Goal: Information Seeking & Learning: Learn about a topic

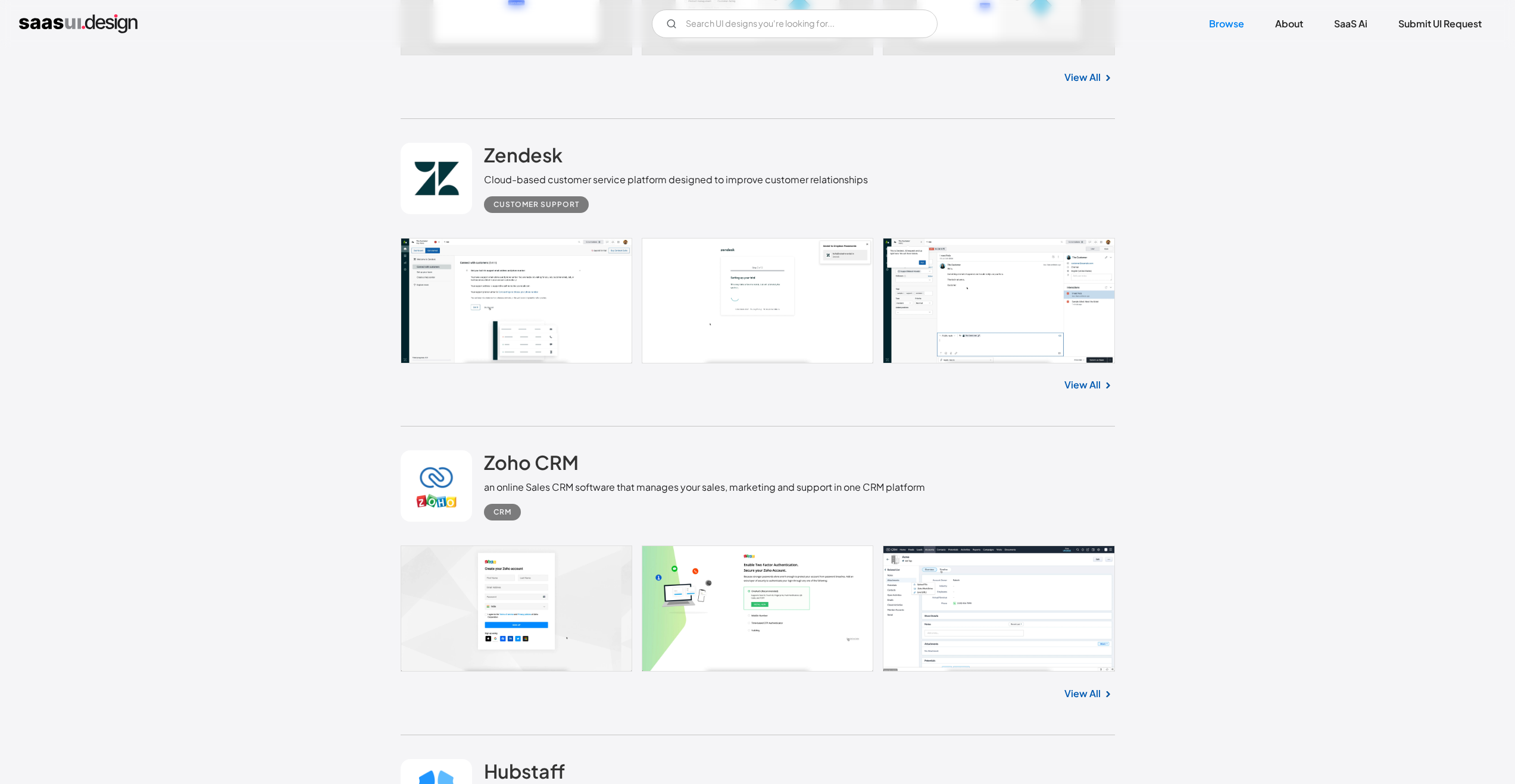
scroll to position [3493, 0]
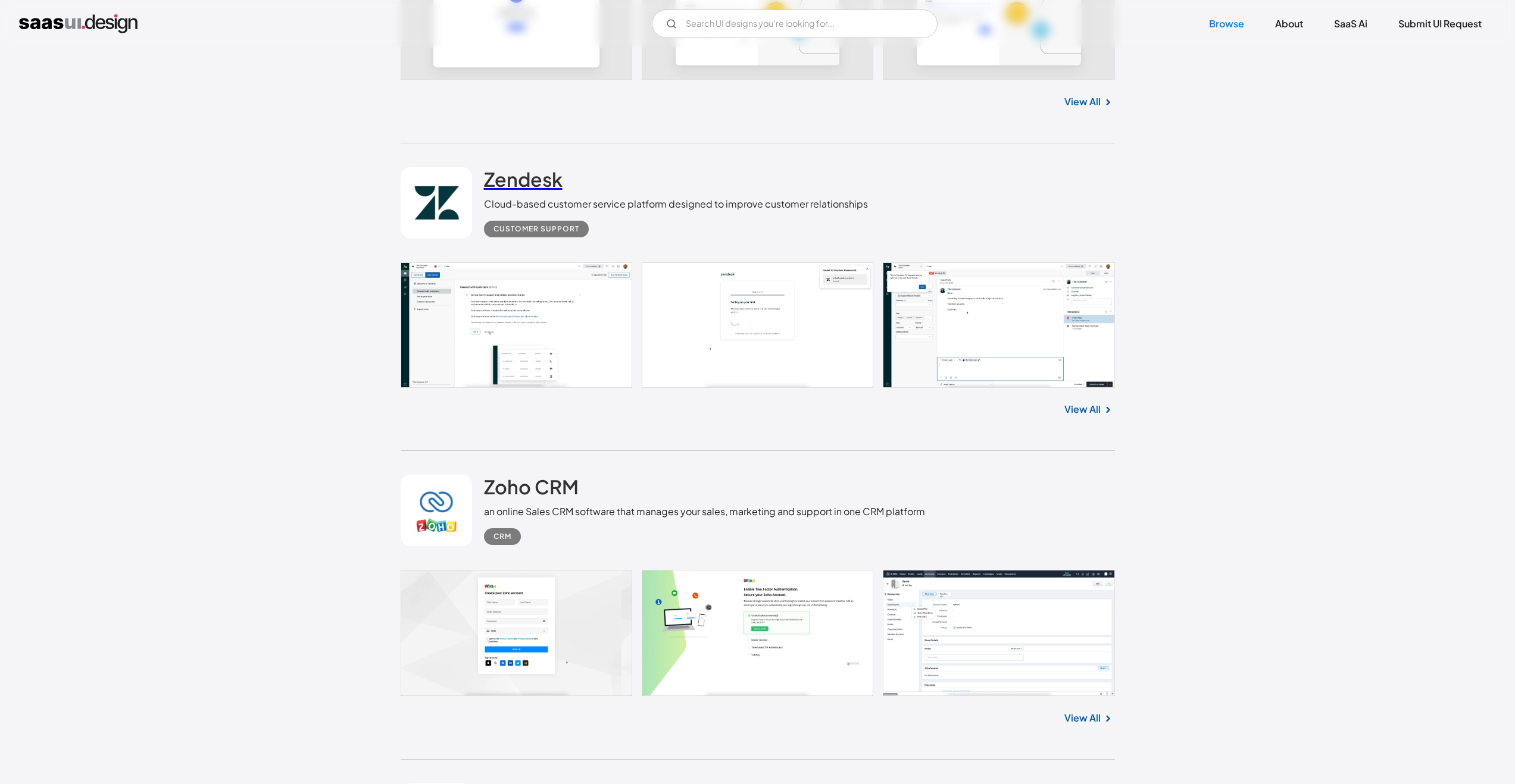
drag, startPoint x: 539, startPoint y: 171, endPoint x: 546, endPoint y: 170, distance: 7.1
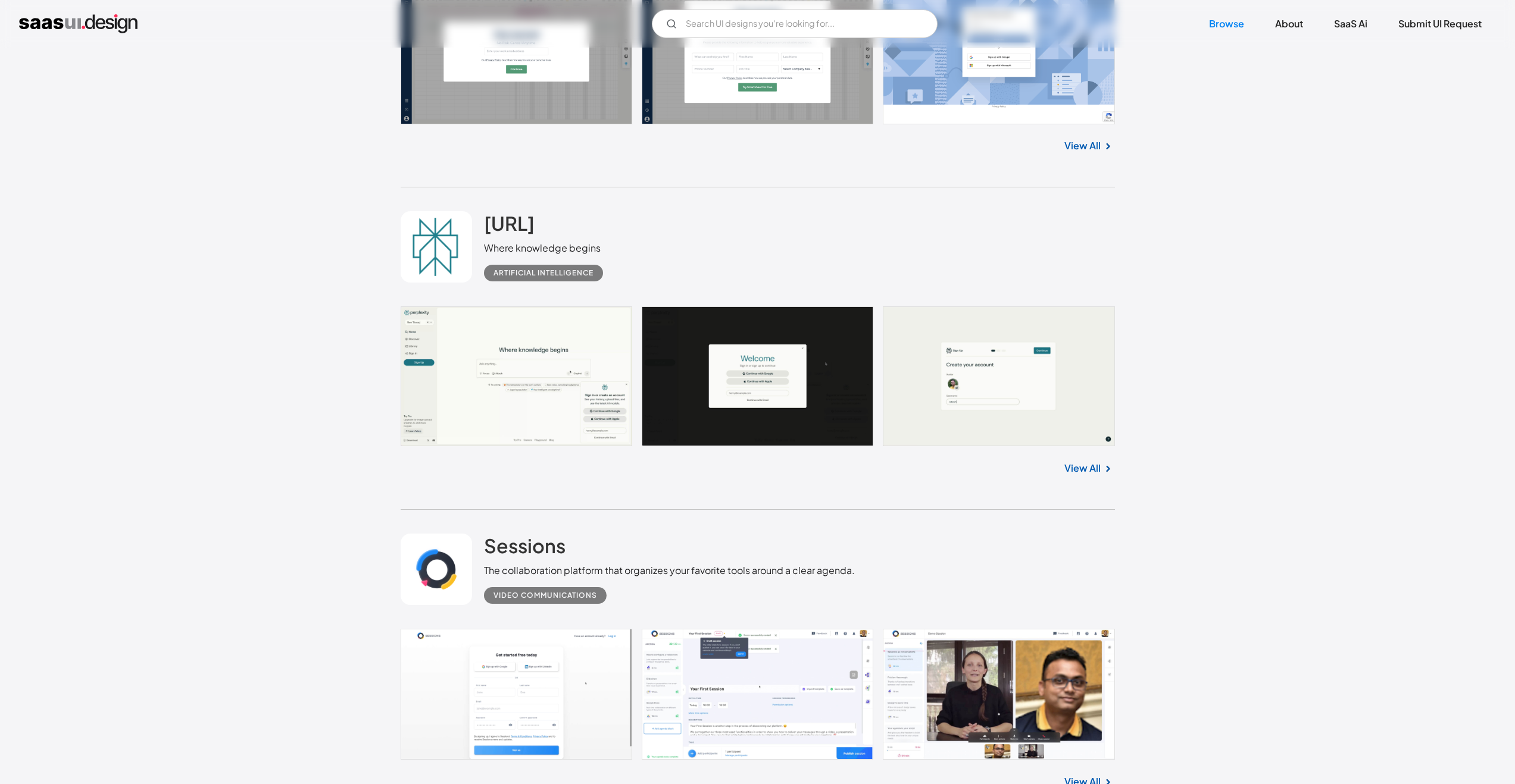
scroll to position [7550, 0]
drag, startPoint x: 553, startPoint y: 220, endPoint x: 564, endPoint y: 220, distance: 11.0
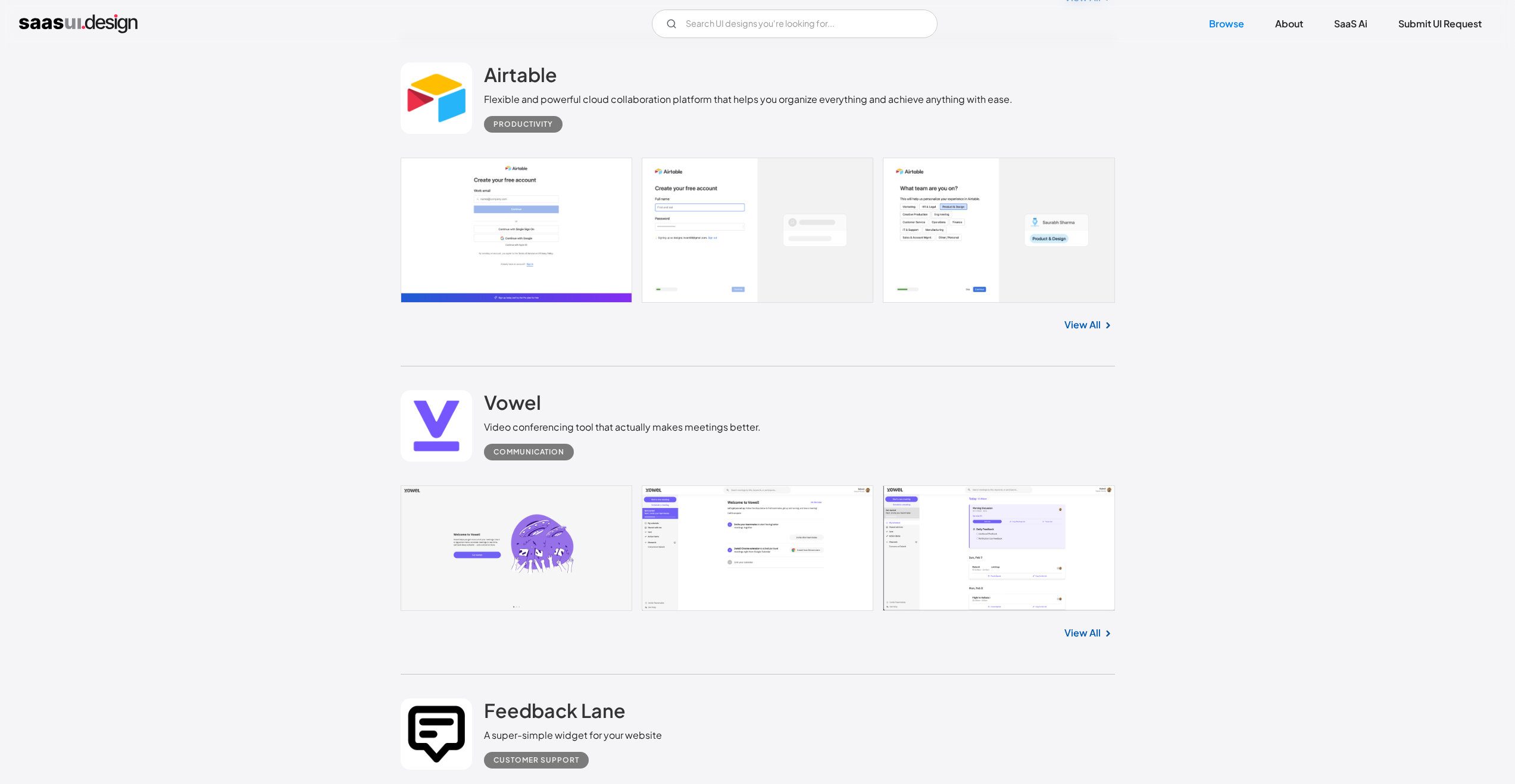
scroll to position [11115, 0]
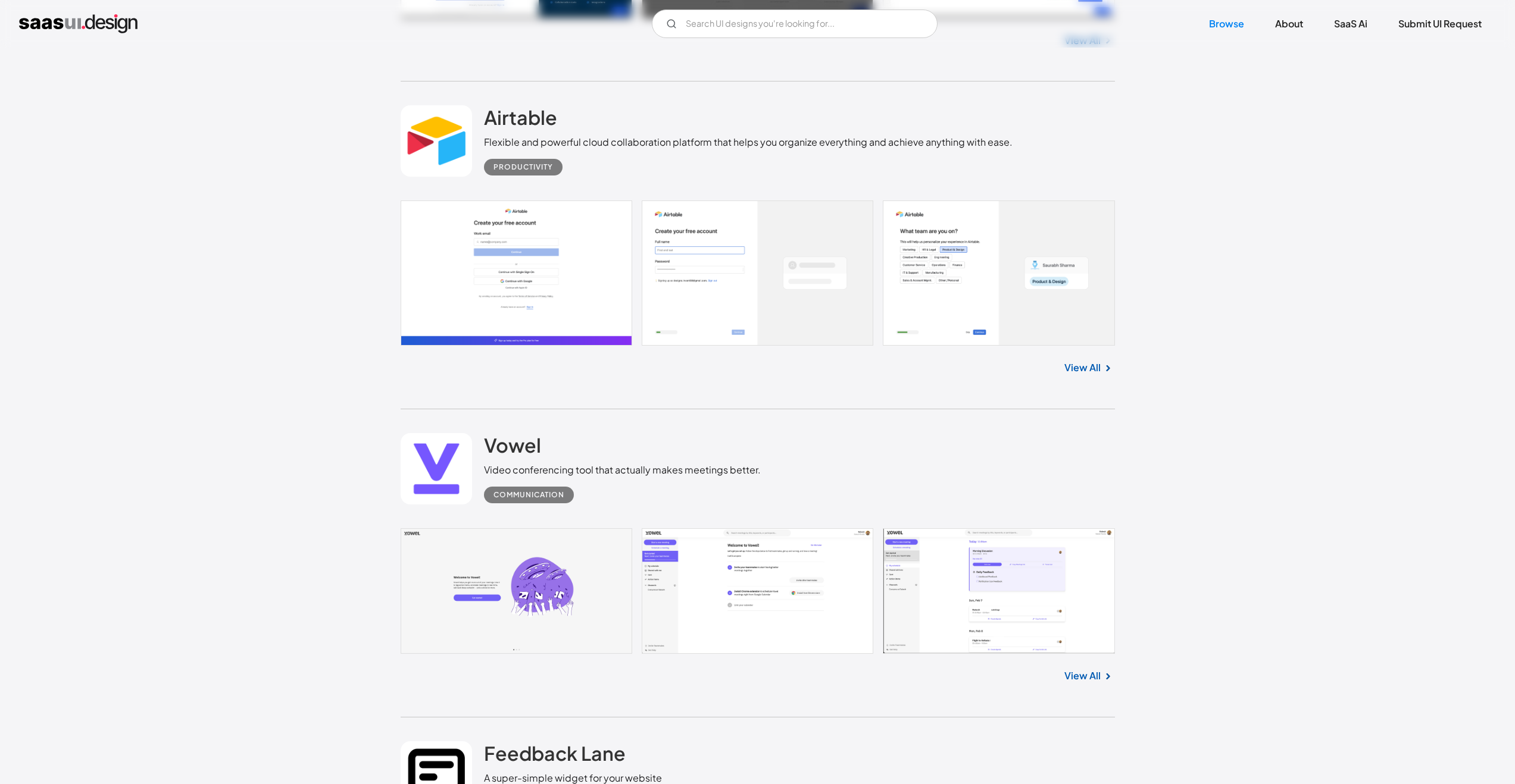
drag, startPoint x: 525, startPoint y: 114, endPoint x: 872, endPoint y: 160, distance: 350.0
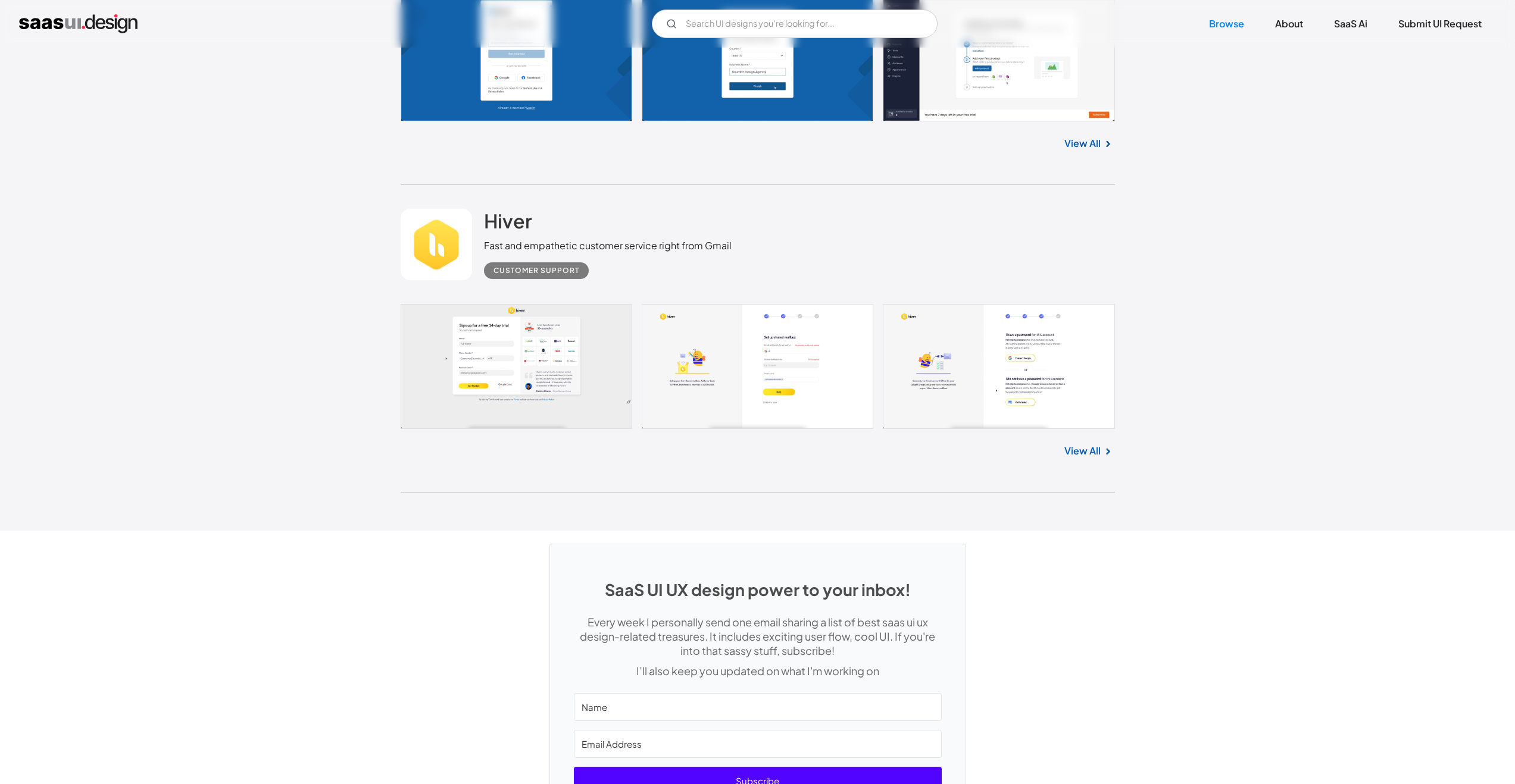
scroll to position [31555, 0]
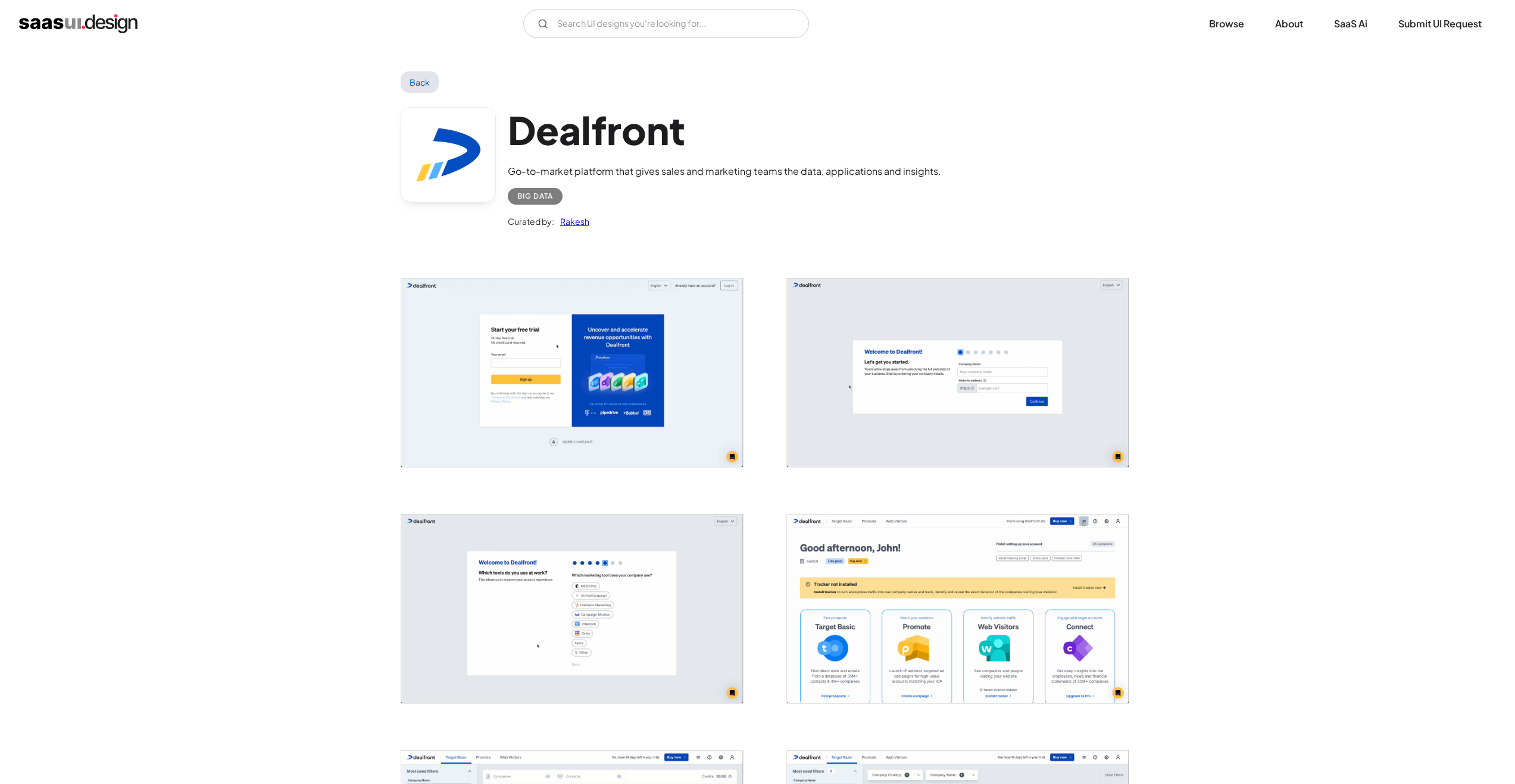
click at [632, 395] on img "open lightbox" at bounding box center [572, 373] width 342 height 189
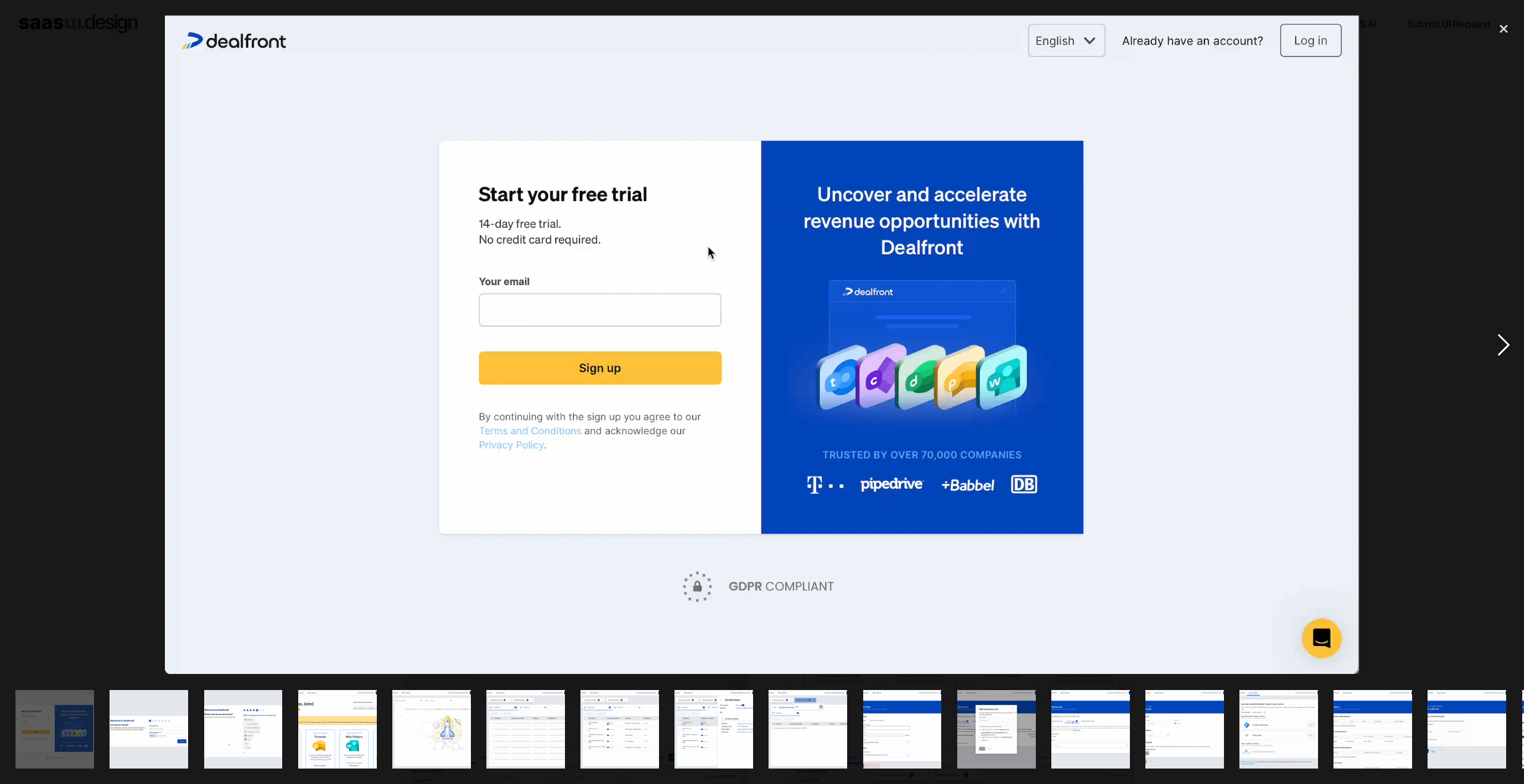
click at [1504, 350] on div "next image" at bounding box center [1504, 344] width 40 height 659
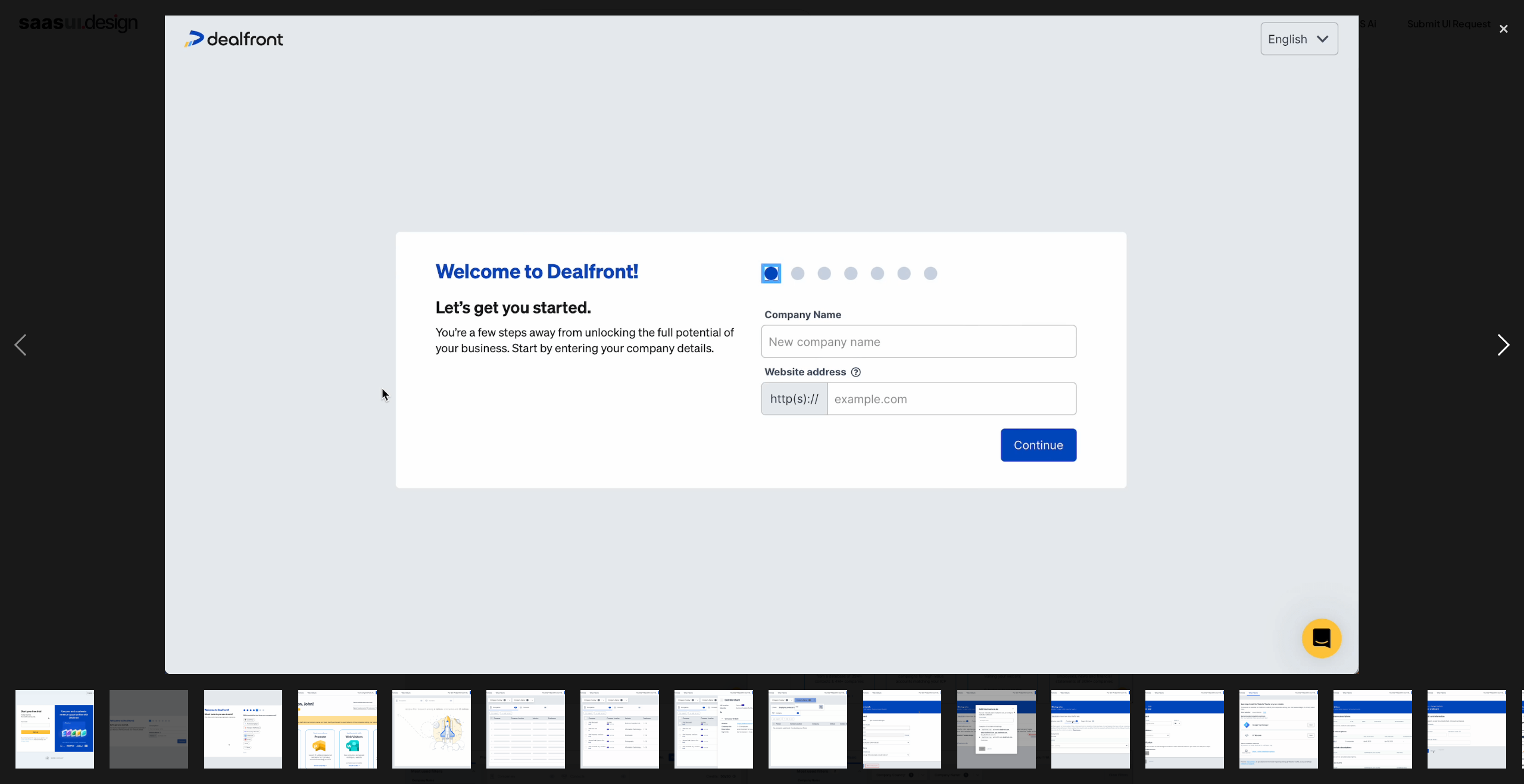
click at [1504, 350] on div "next image" at bounding box center [1504, 344] width 40 height 659
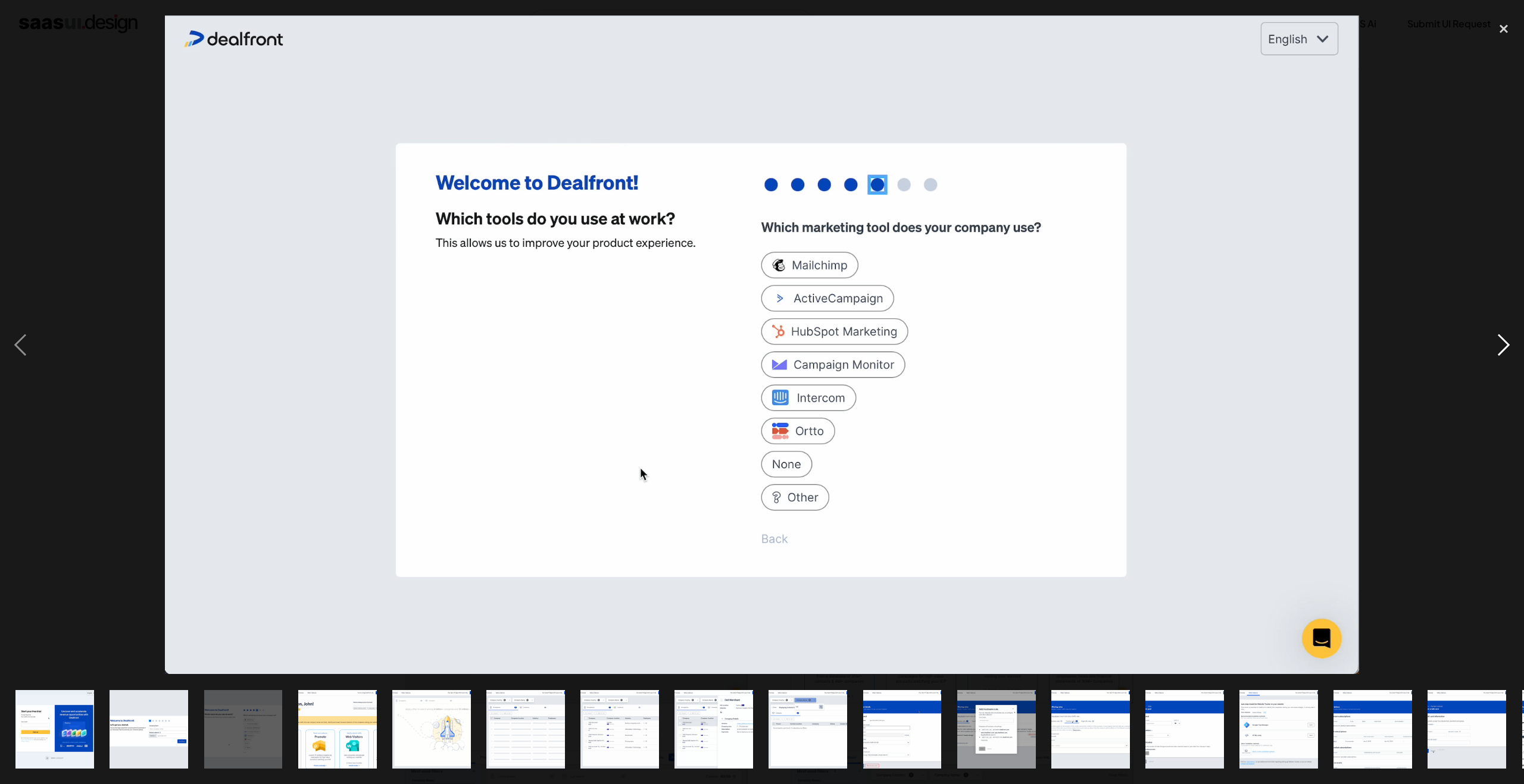
click at [1504, 350] on div "next image" at bounding box center [1504, 344] width 40 height 659
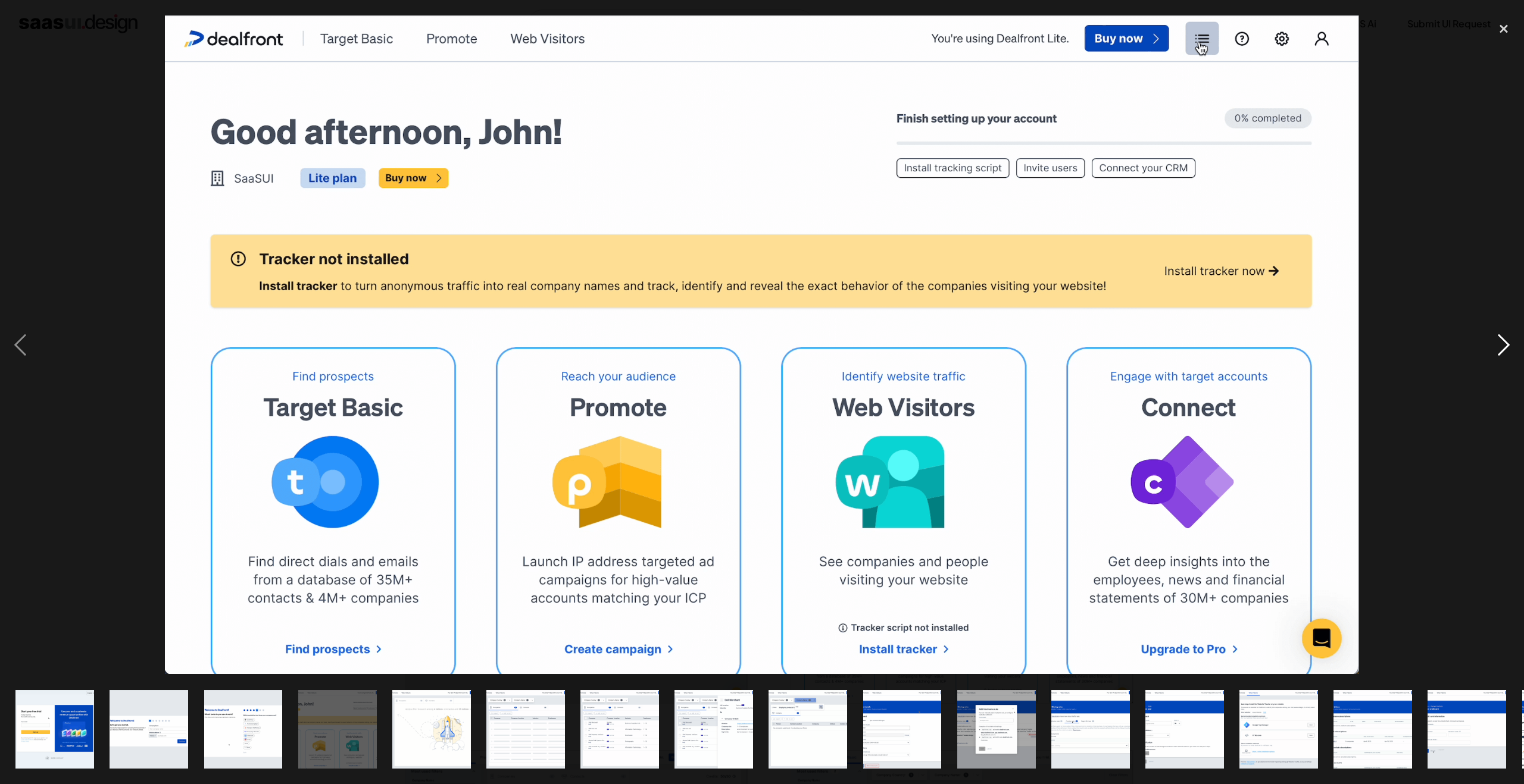
click at [1504, 350] on div "next image" at bounding box center [1504, 344] width 40 height 659
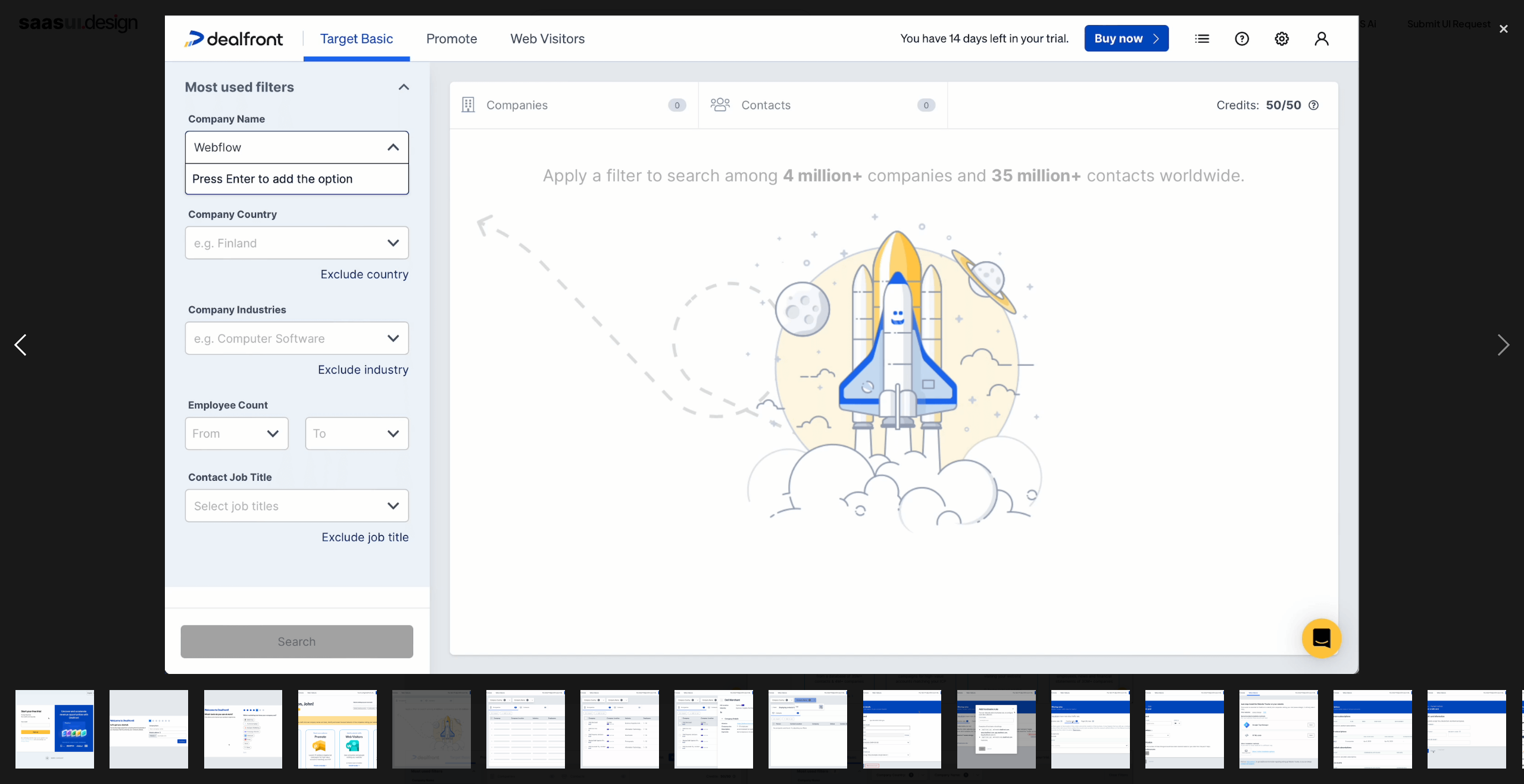
click at [16, 338] on div "previous image" at bounding box center [20, 344] width 40 height 659
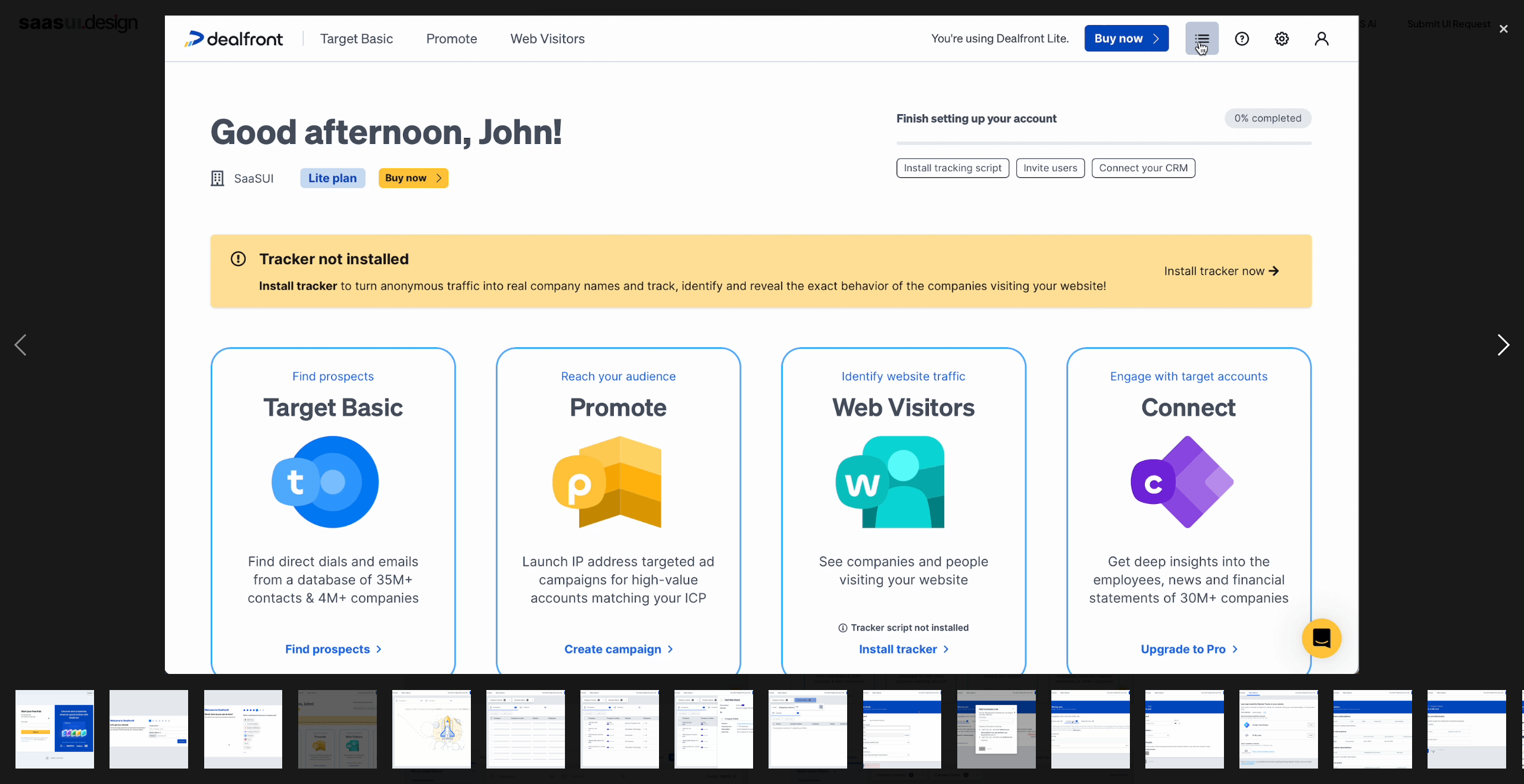
click at [1506, 349] on div "next image" at bounding box center [1504, 344] width 40 height 659
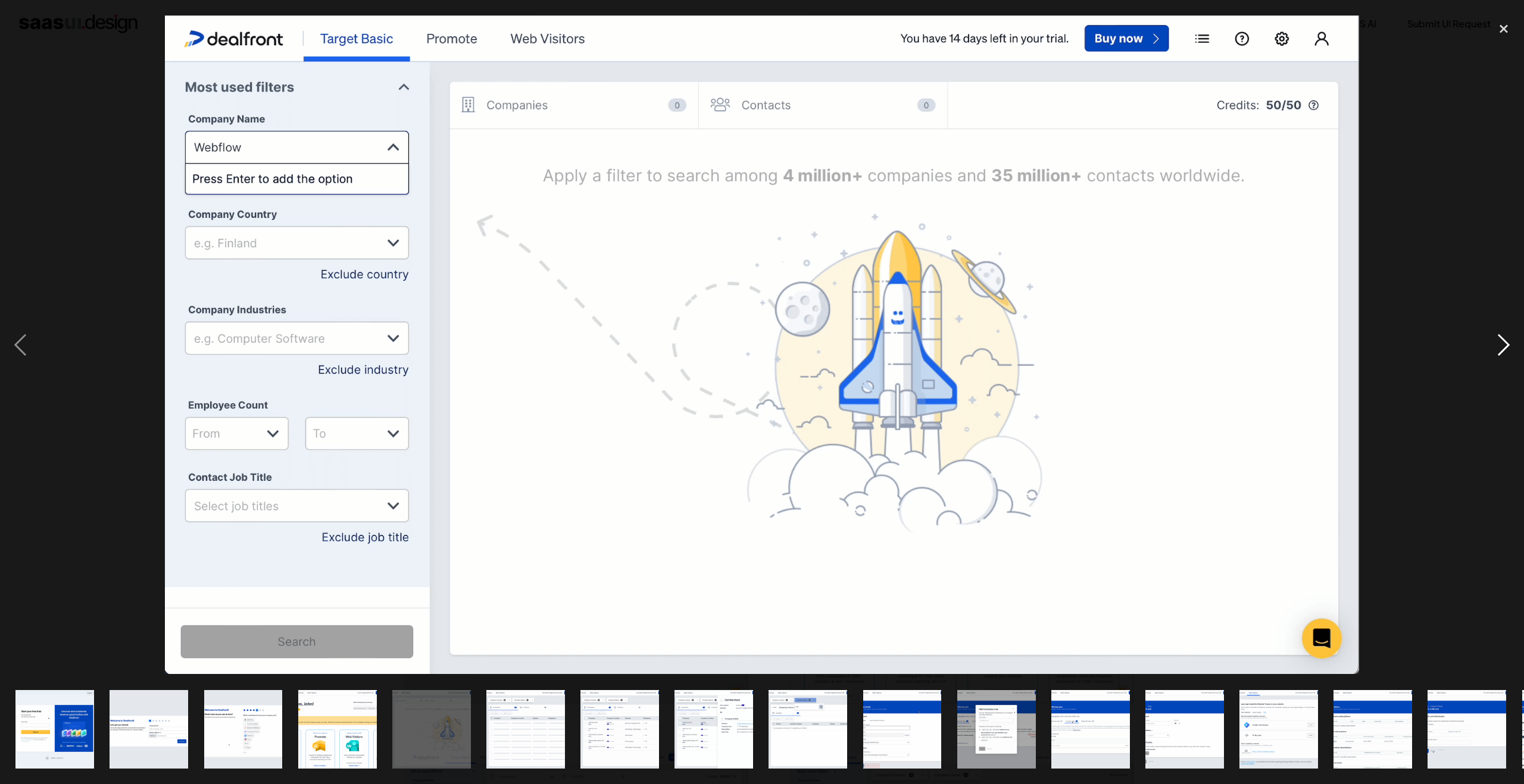
click at [1506, 349] on div "next image" at bounding box center [1504, 344] width 40 height 659
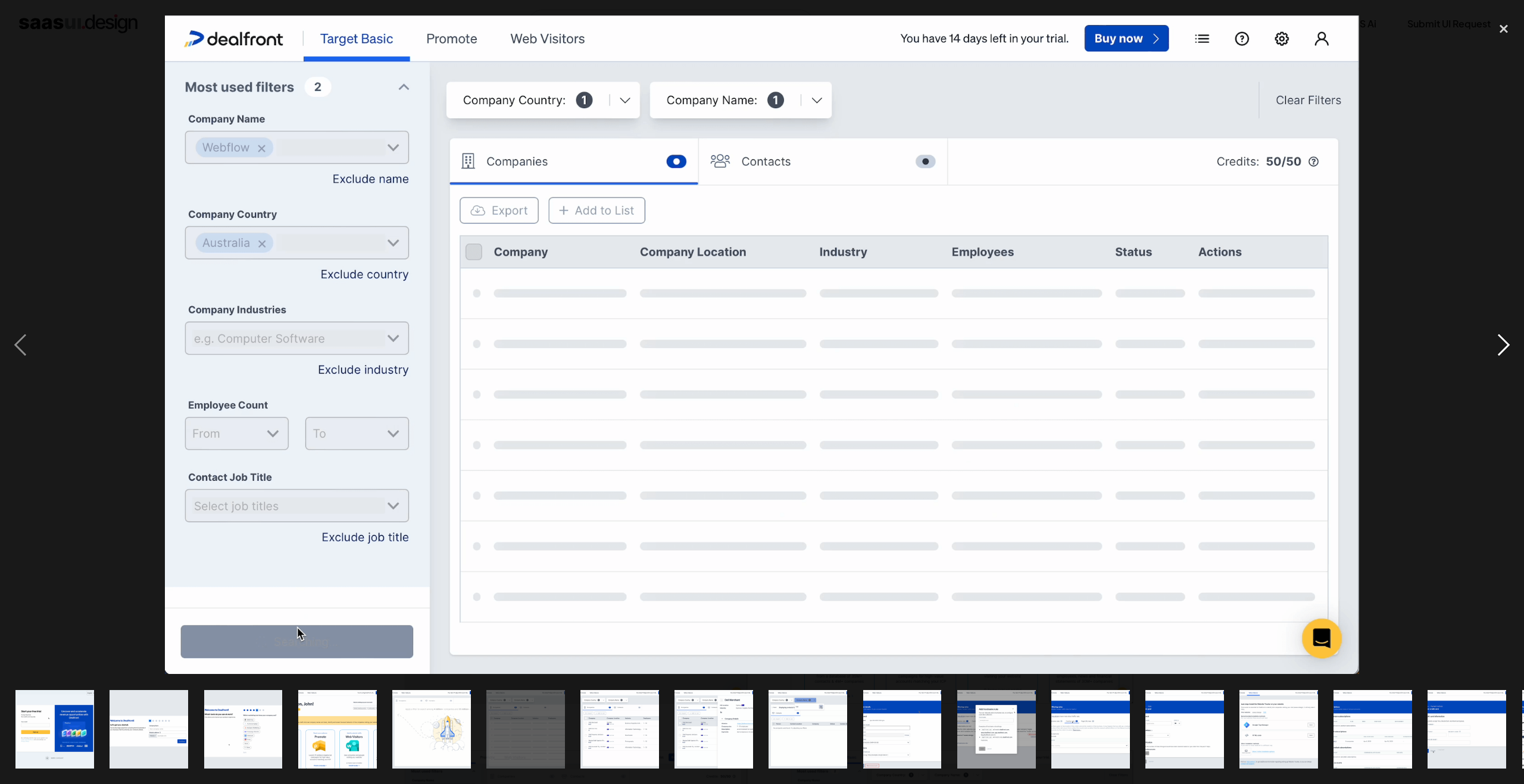
click at [1506, 349] on div "next image" at bounding box center [1504, 344] width 40 height 659
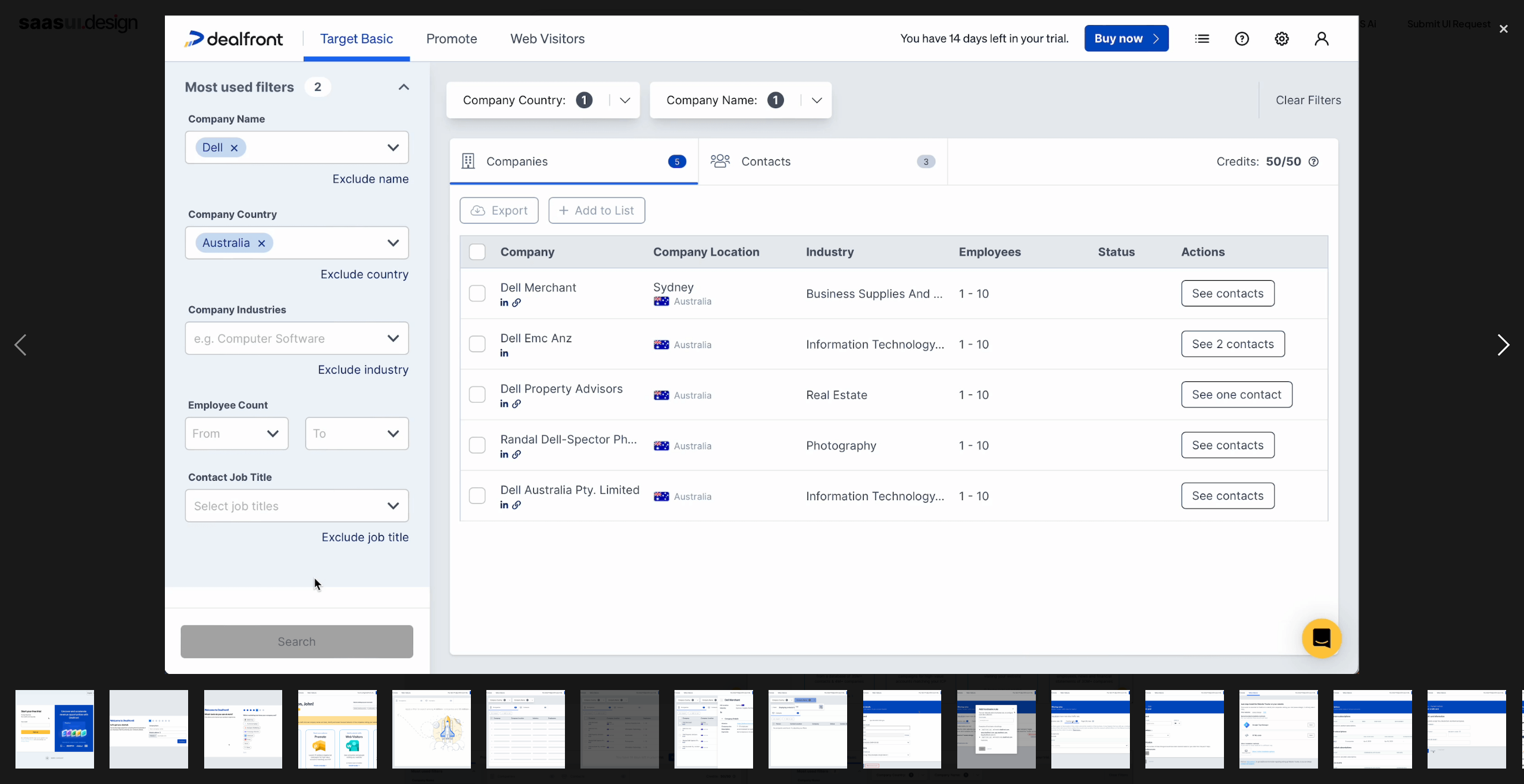
click at [1506, 349] on div "next image" at bounding box center [1504, 344] width 40 height 659
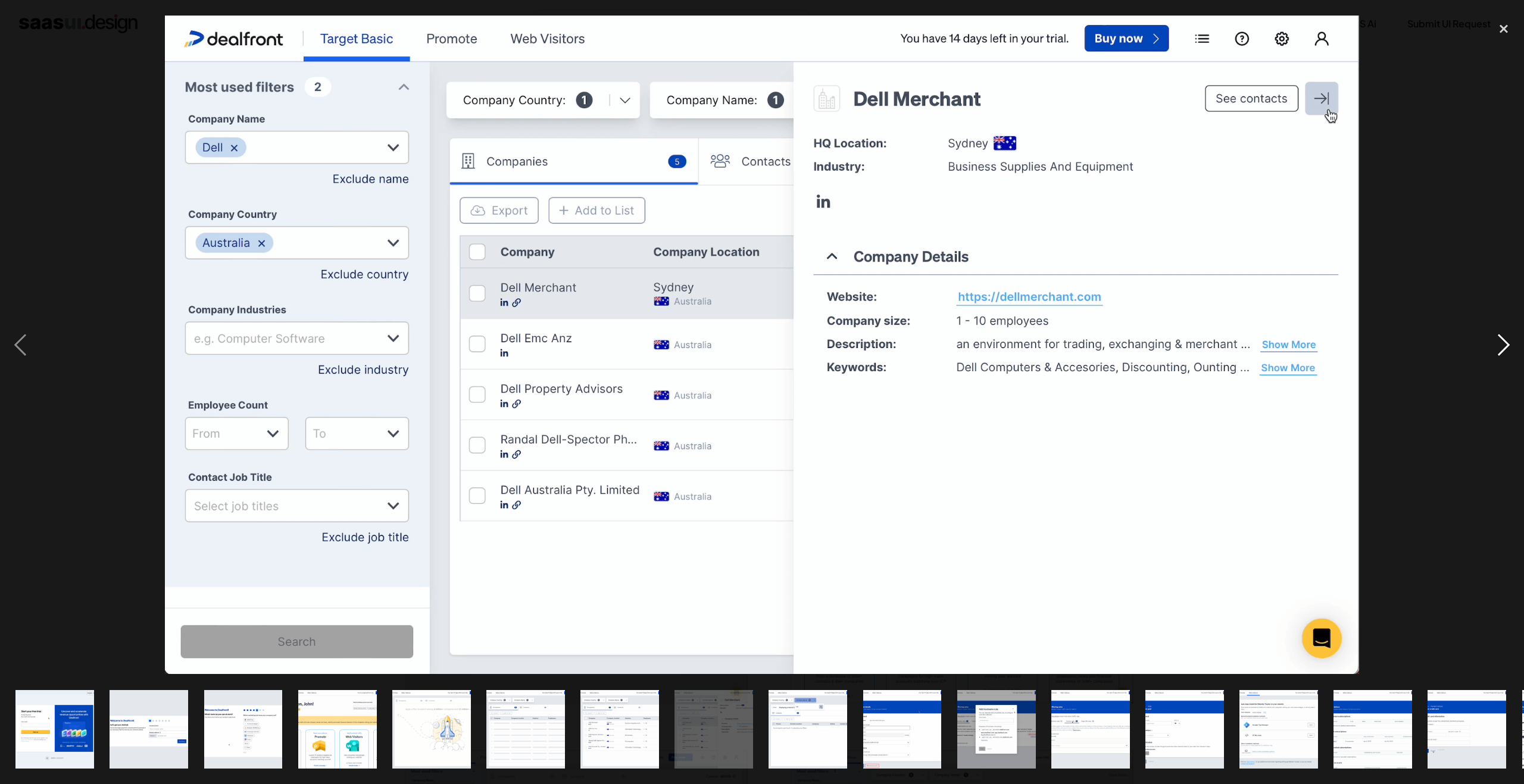
click at [1506, 349] on div "next image" at bounding box center [1504, 344] width 40 height 659
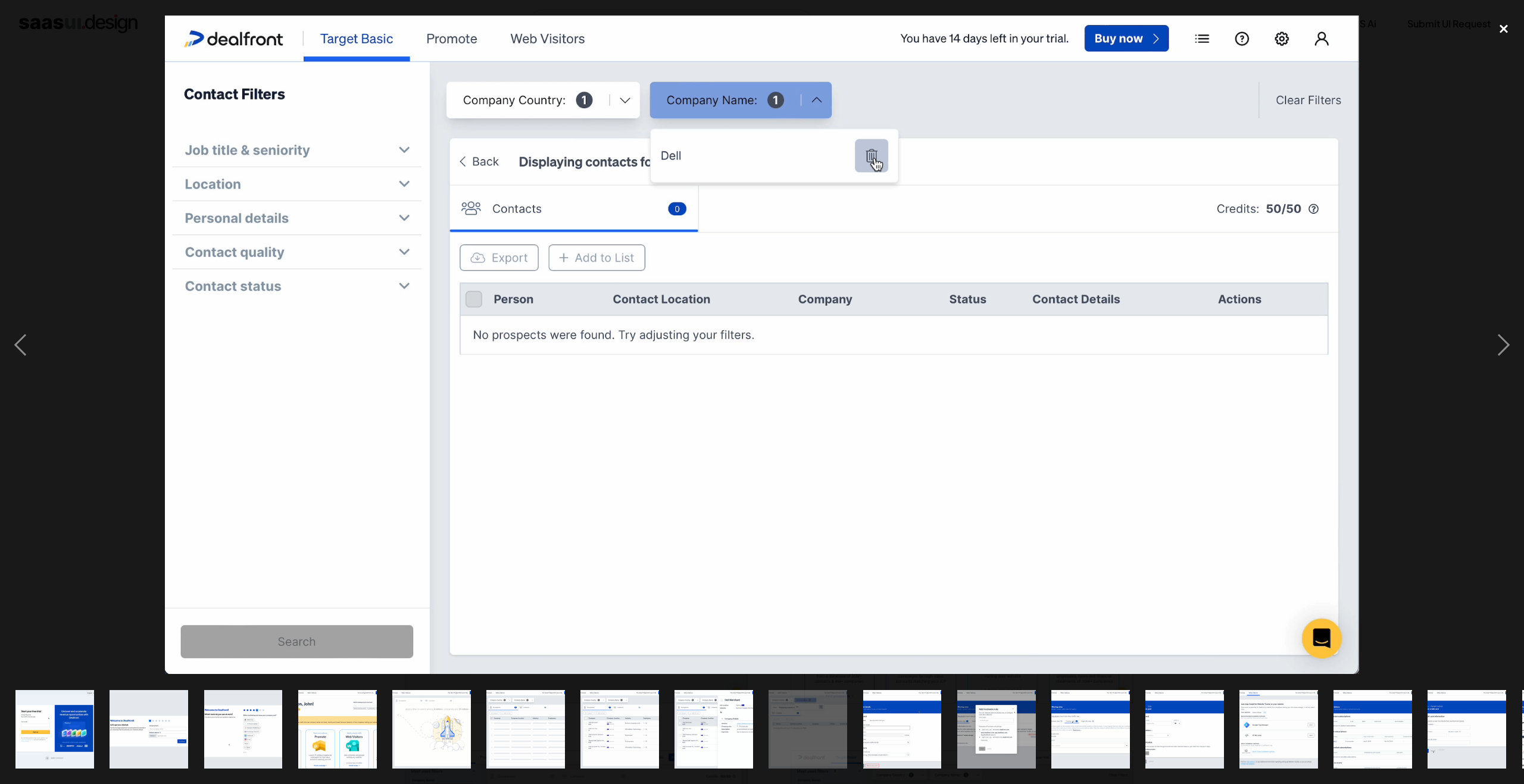
click at [1499, 30] on div "close lightbox" at bounding box center [1504, 28] width 40 height 26
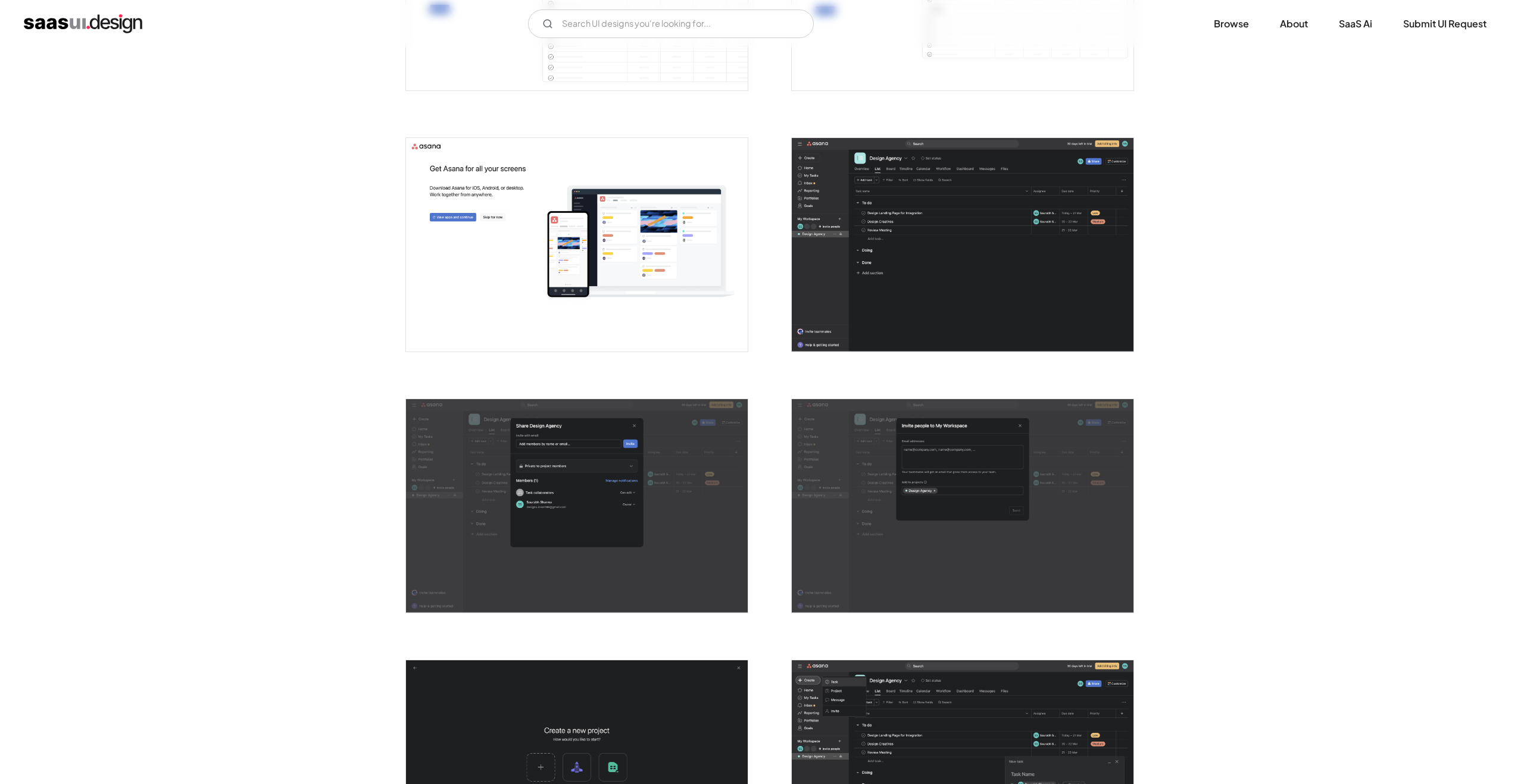
scroll to position [1450, 0]
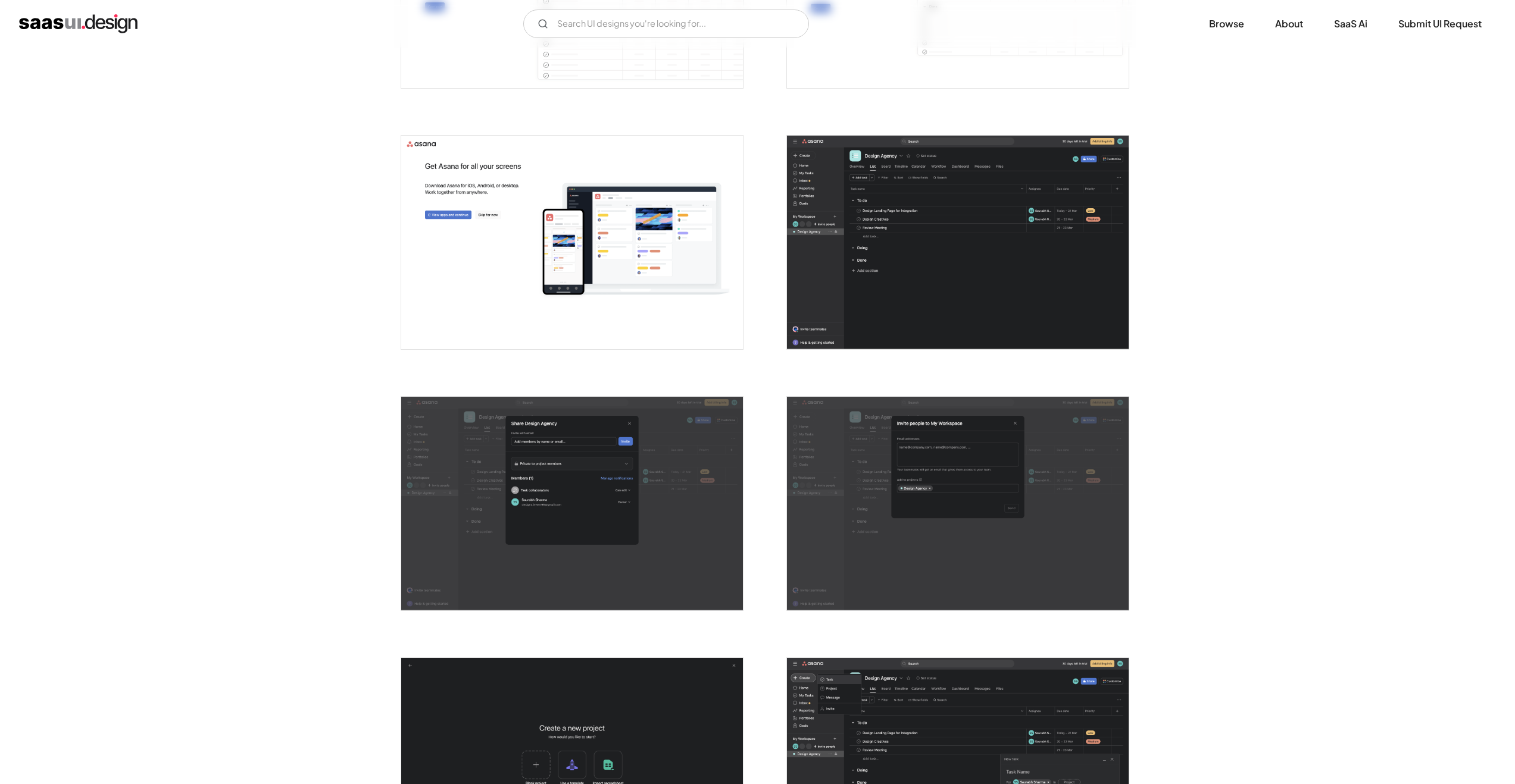
click at [928, 249] on img "open lightbox" at bounding box center [958, 242] width 342 height 214
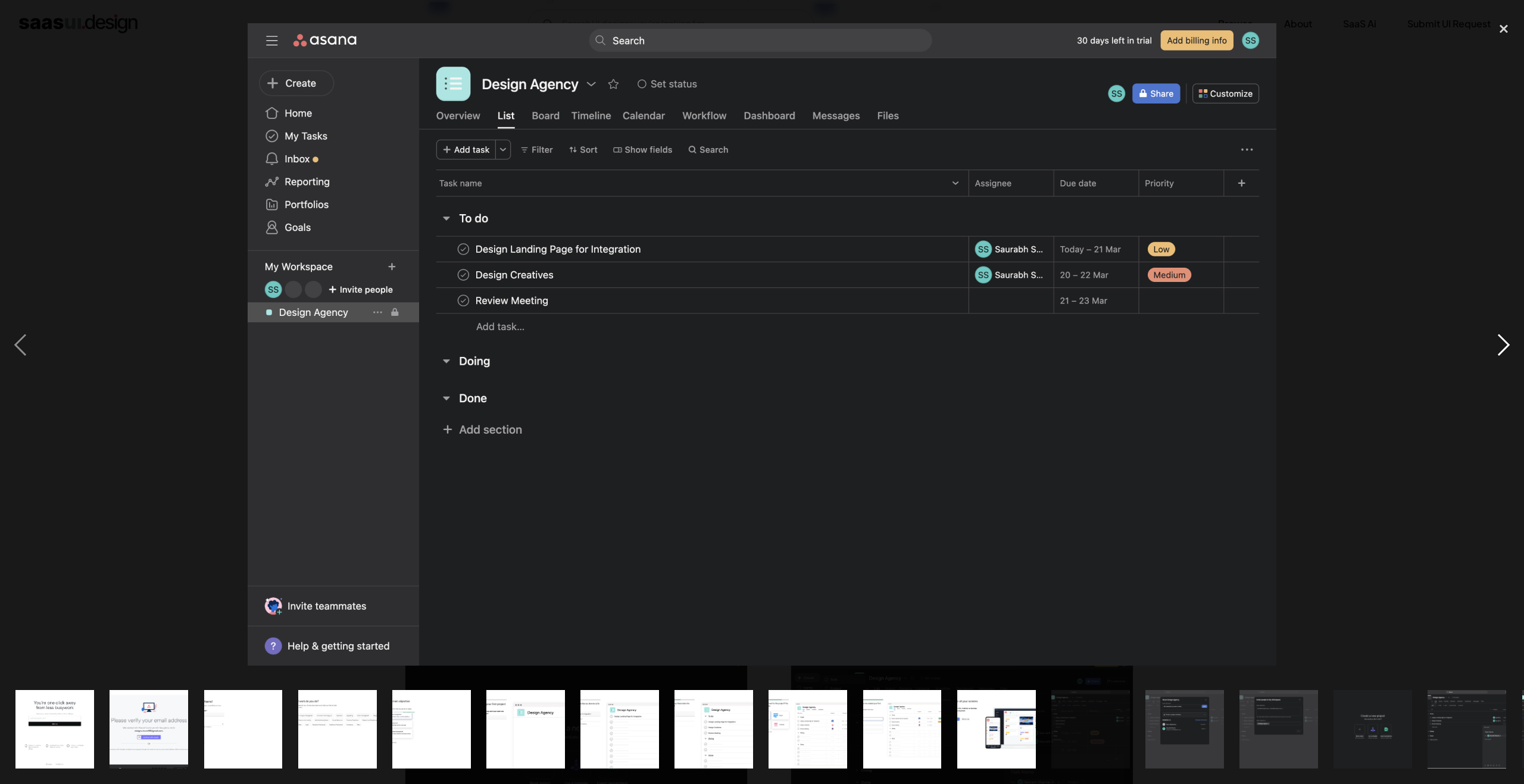
click at [1499, 345] on div "next image" at bounding box center [1504, 344] width 40 height 659
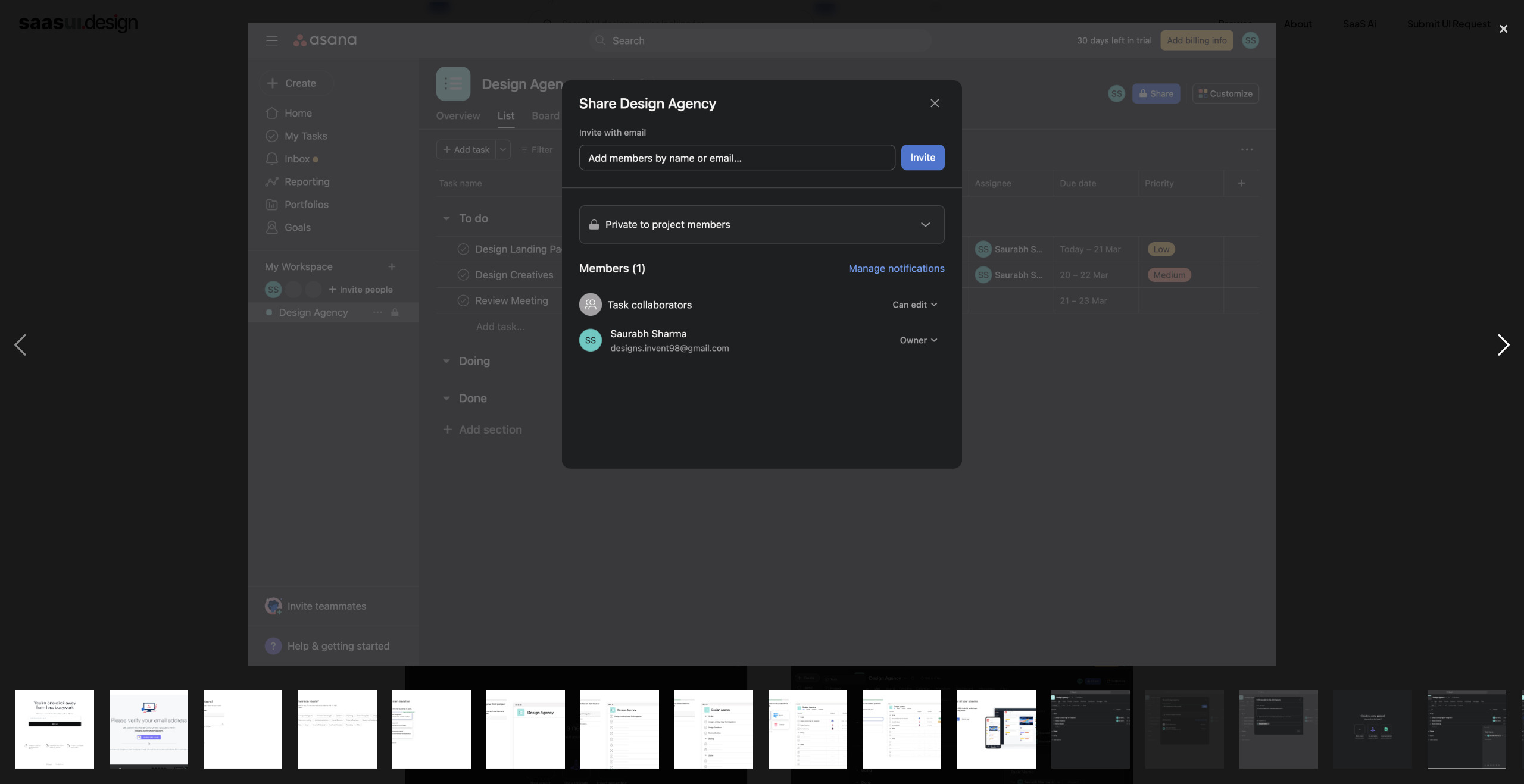
click at [1499, 345] on div "next image" at bounding box center [1504, 344] width 40 height 659
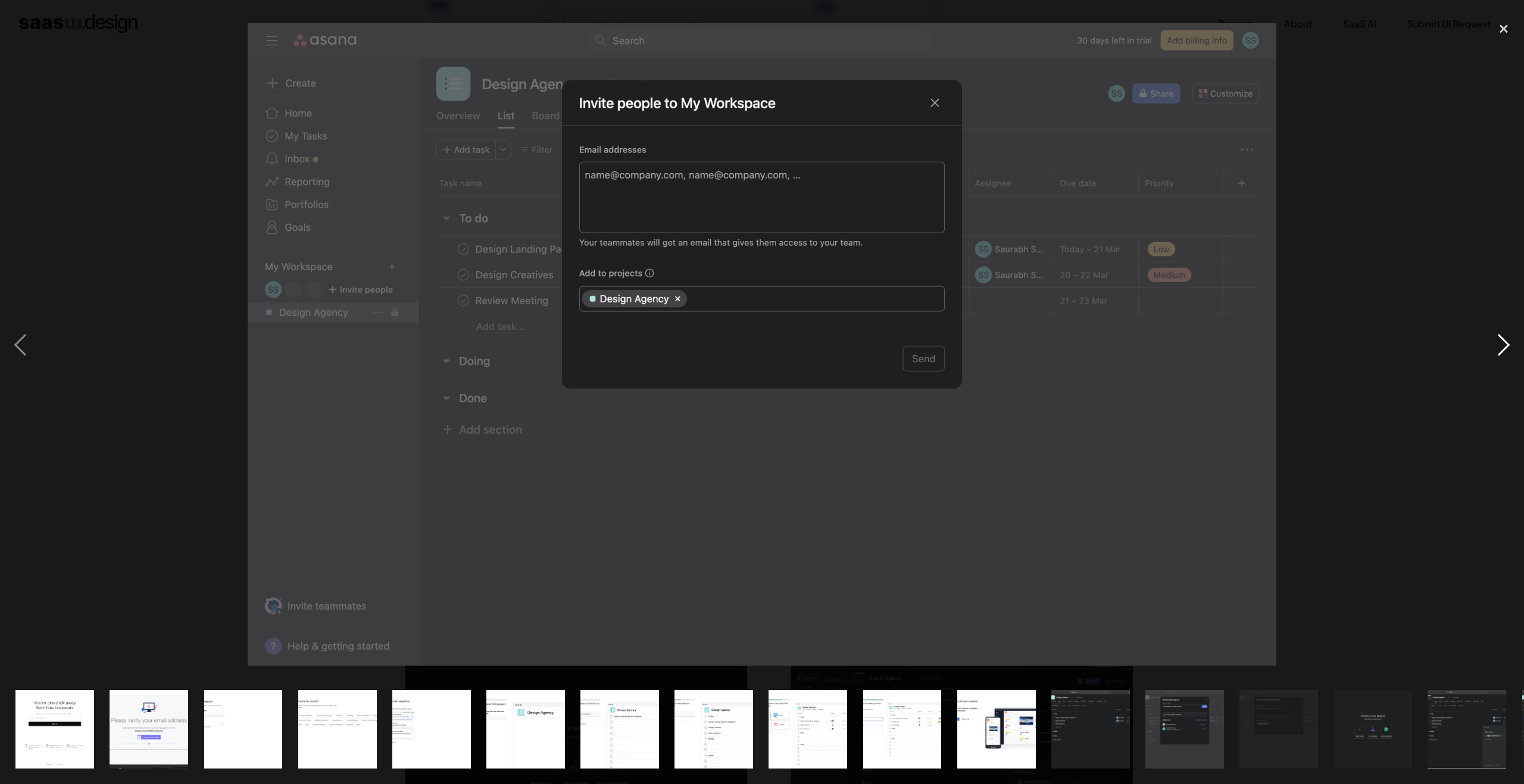
click at [1499, 345] on div "next image" at bounding box center [1504, 344] width 40 height 659
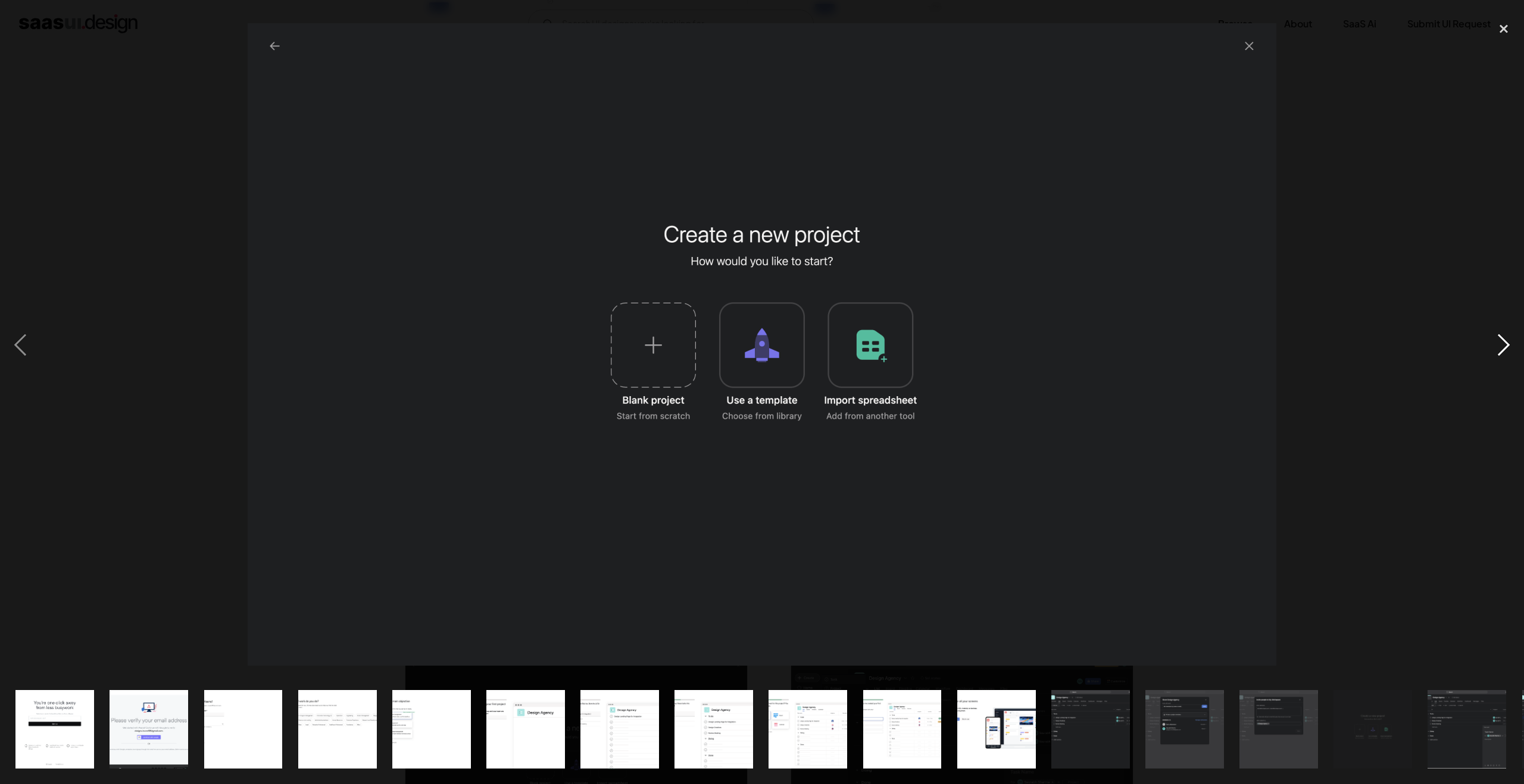
click at [1497, 351] on div "next image" at bounding box center [1504, 344] width 40 height 659
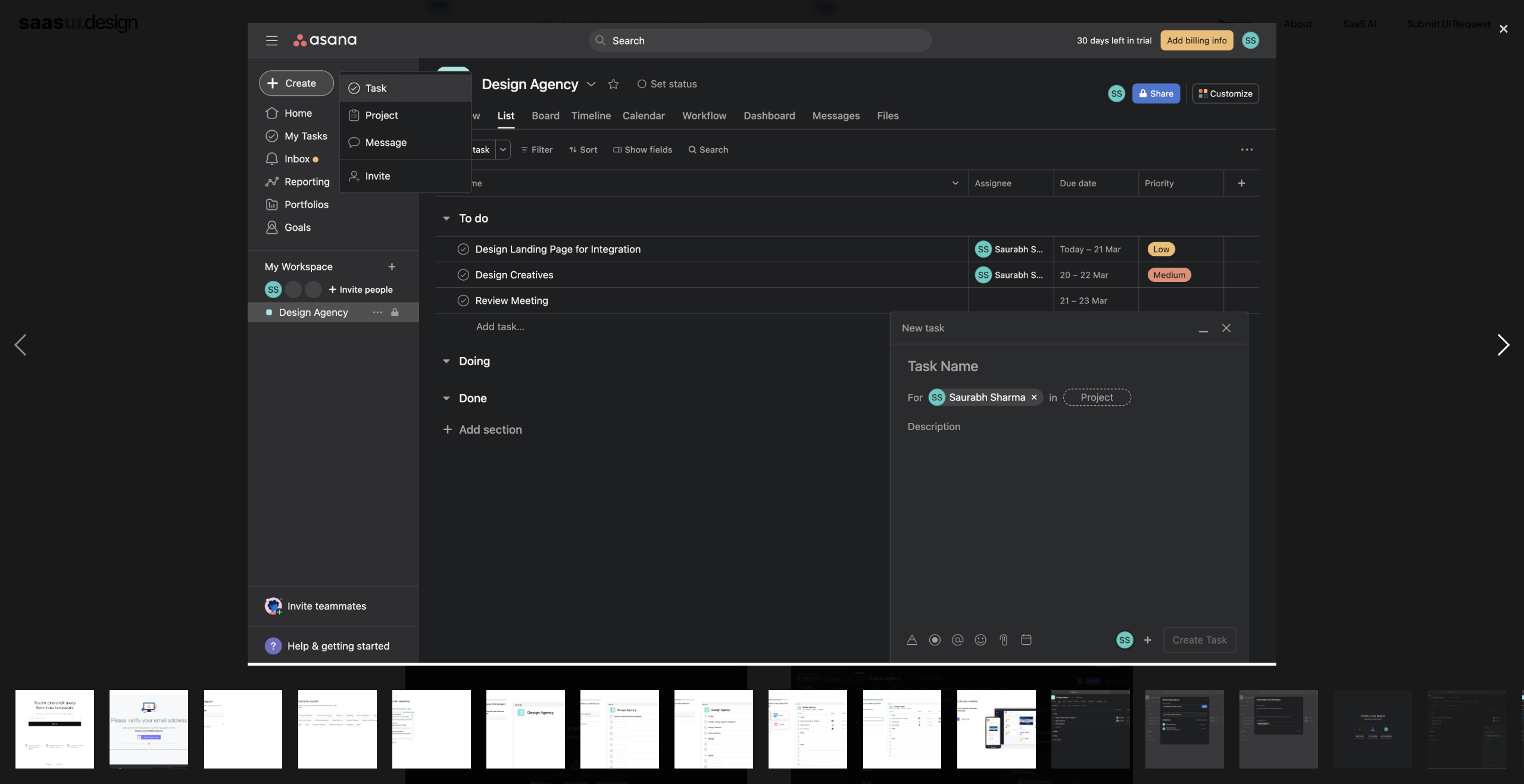
click at [1497, 350] on div "next image" at bounding box center [1504, 344] width 40 height 659
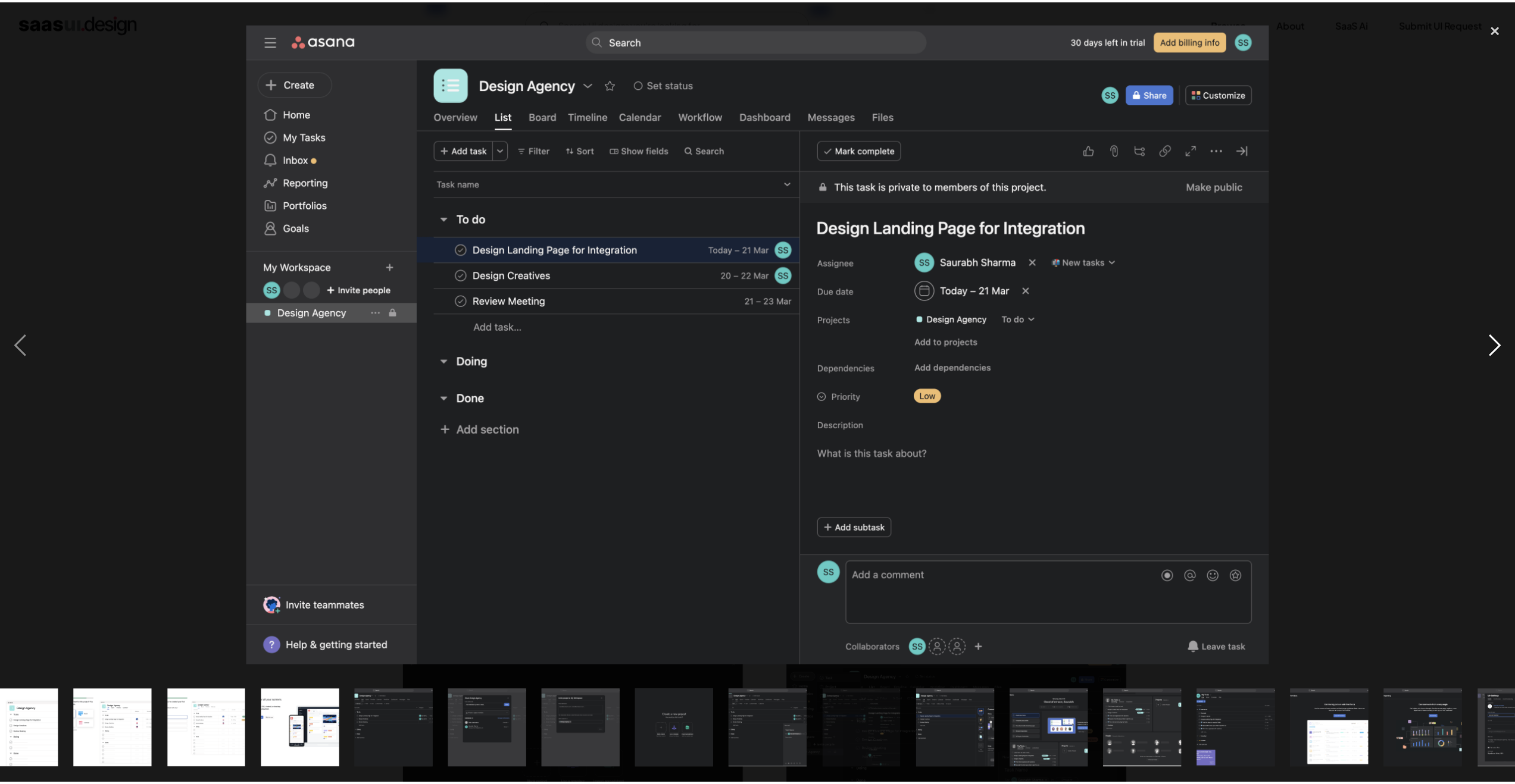
scroll to position [0, 751]
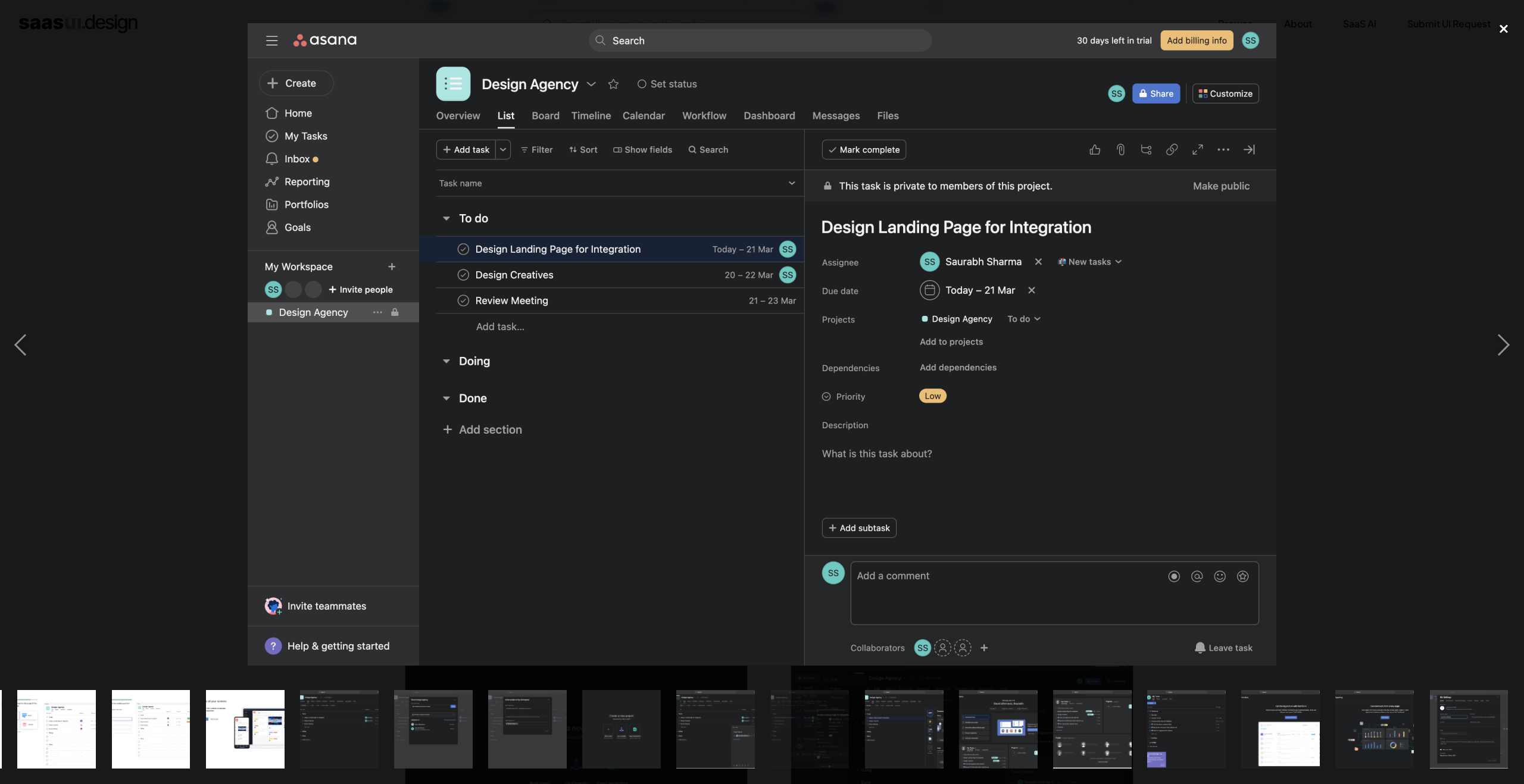
drag, startPoint x: 1499, startPoint y: 26, endPoint x: 1492, endPoint y: 34, distance: 10.6
click at [1499, 27] on div "close lightbox" at bounding box center [1504, 28] width 40 height 26
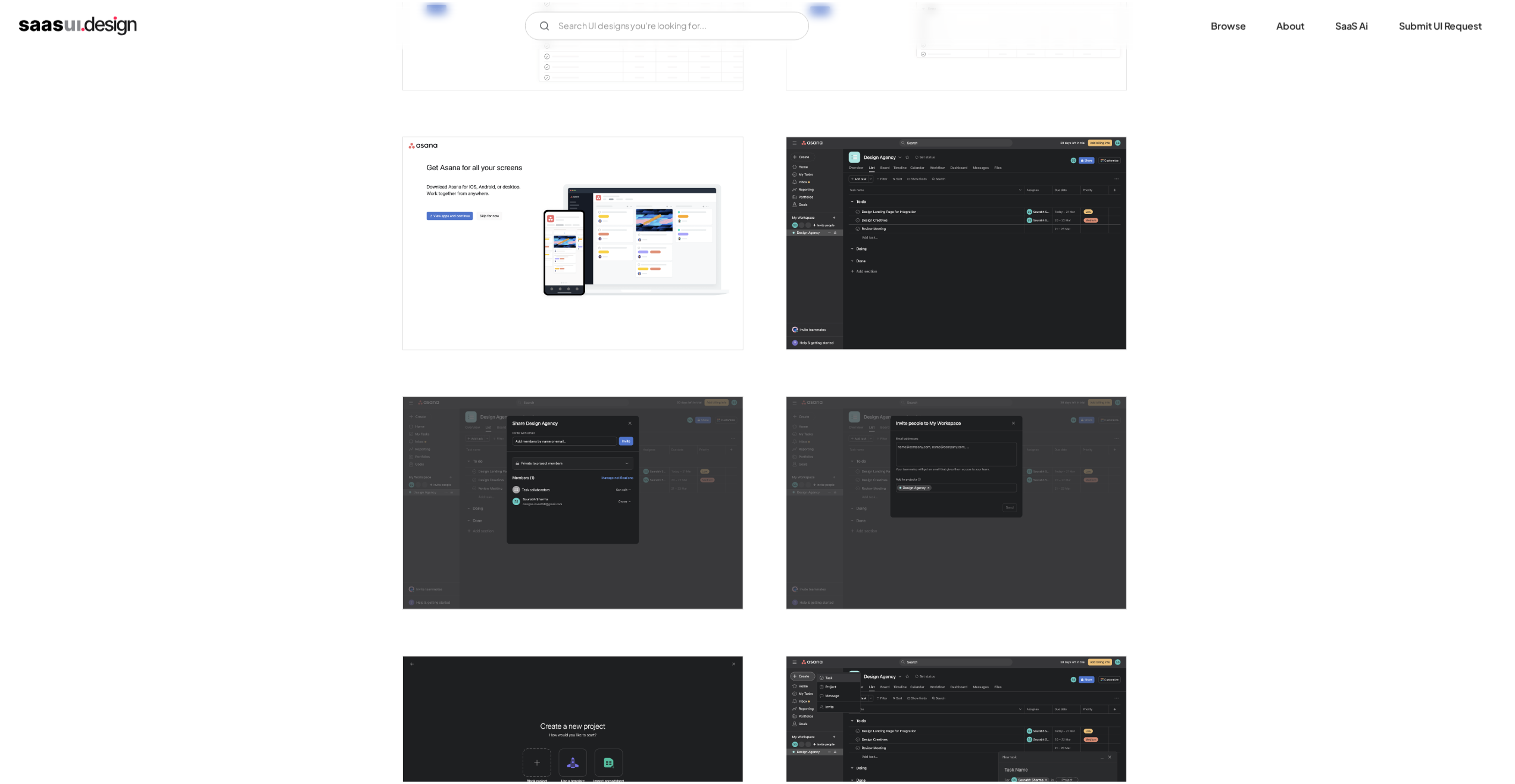
scroll to position [0, 0]
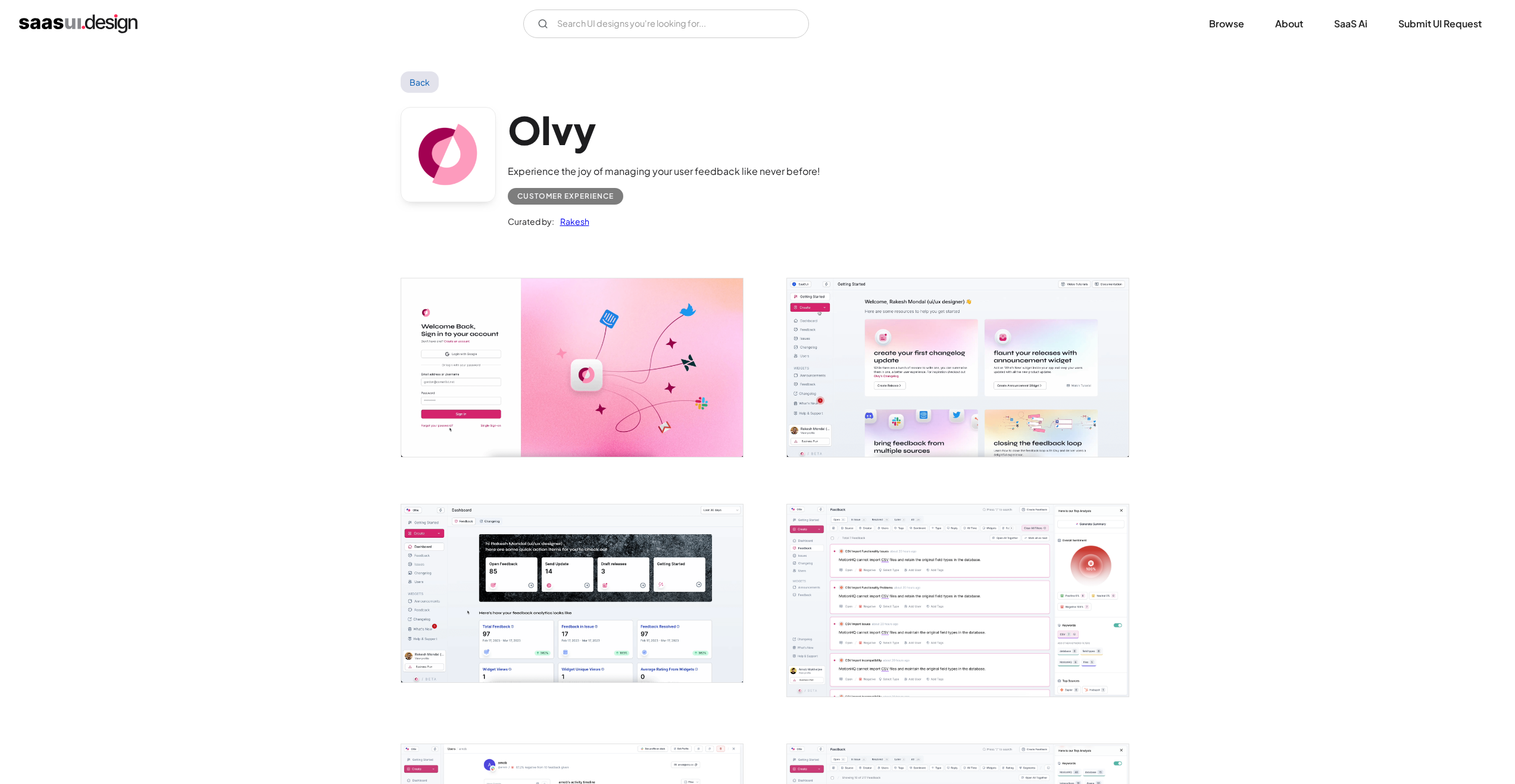
click at [991, 371] on img "open lightbox" at bounding box center [958, 367] width 342 height 178
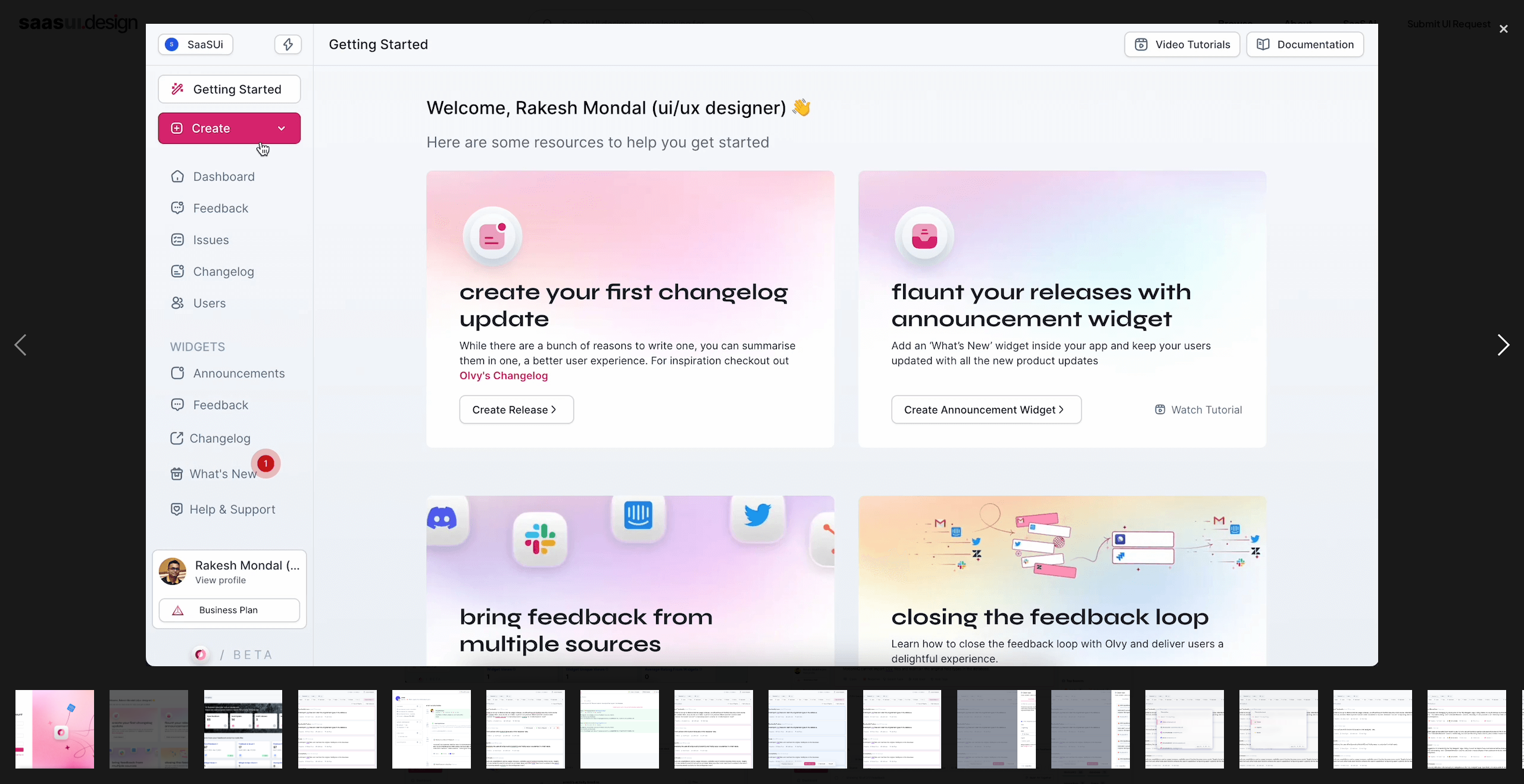
click at [1495, 348] on div "next image" at bounding box center [1504, 344] width 40 height 659
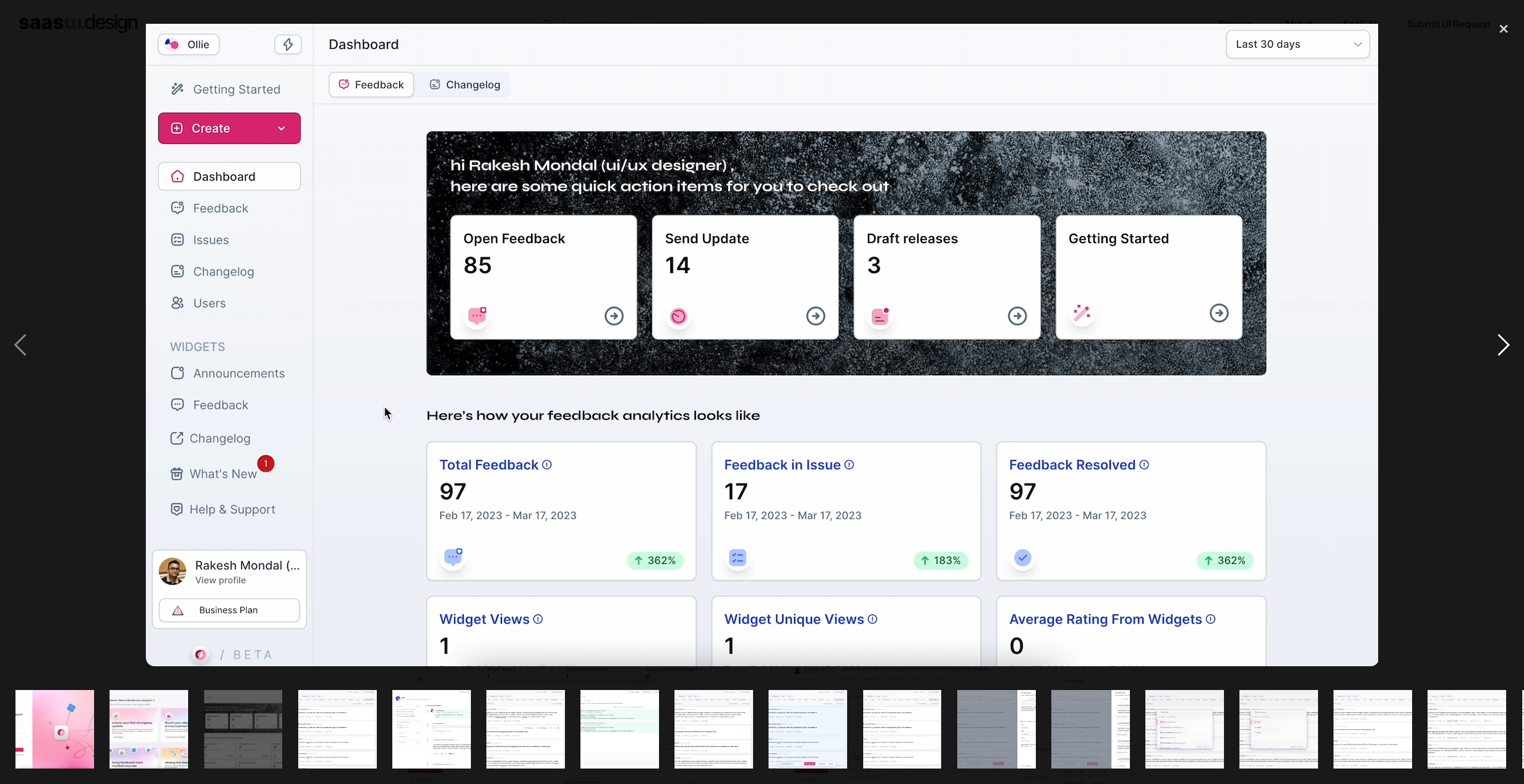
click at [1495, 348] on div "next image" at bounding box center [1504, 344] width 40 height 659
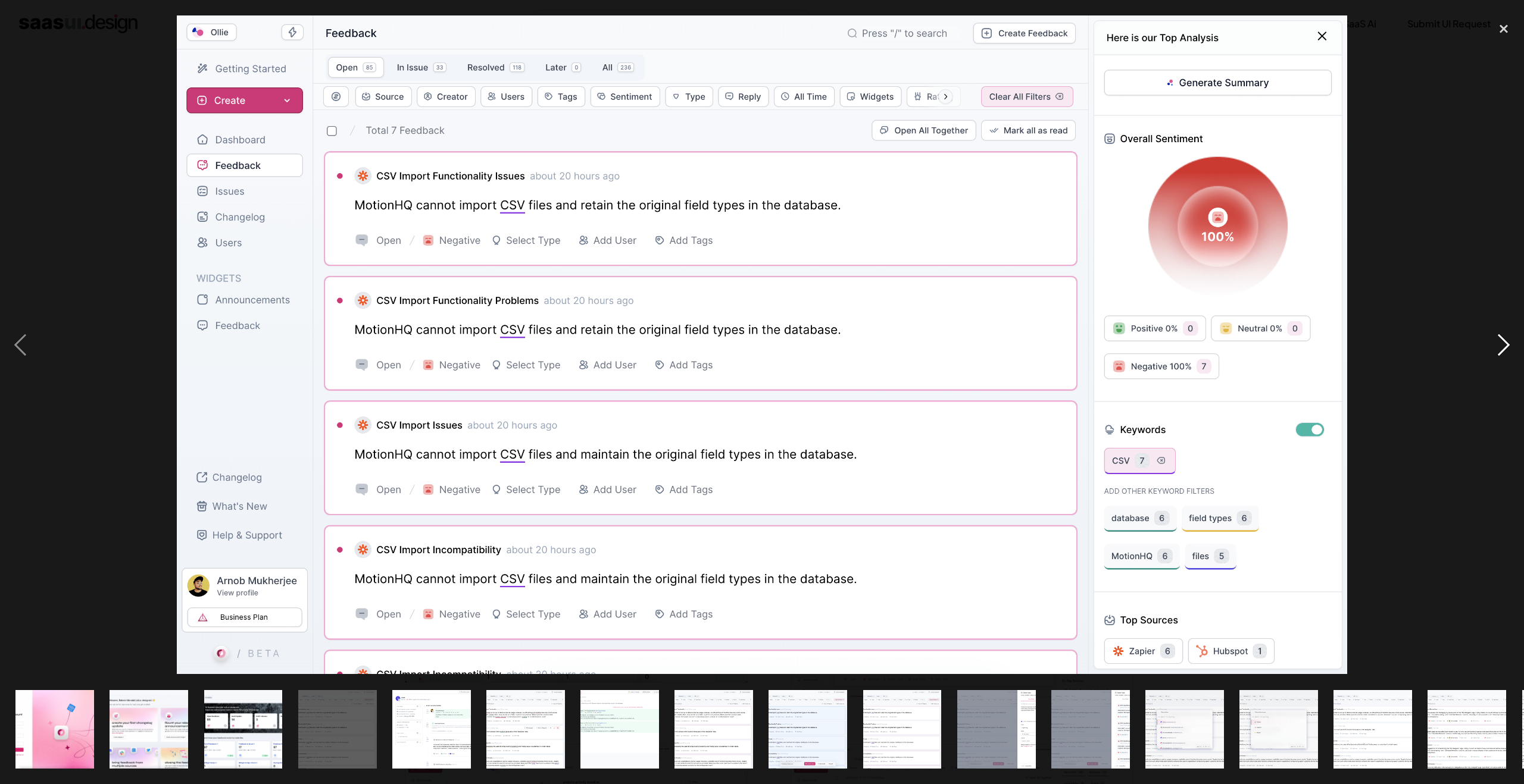
click at [1500, 348] on div "next image" at bounding box center [1504, 344] width 40 height 659
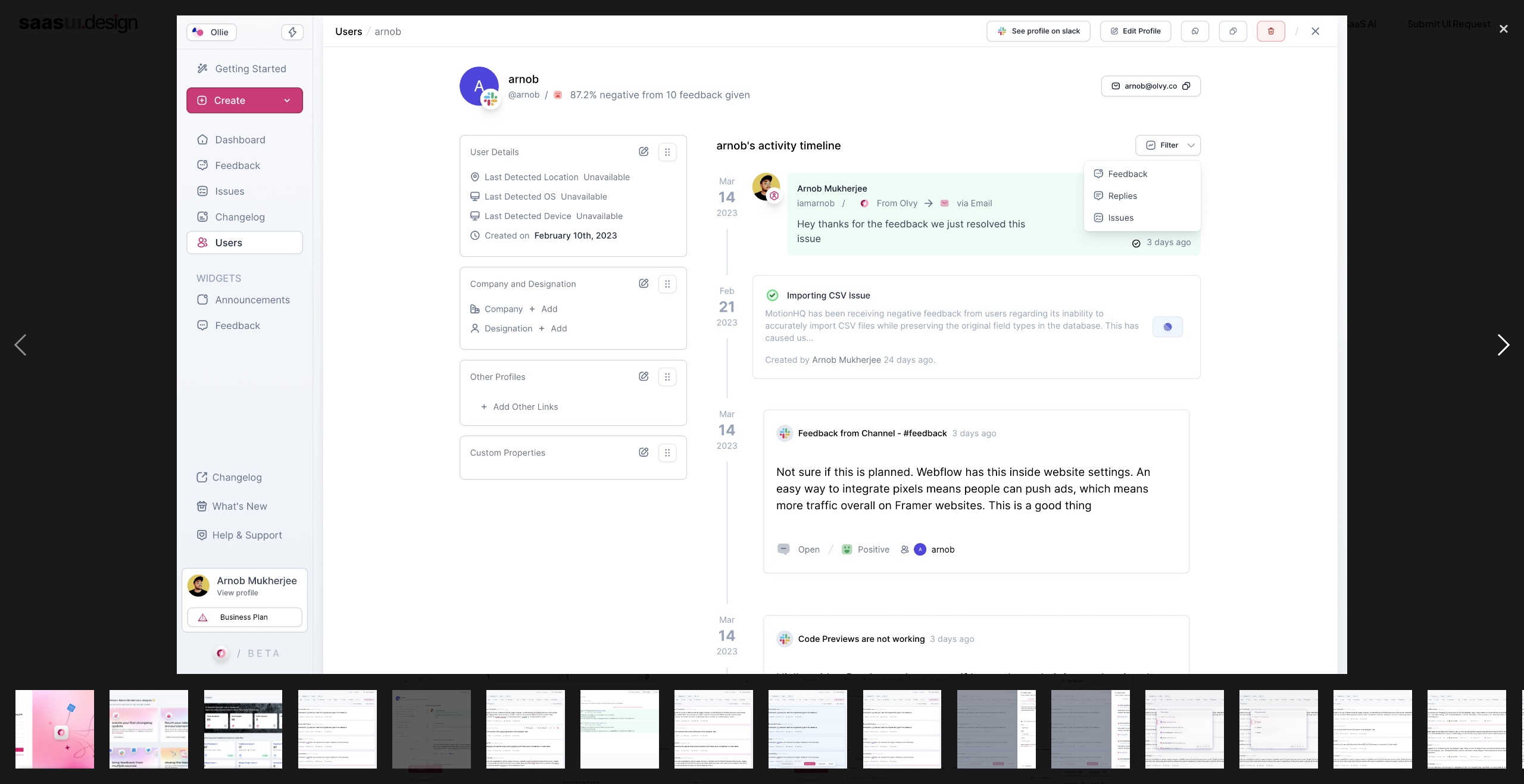
click at [1500, 348] on div "next image" at bounding box center [1504, 344] width 40 height 659
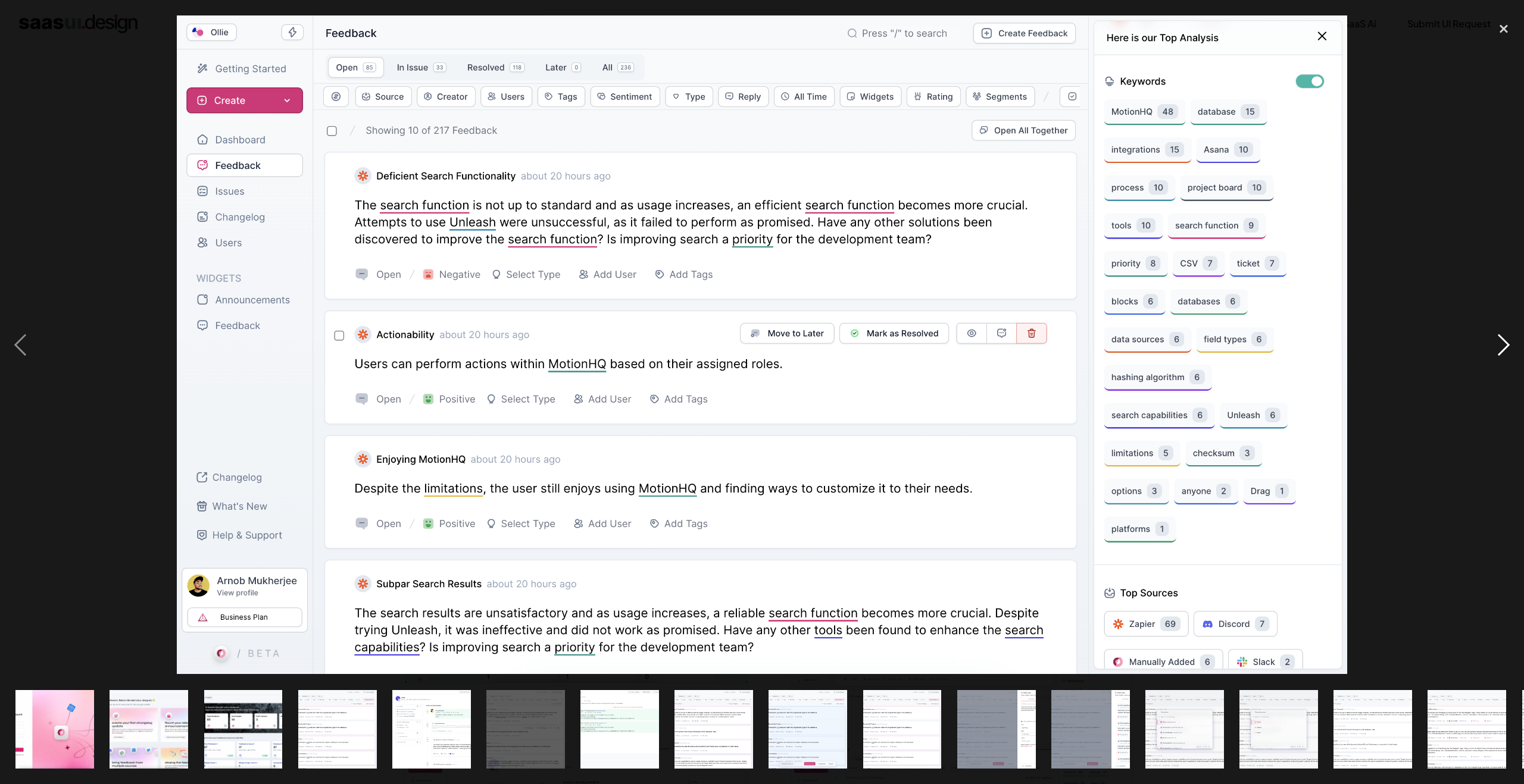
click at [1500, 348] on div "next image" at bounding box center [1504, 344] width 40 height 659
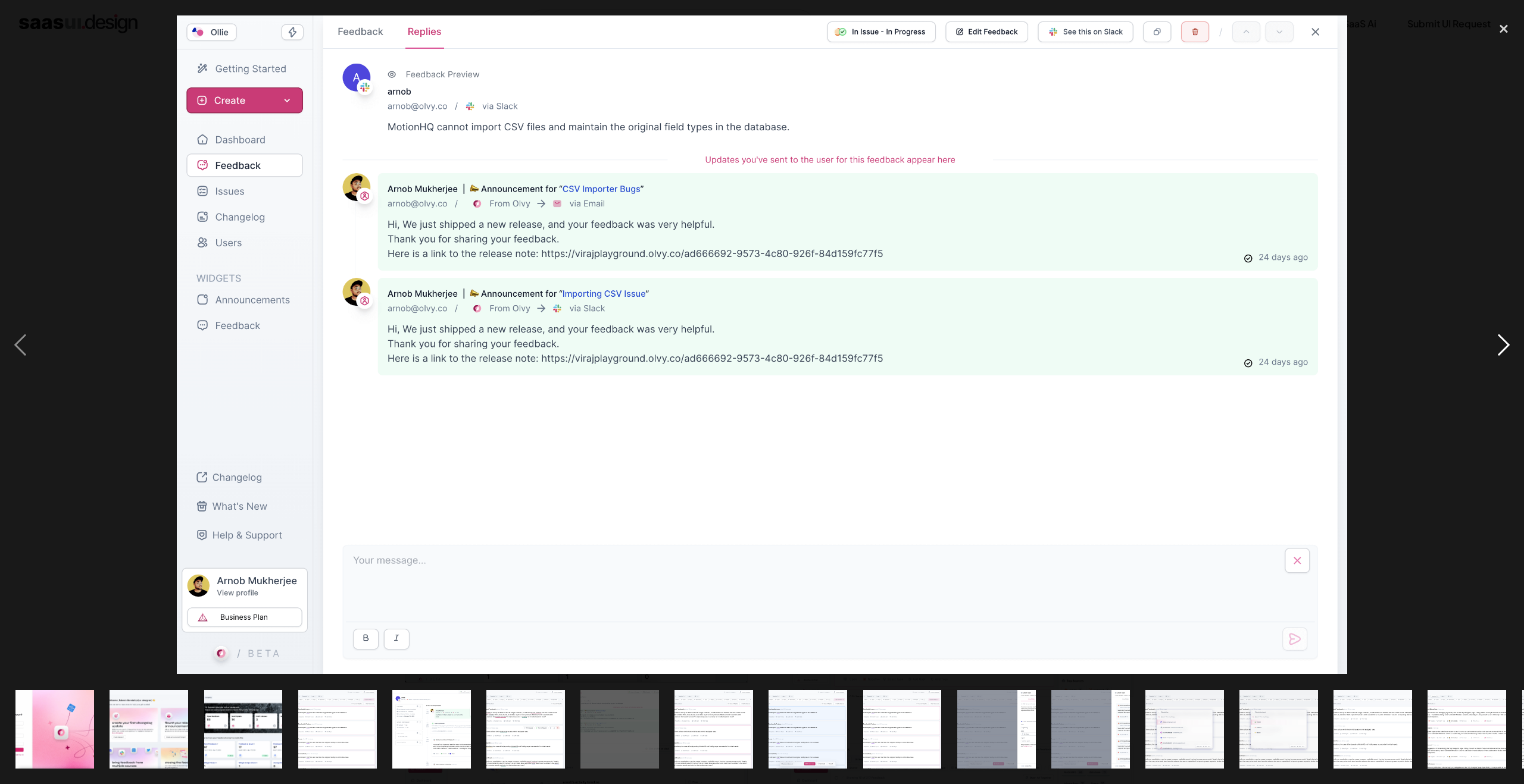
click at [1500, 348] on div "next image" at bounding box center [1504, 344] width 40 height 659
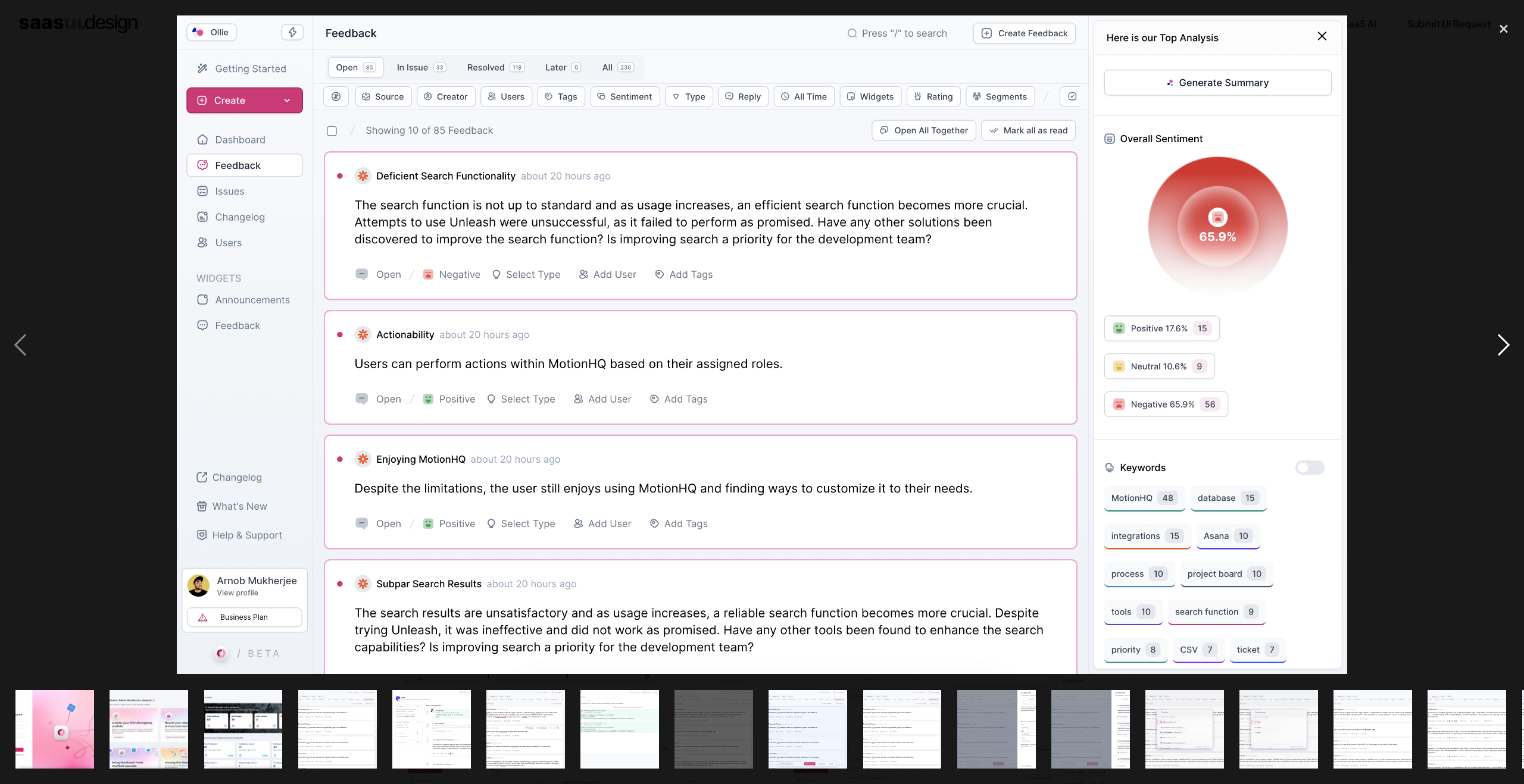
click at [1500, 348] on div "next image" at bounding box center [1504, 344] width 40 height 659
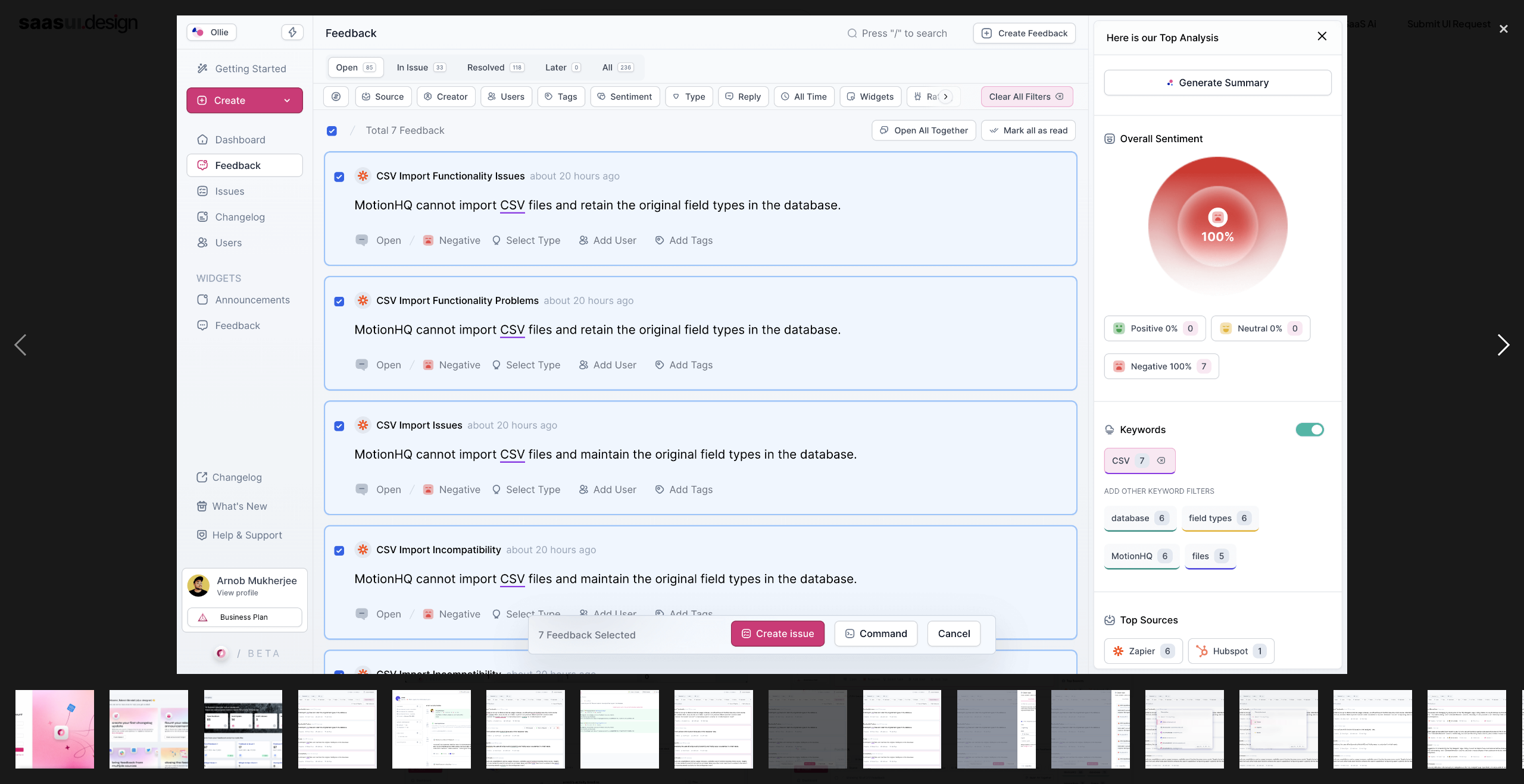
click at [1500, 348] on div "next image" at bounding box center [1504, 344] width 40 height 659
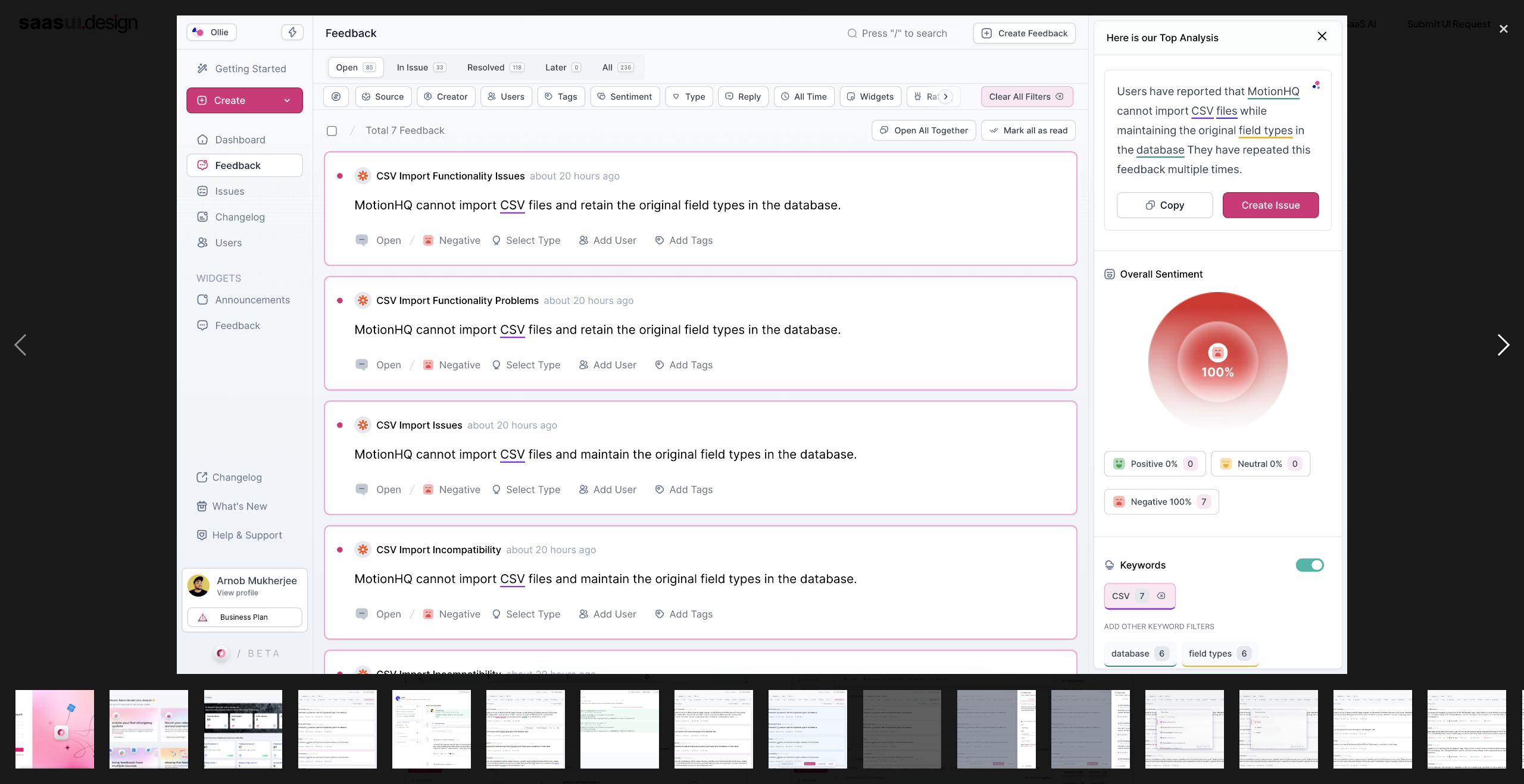
click at [1500, 348] on div "next image" at bounding box center [1504, 344] width 40 height 659
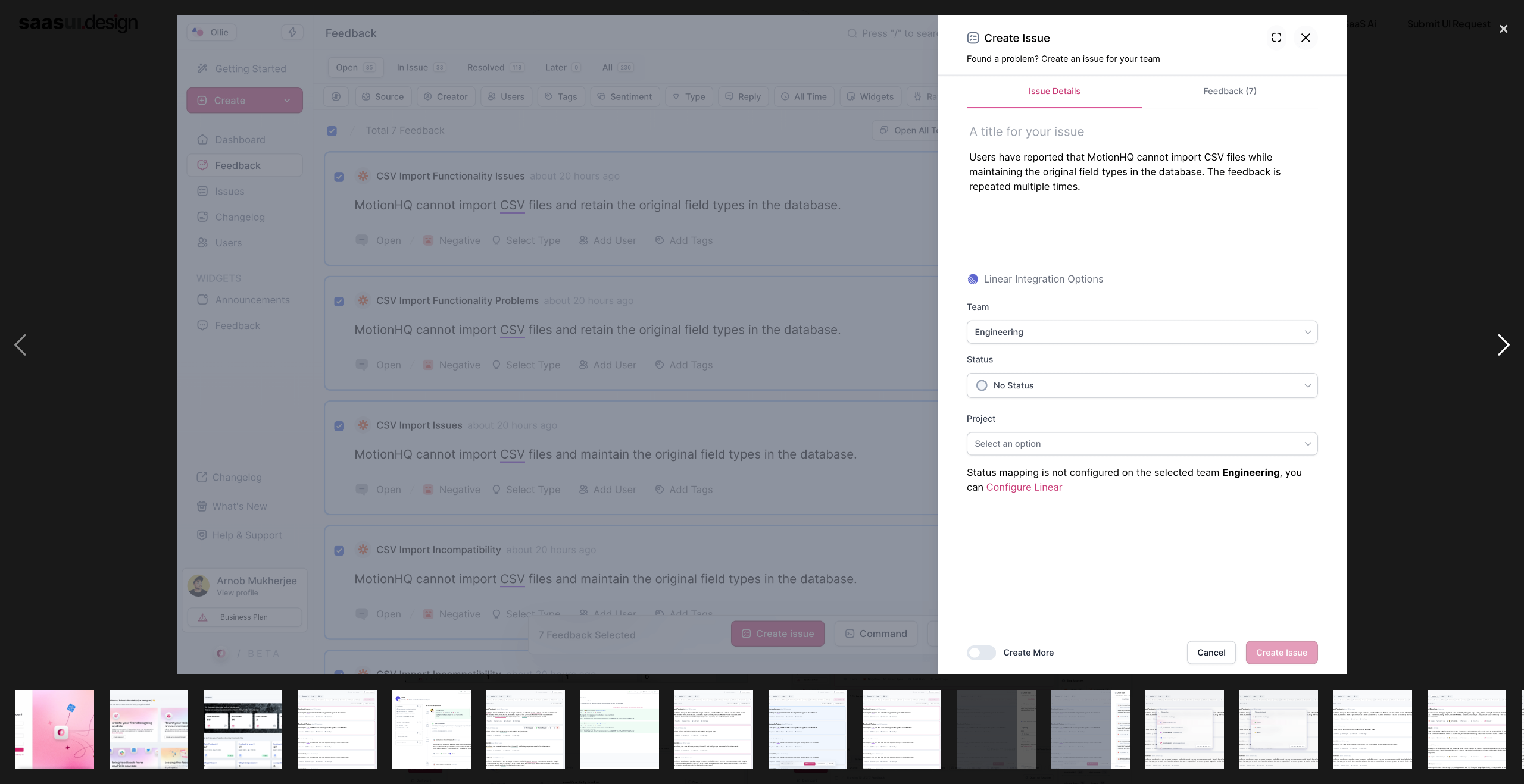
click at [1500, 348] on div "next image" at bounding box center [1504, 344] width 40 height 659
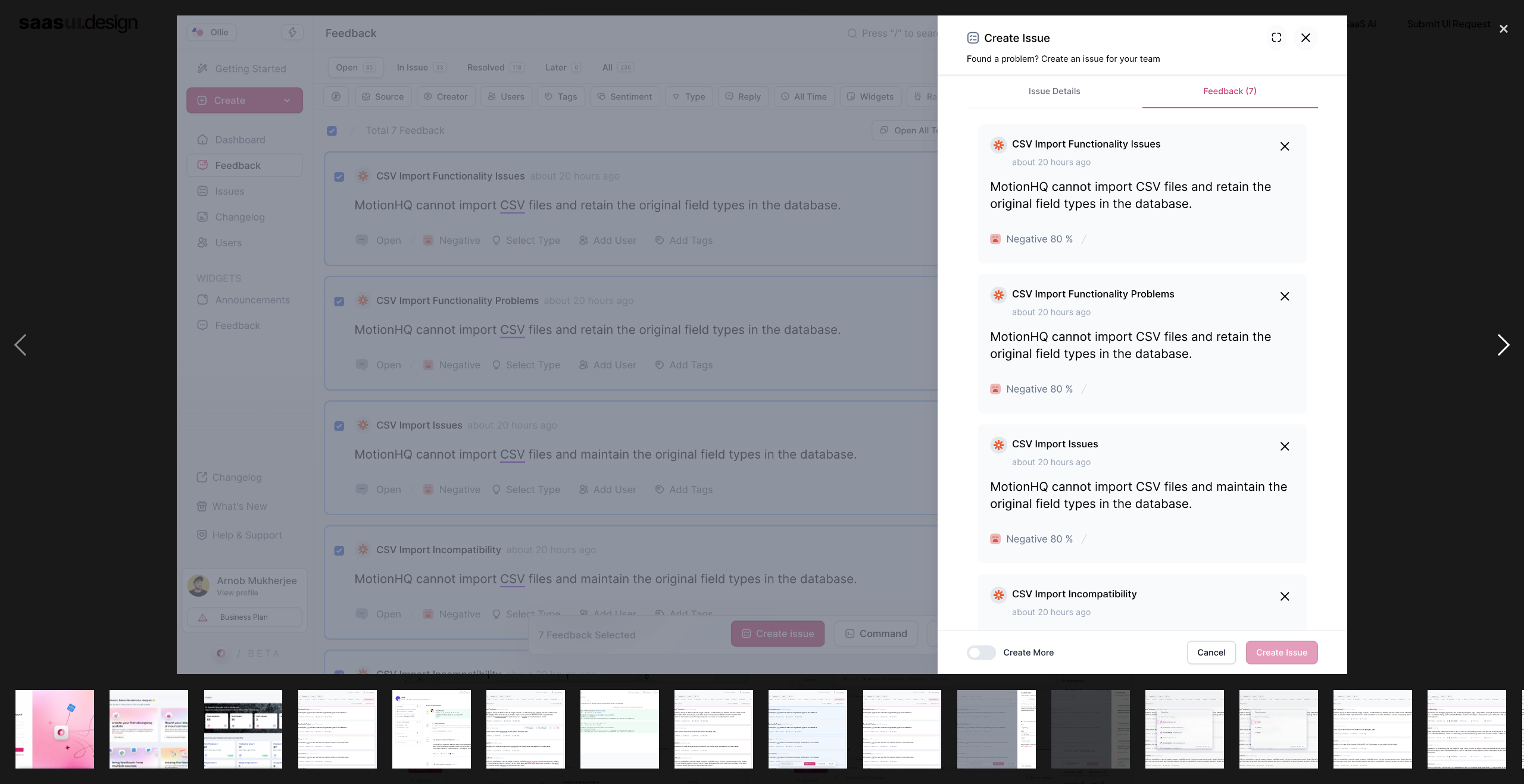
click at [1503, 348] on div "next image" at bounding box center [1504, 344] width 40 height 659
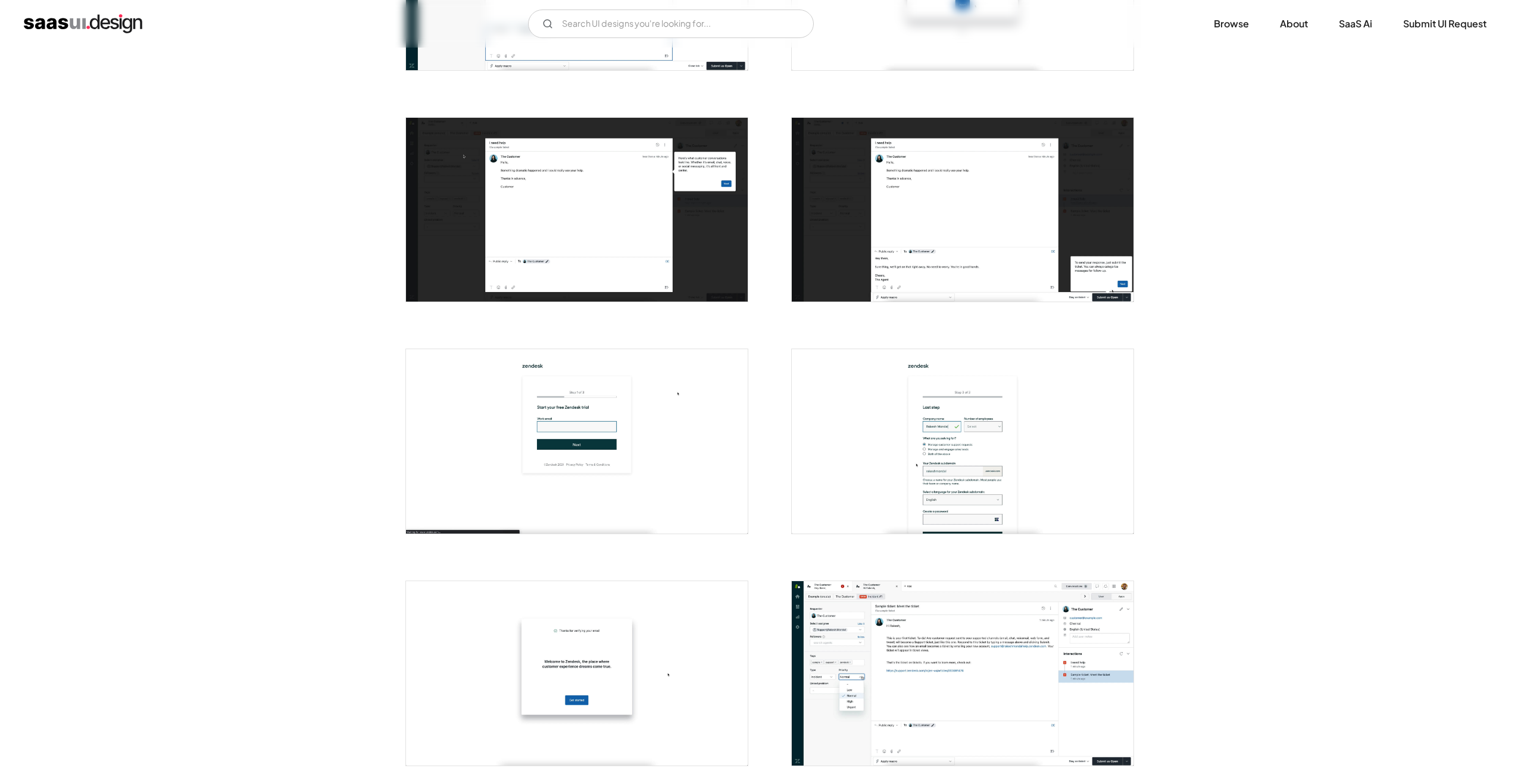
scroll to position [1006, 0]
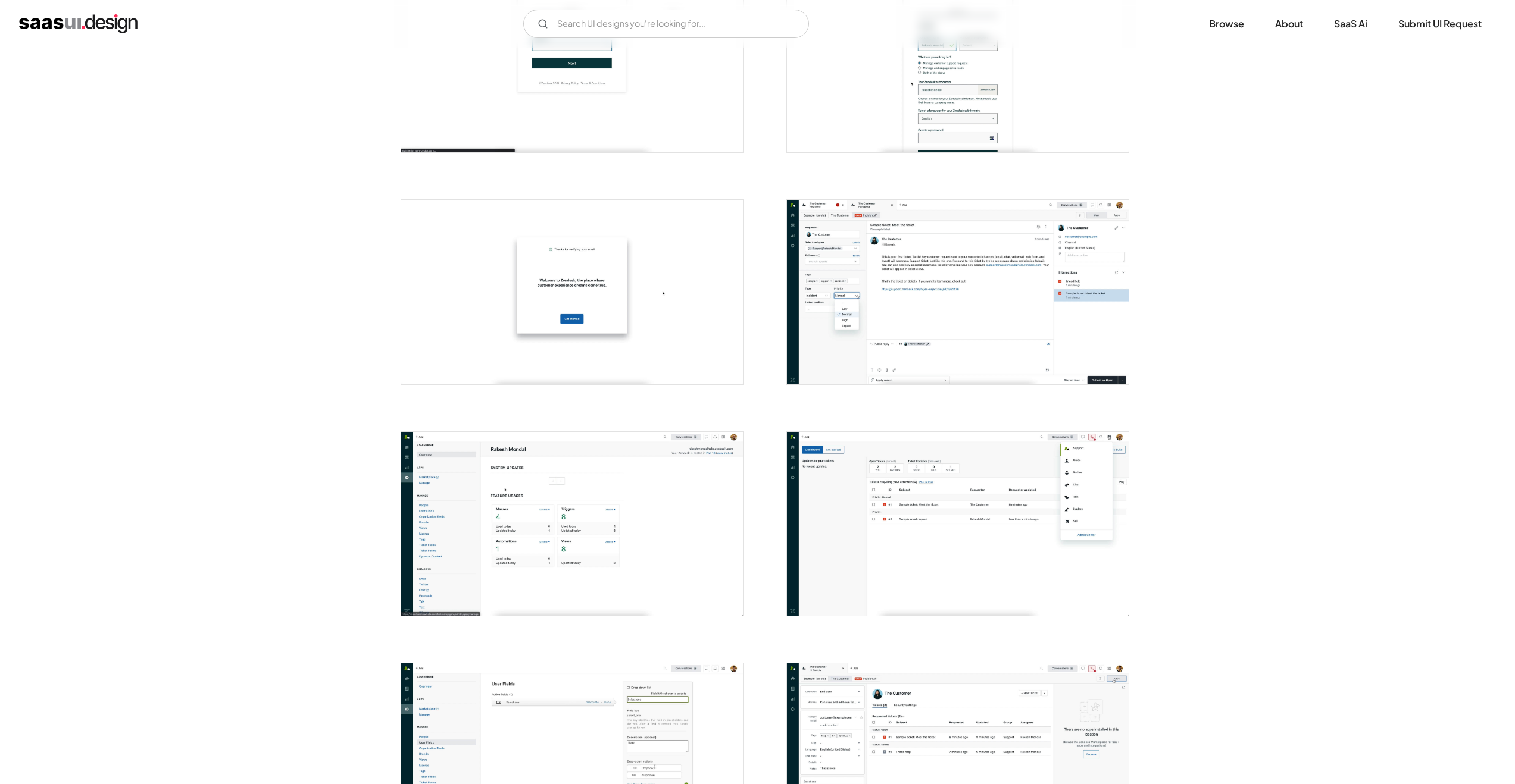
click at [908, 298] on img "open lightbox" at bounding box center [958, 292] width 342 height 184
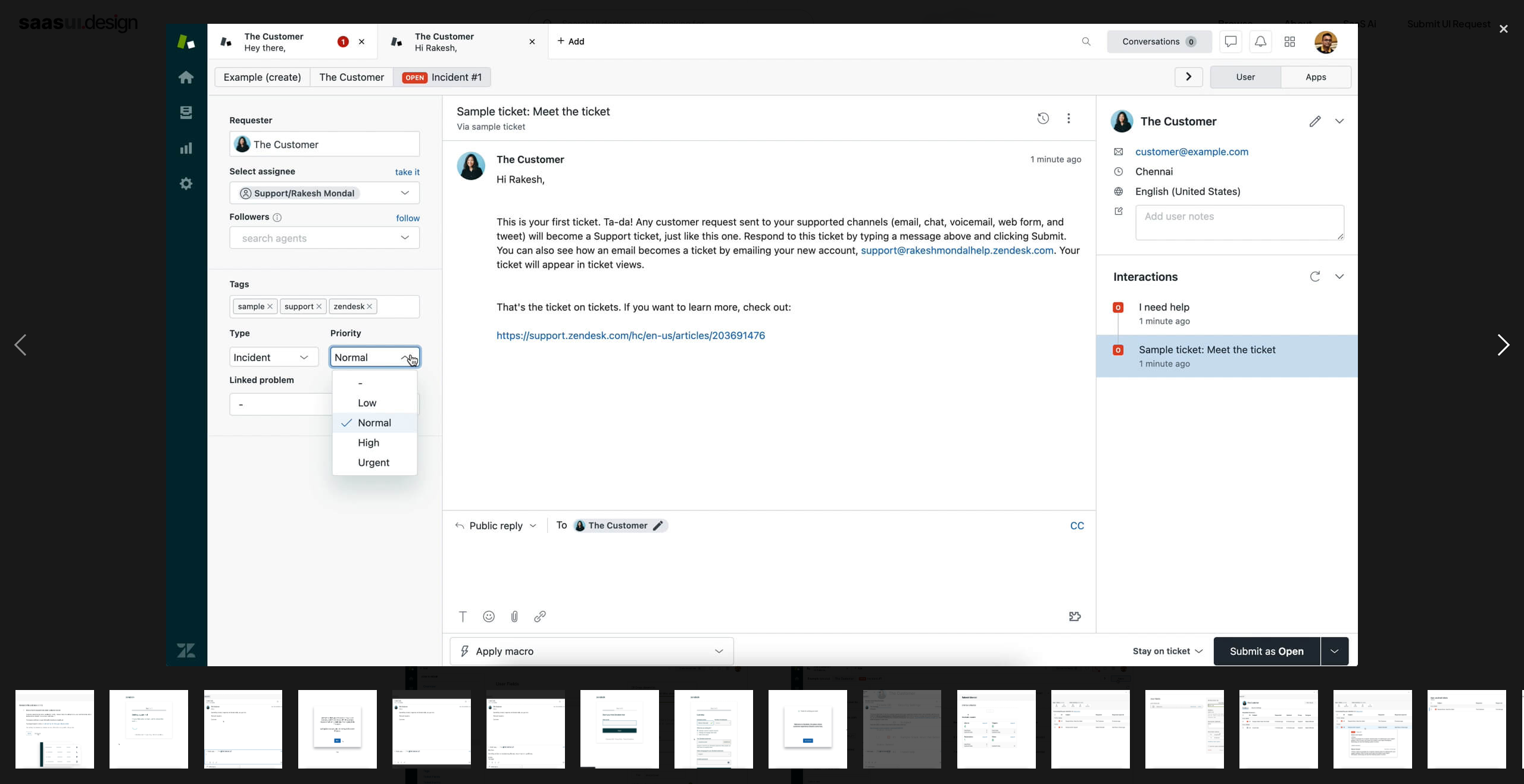
click at [1494, 341] on div "next image" at bounding box center [1504, 344] width 40 height 659
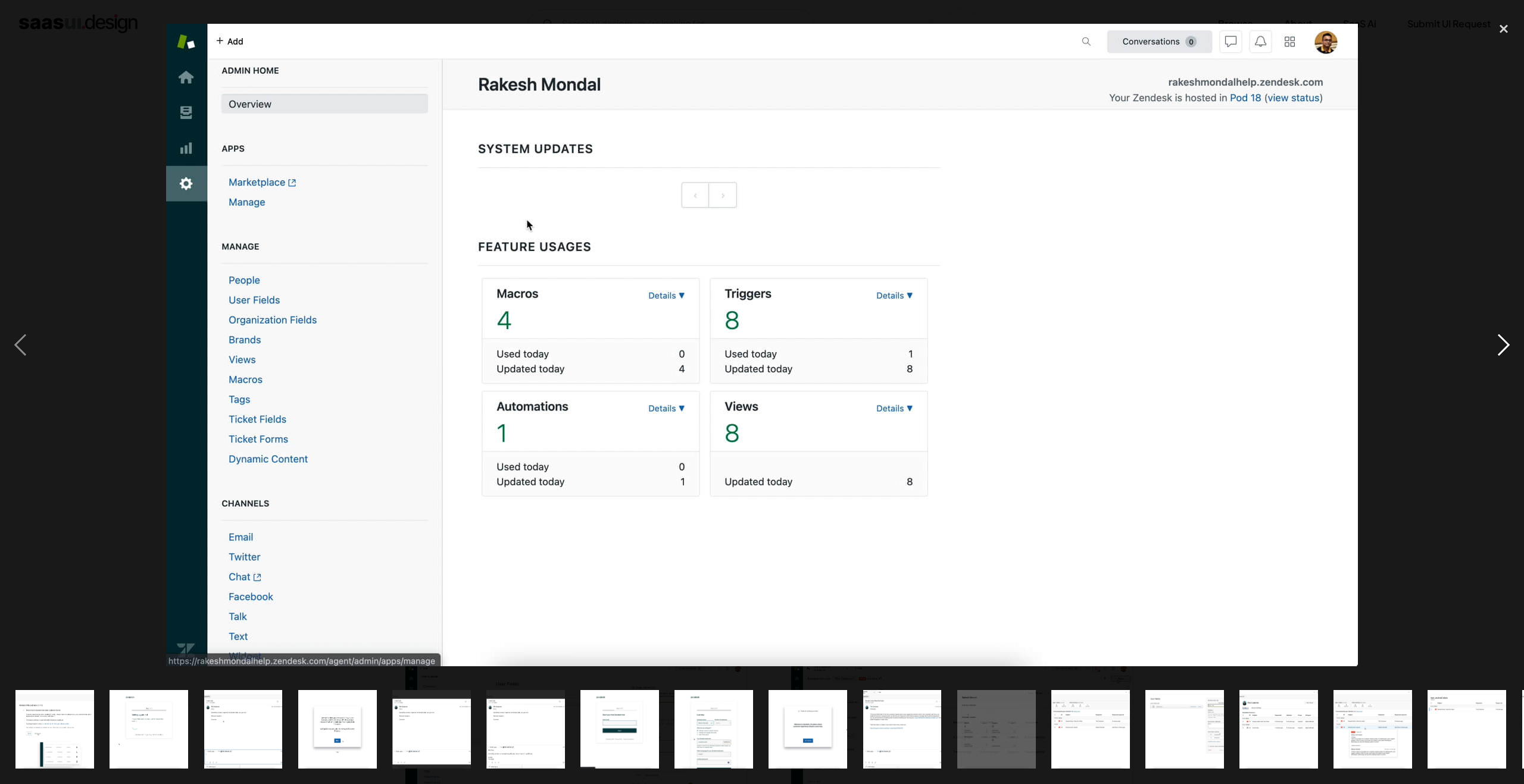
click at [1494, 341] on div "next image" at bounding box center [1504, 344] width 40 height 659
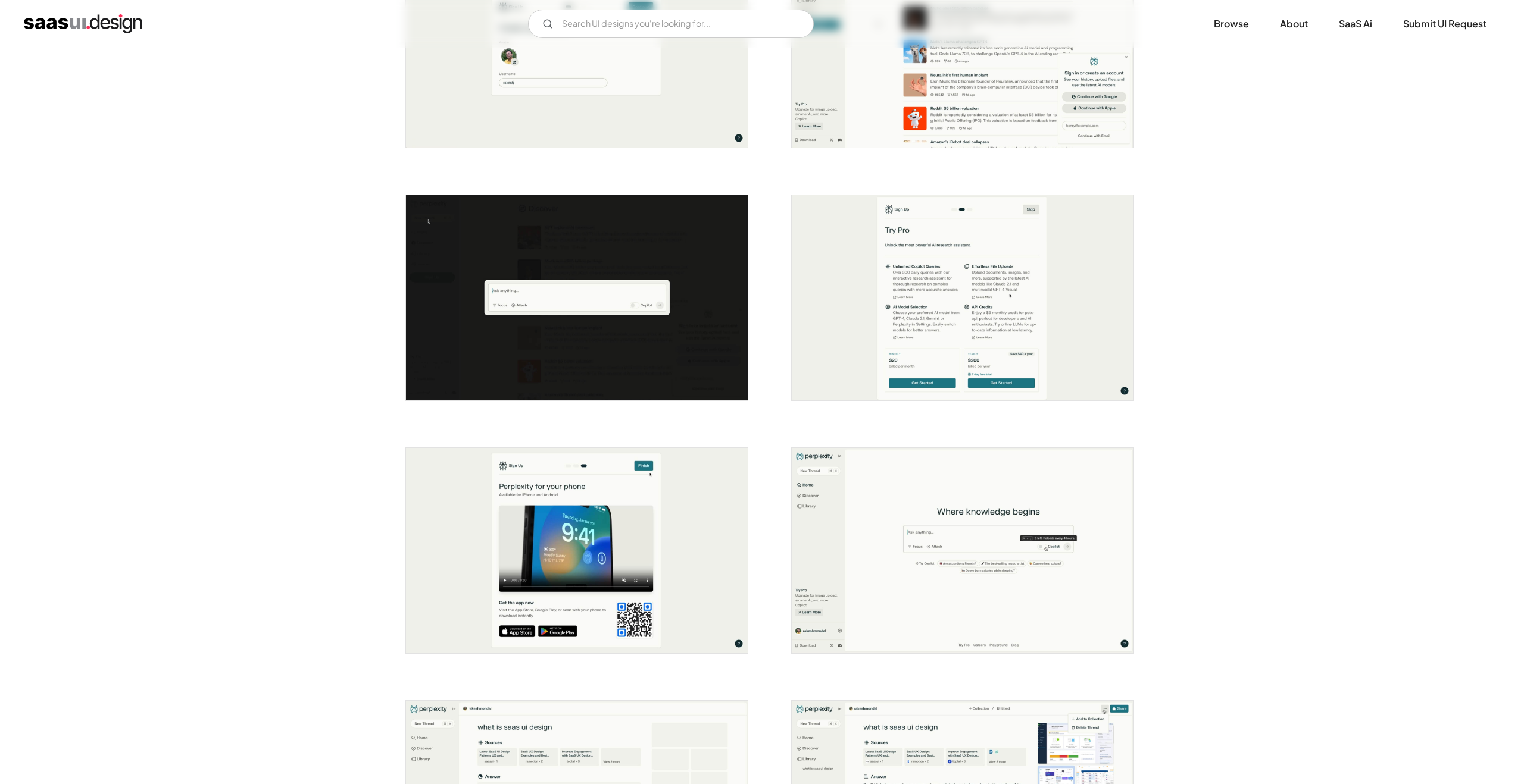
scroll to position [738, 0]
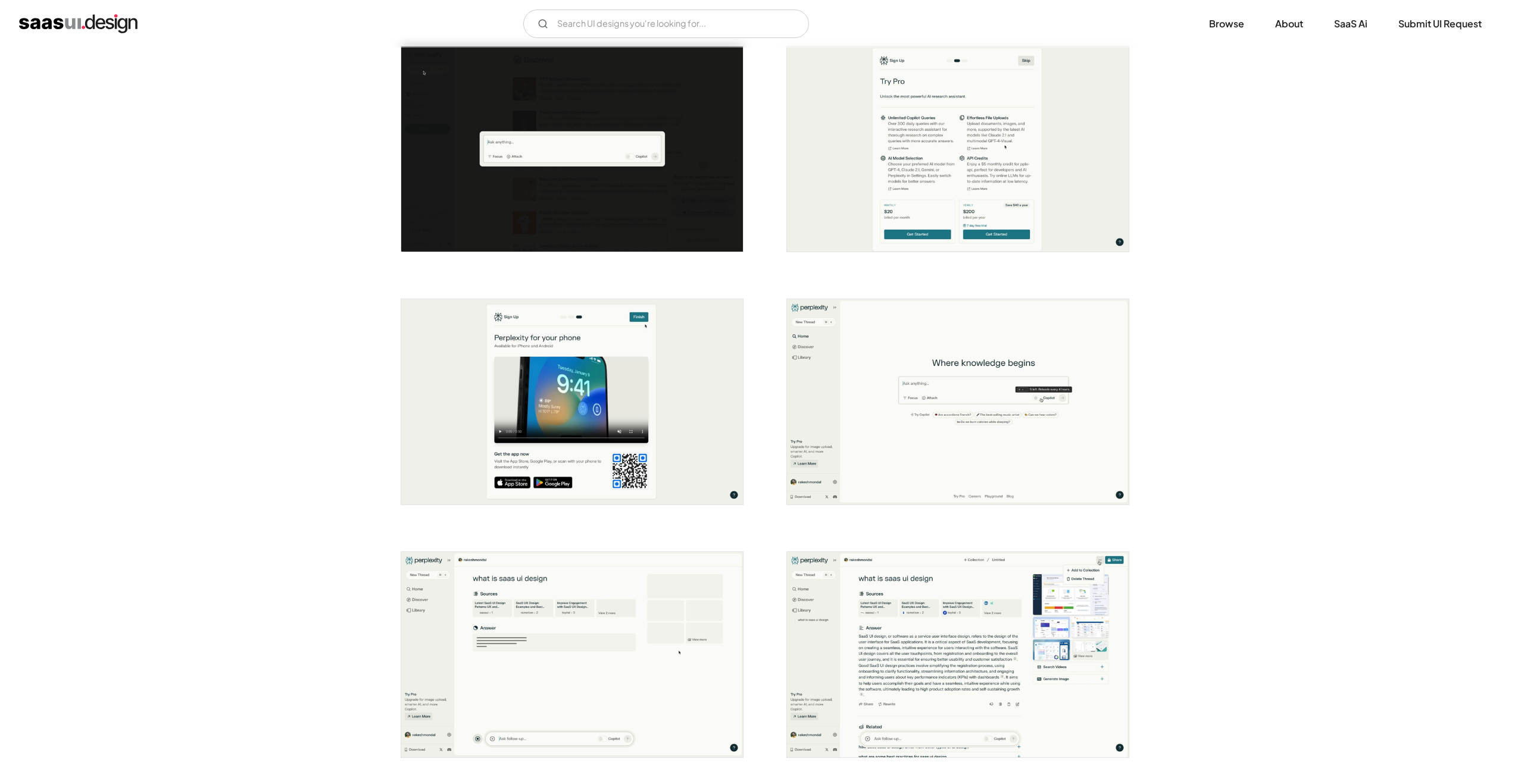
click at [1003, 414] on img "open lightbox" at bounding box center [958, 402] width 342 height 205
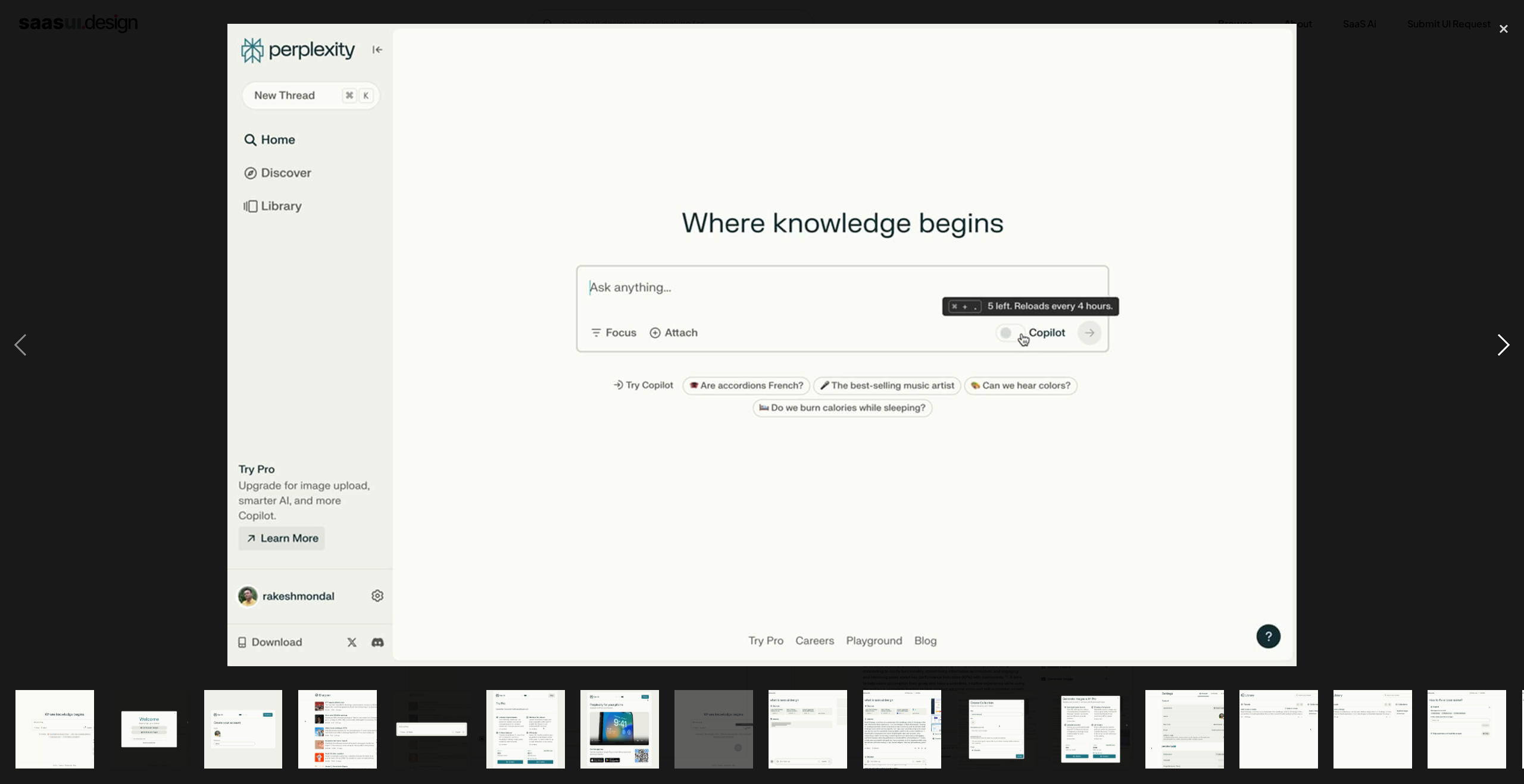
click at [1493, 350] on div "next image" at bounding box center [1504, 344] width 40 height 659
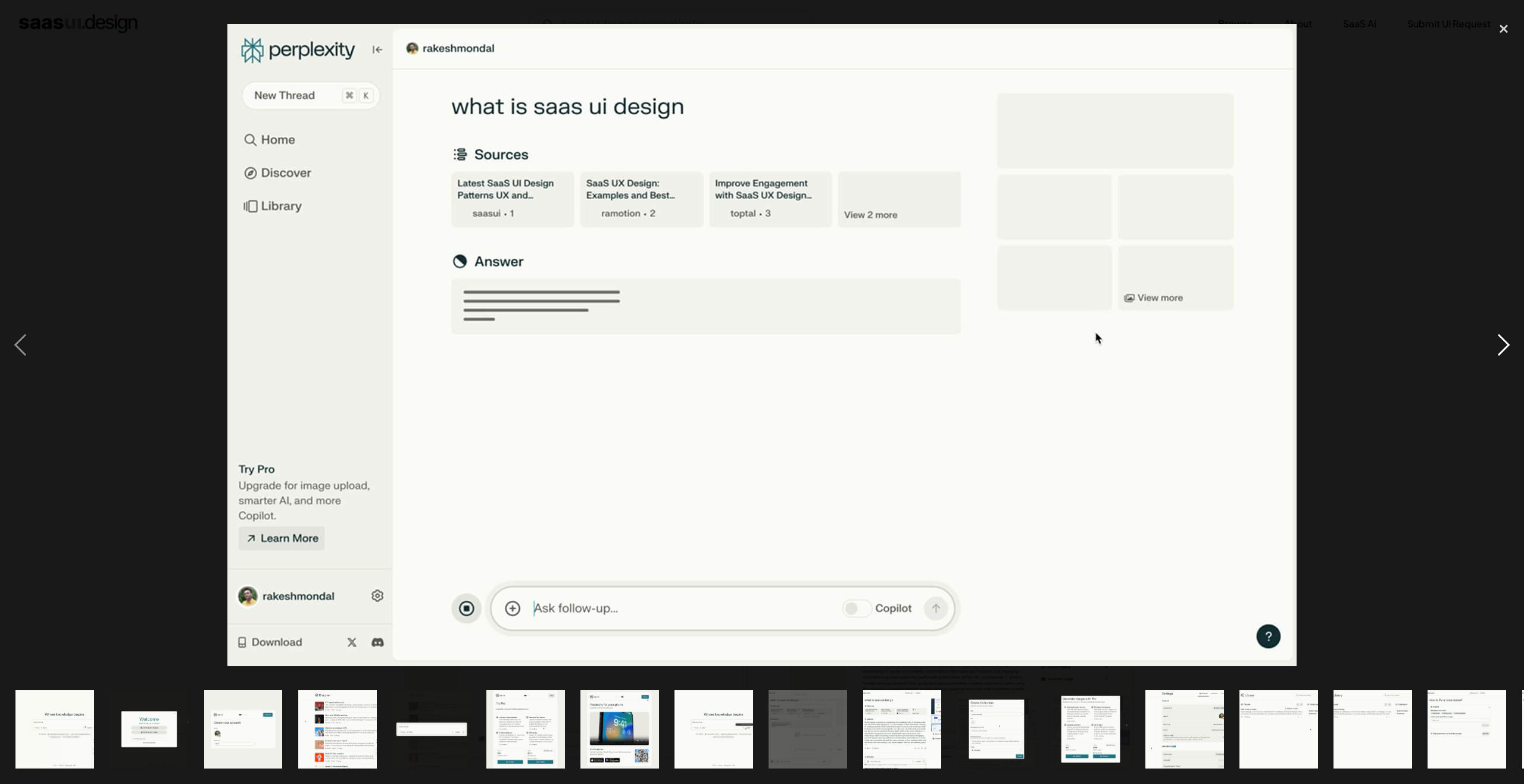
click at [1493, 350] on div "next image" at bounding box center [1504, 344] width 40 height 659
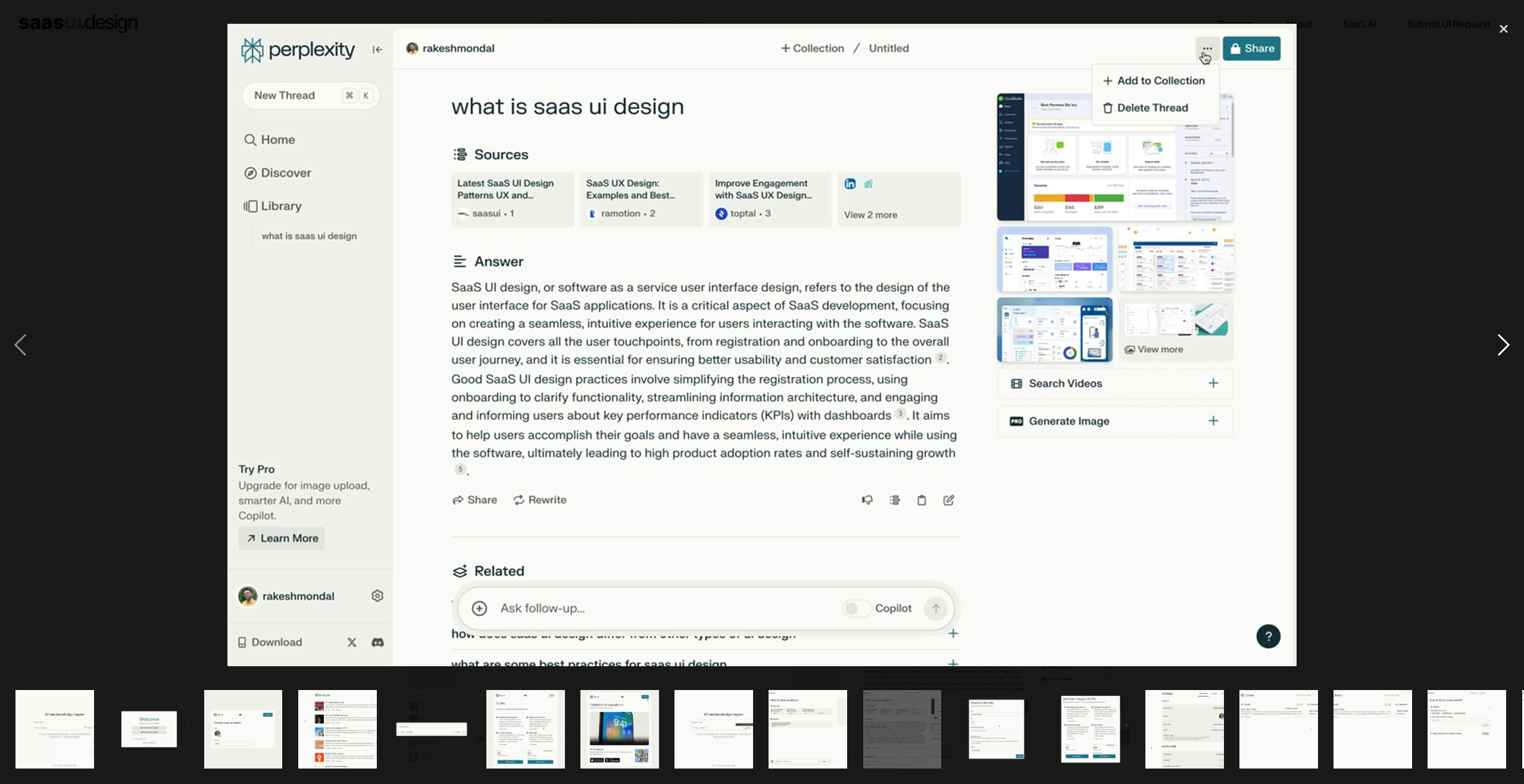
click at [1493, 350] on div "next image" at bounding box center [1504, 344] width 40 height 659
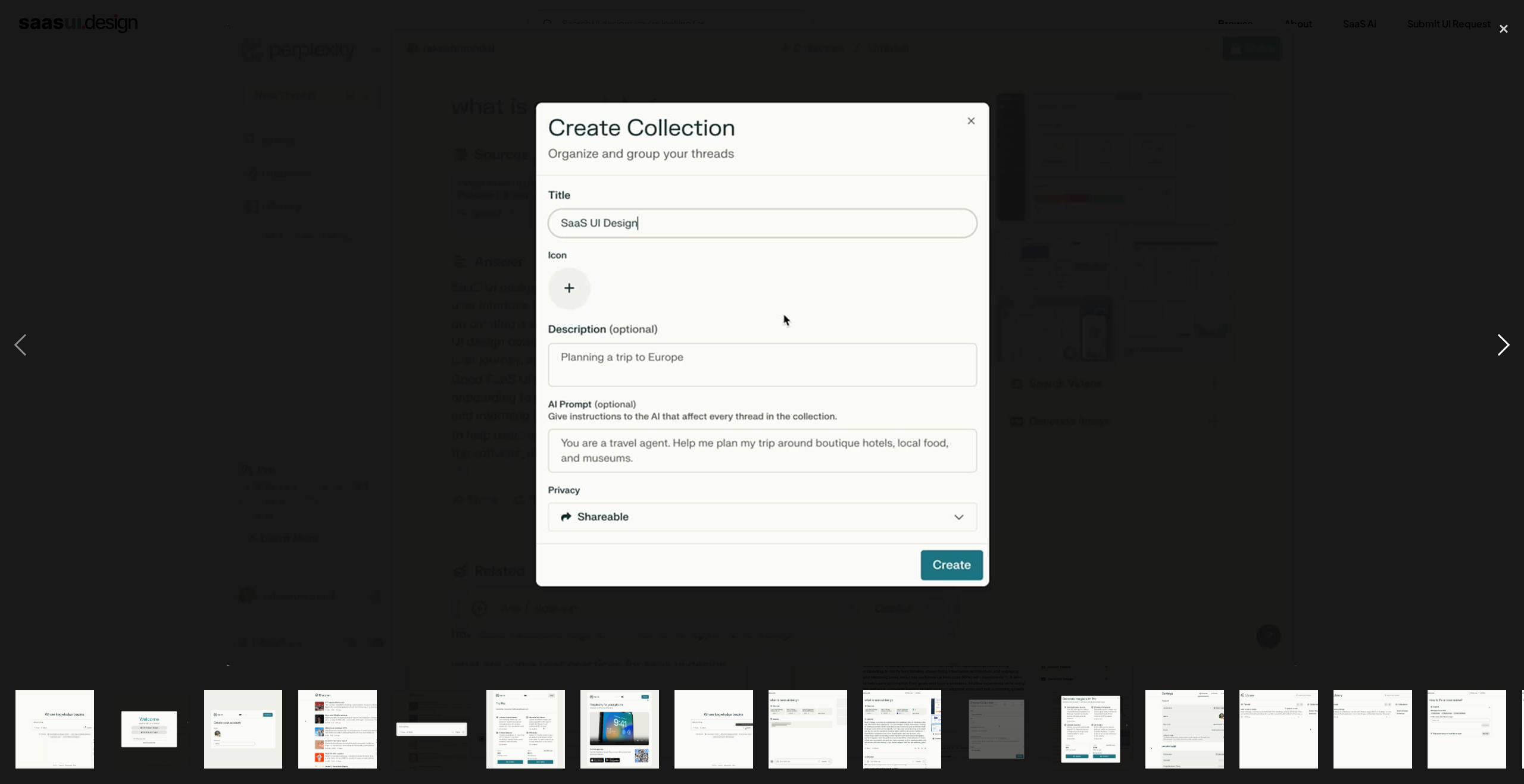
click at [1493, 350] on div "next image" at bounding box center [1504, 344] width 40 height 659
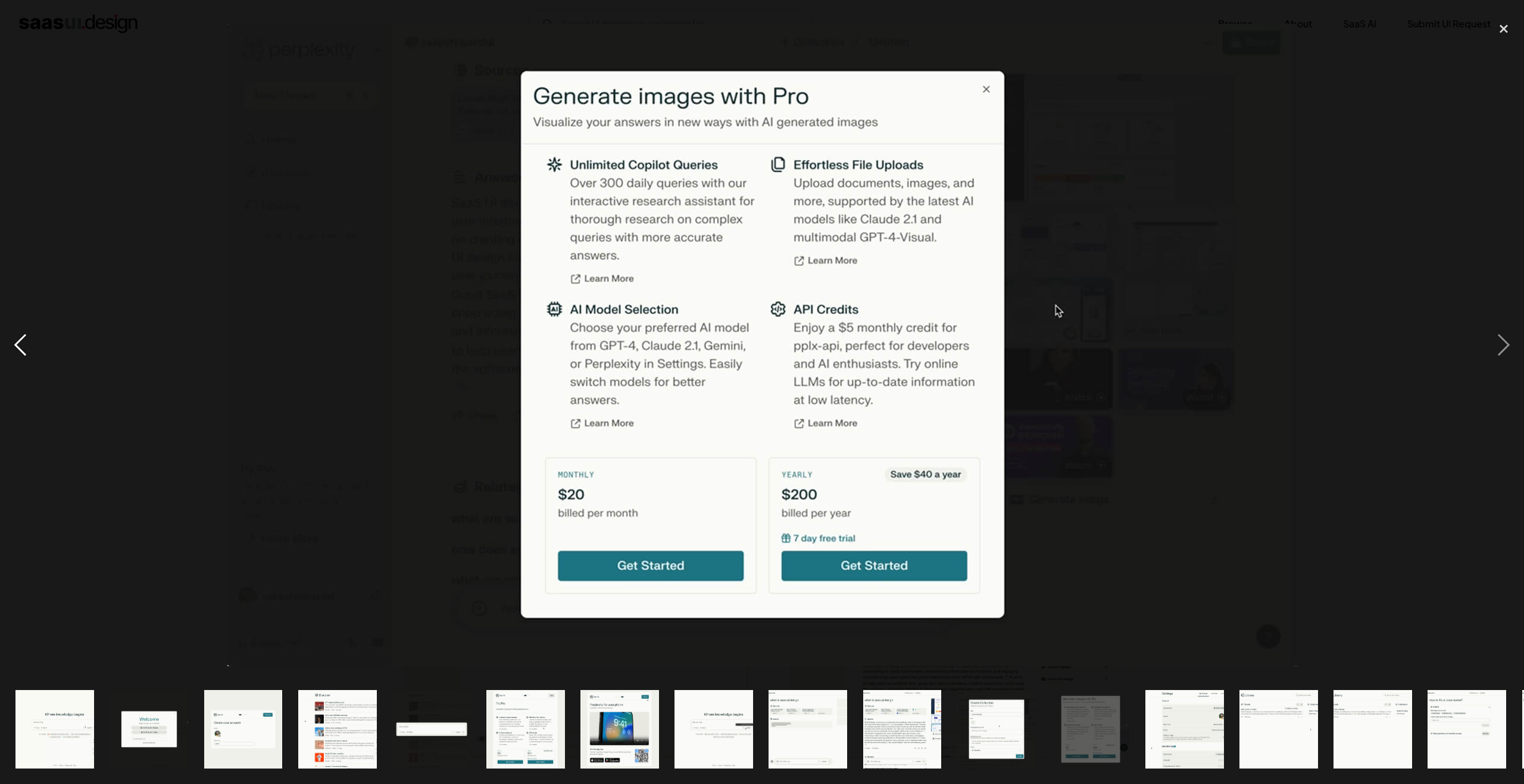
click at [20, 344] on div "previous image" at bounding box center [20, 344] width 40 height 659
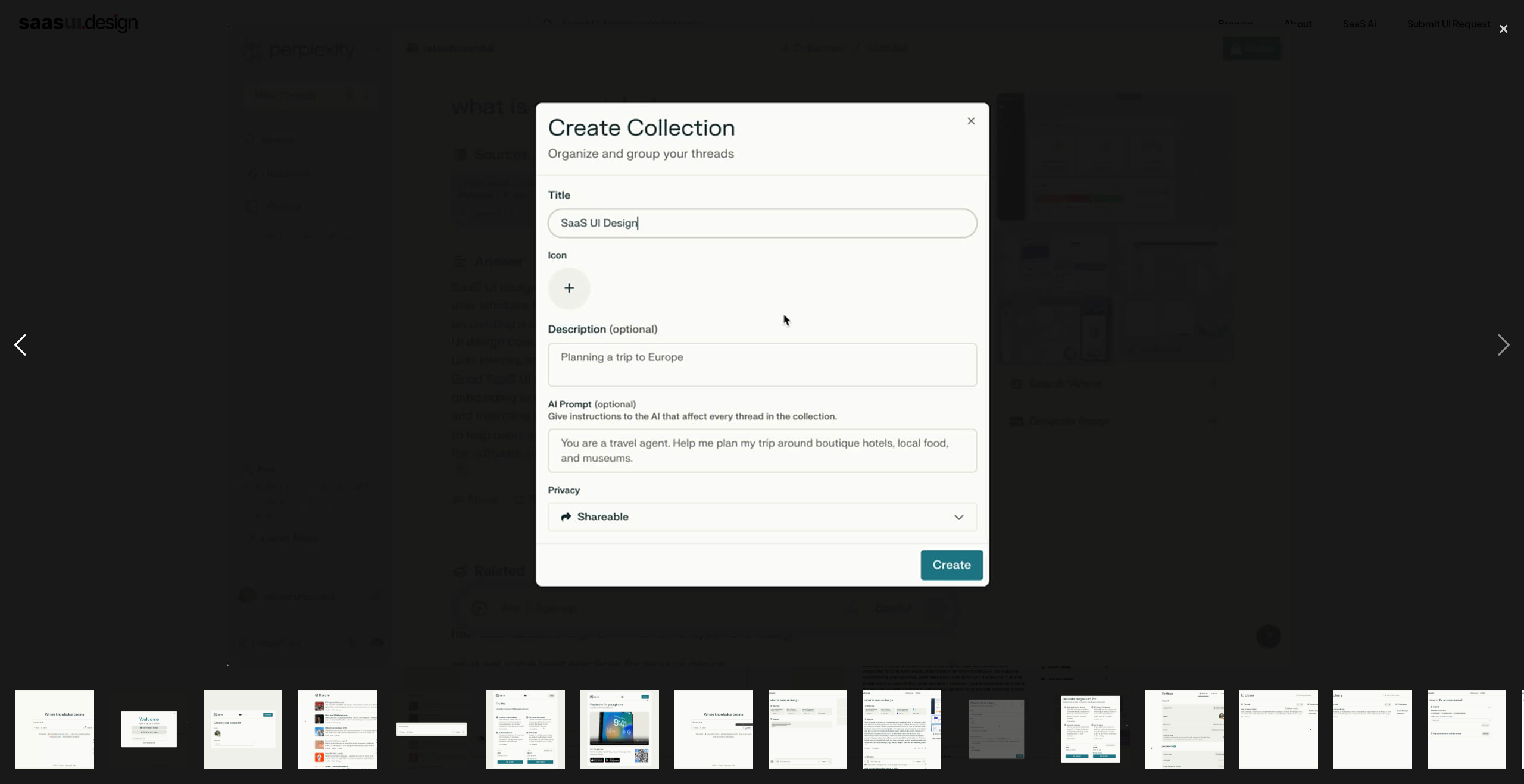
click at [20, 344] on div "previous image" at bounding box center [20, 344] width 40 height 659
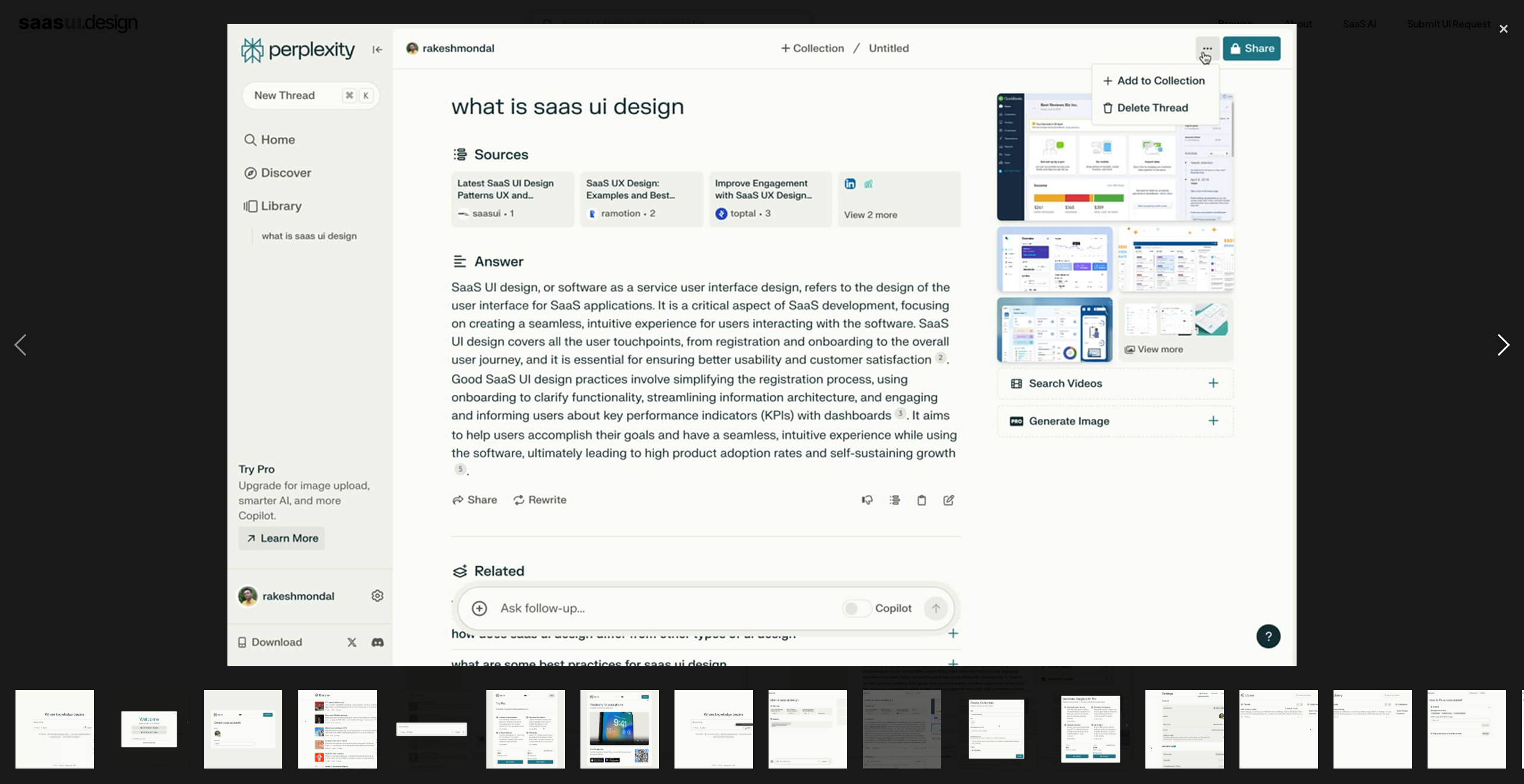
click at [1502, 342] on div "next image" at bounding box center [1504, 344] width 40 height 659
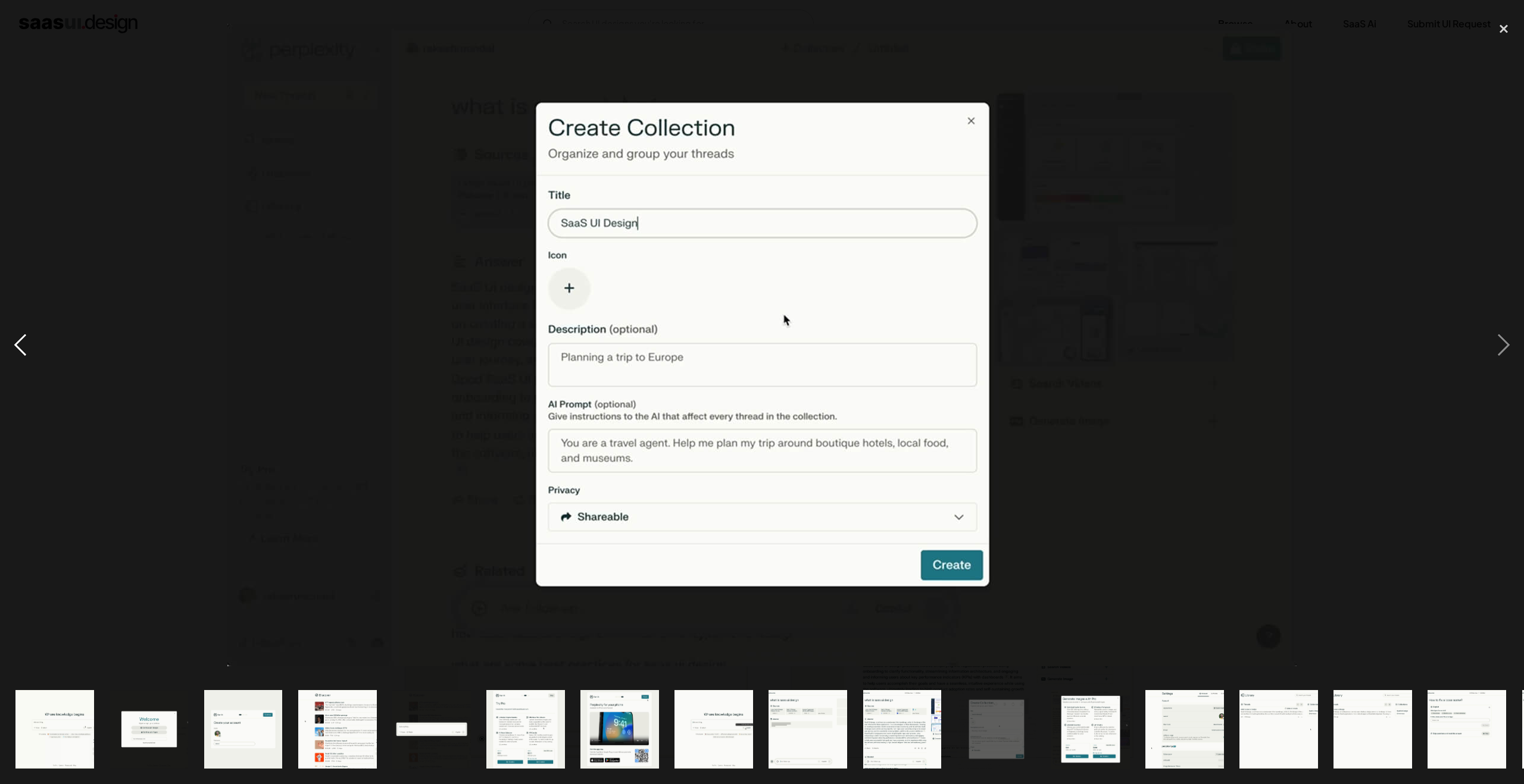
click at [18, 340] on div "previous image" at bounding box center [20, 344] width 40 height 659
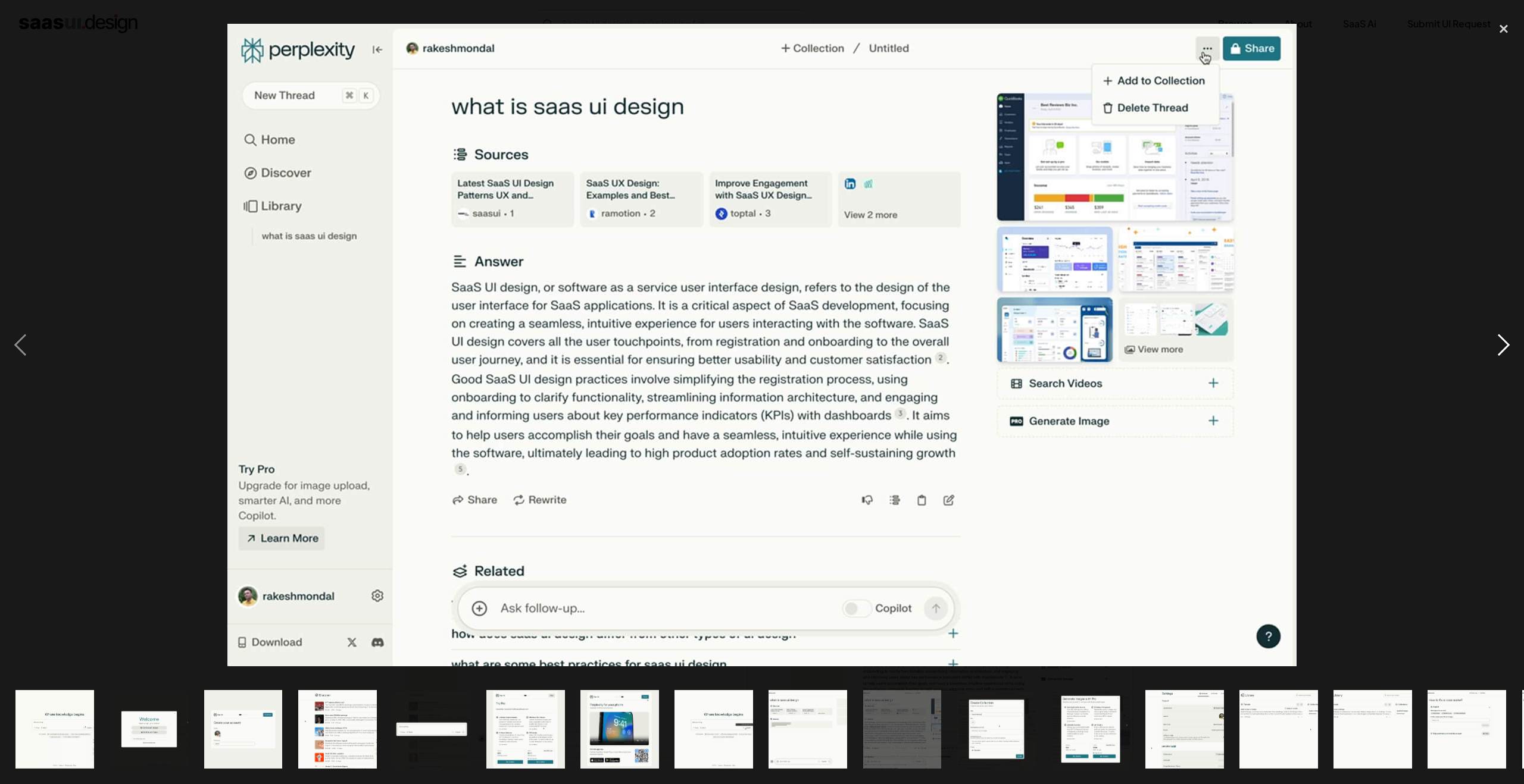
click at [1505, 346] on div "next image" at bounding box center [1504, 344] width 40 height 659
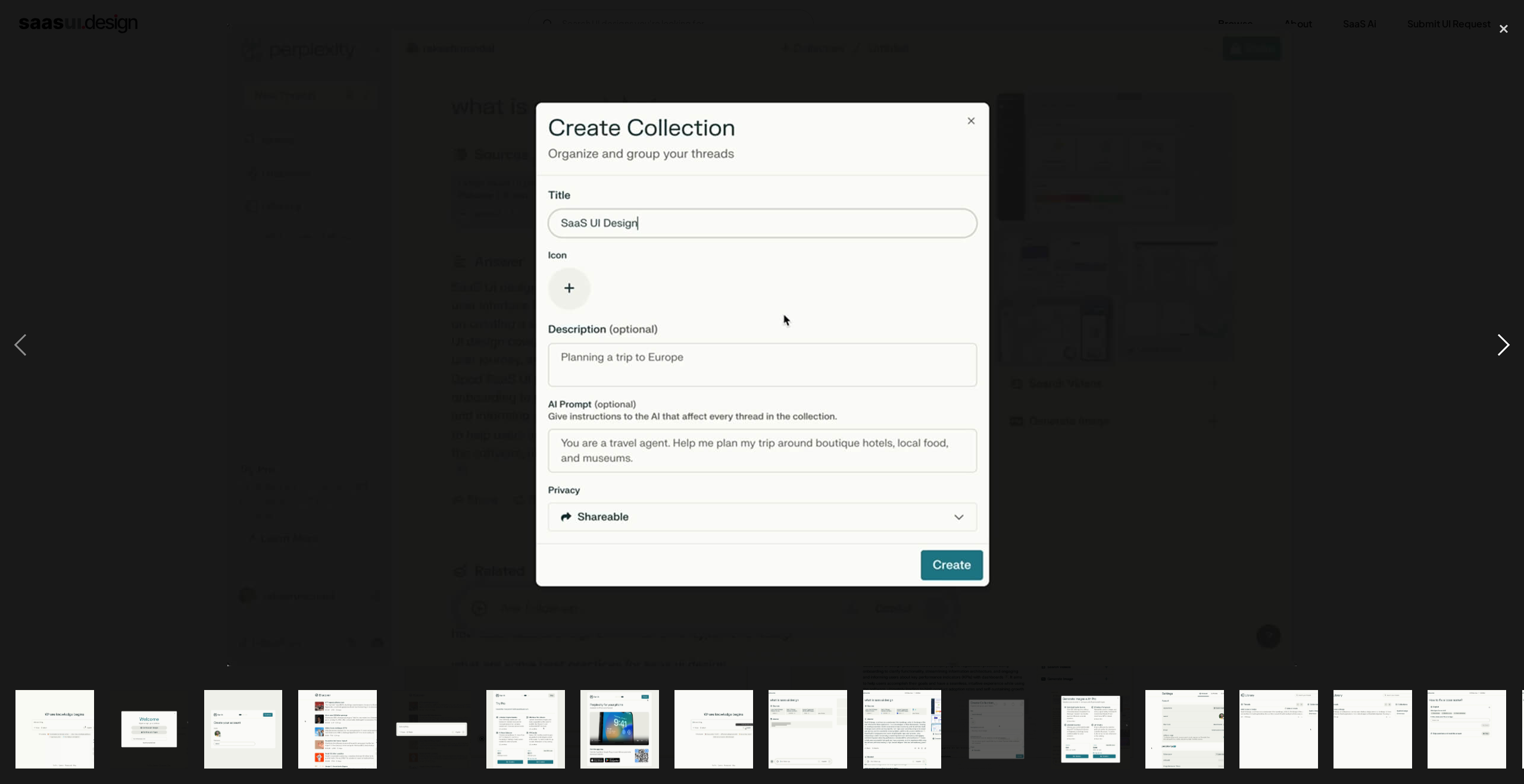
click at [1505, 346] on div "next image" at bounding box center [1504, 344] width 40 height 659
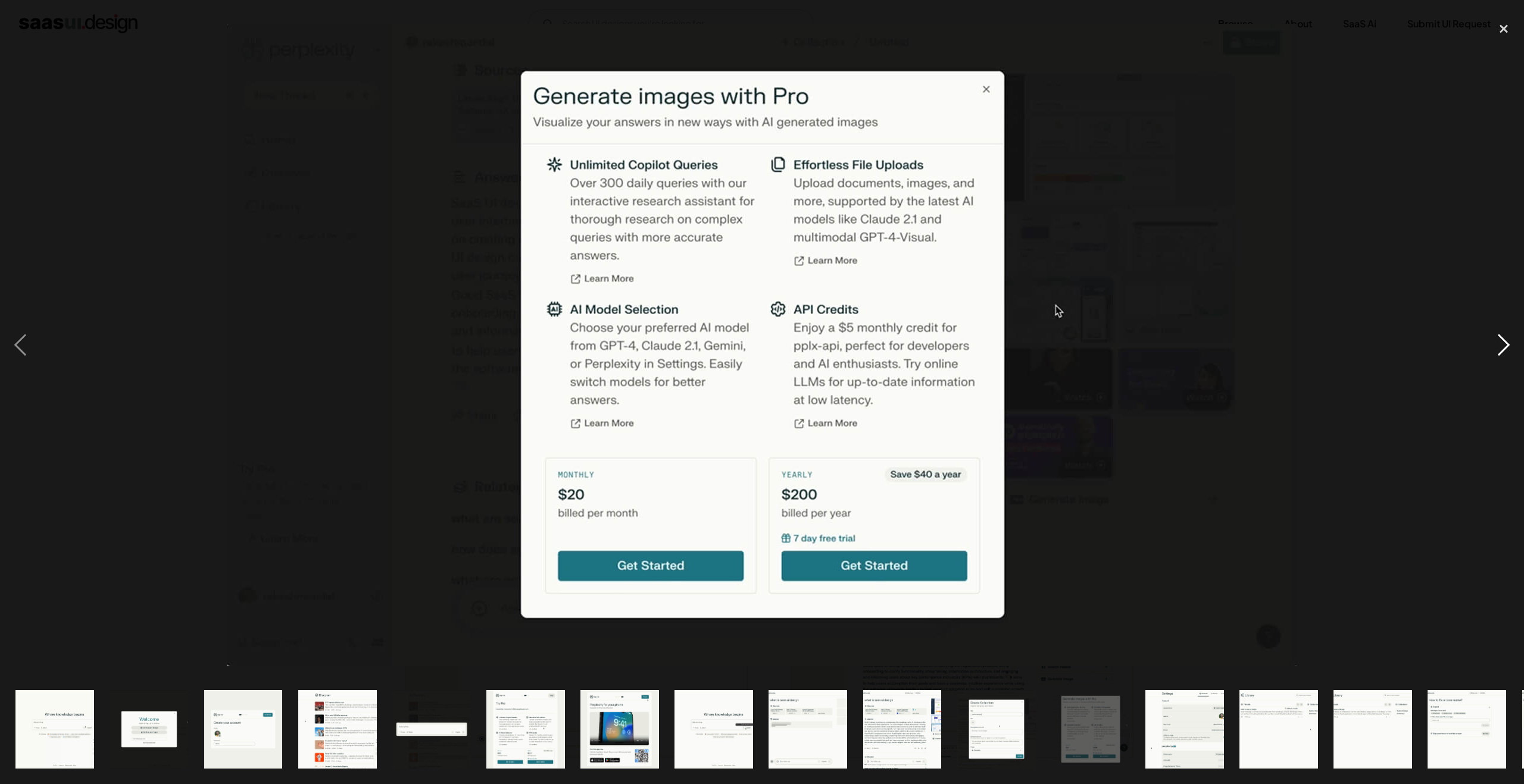
click at [1505, 346] on div "next image" at bounding box center [1504, 344] width 40 height 659
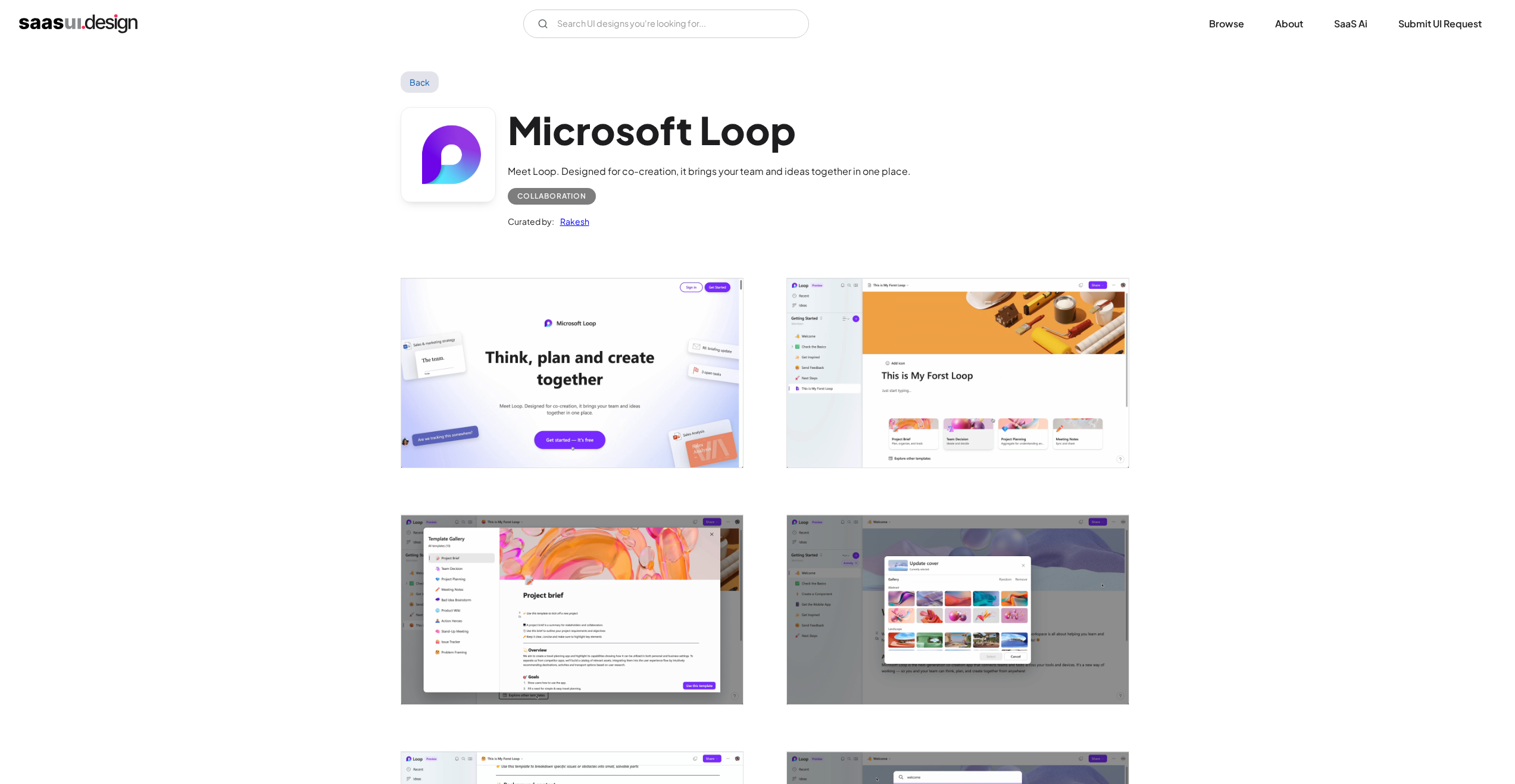
click at [993, 342] on img "open lightbox" at bounding box center [958, 373] width 342 height 189
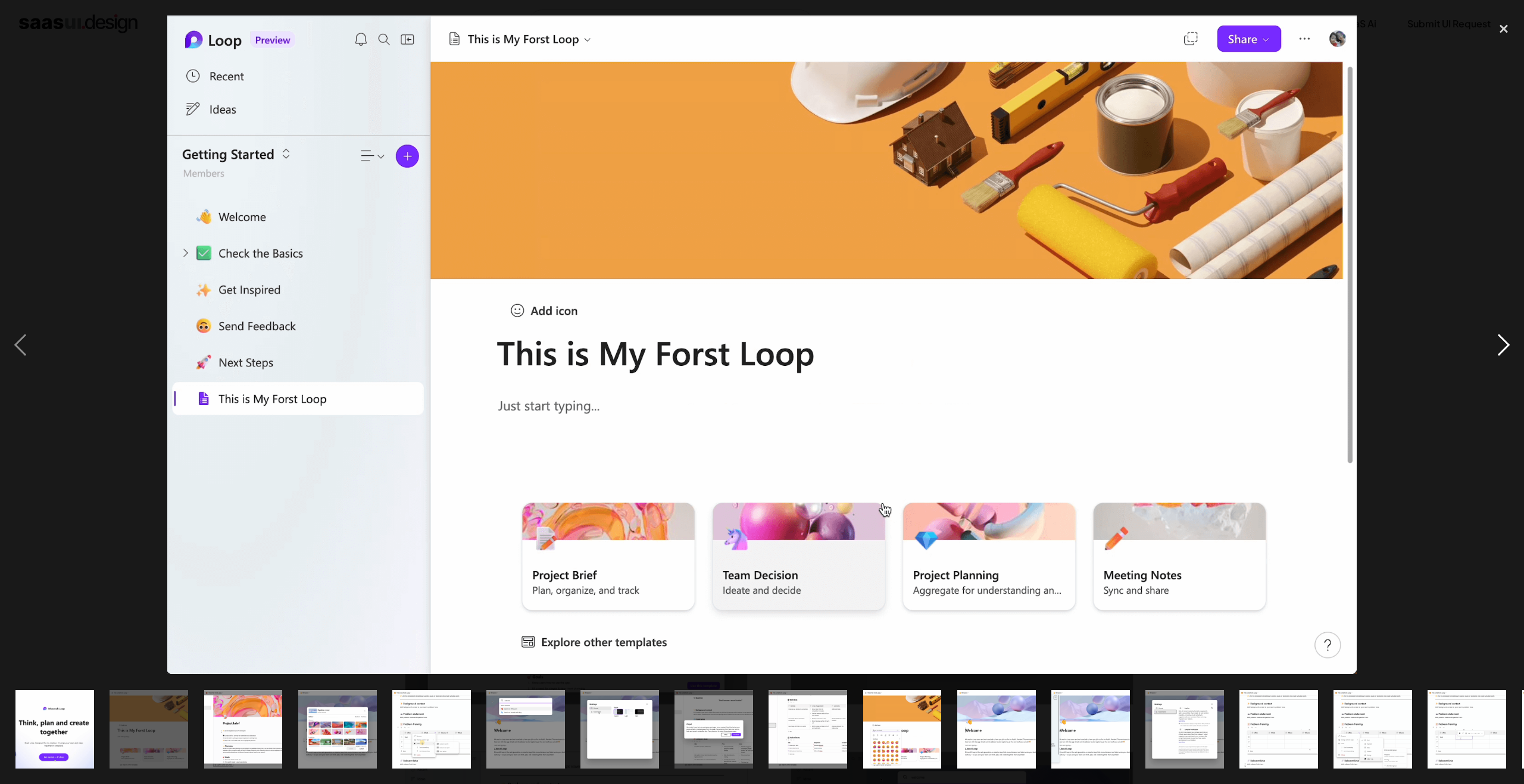
click at [1501, 350] on div "next image" at bounding box center [1504, 344] width 40 height 659
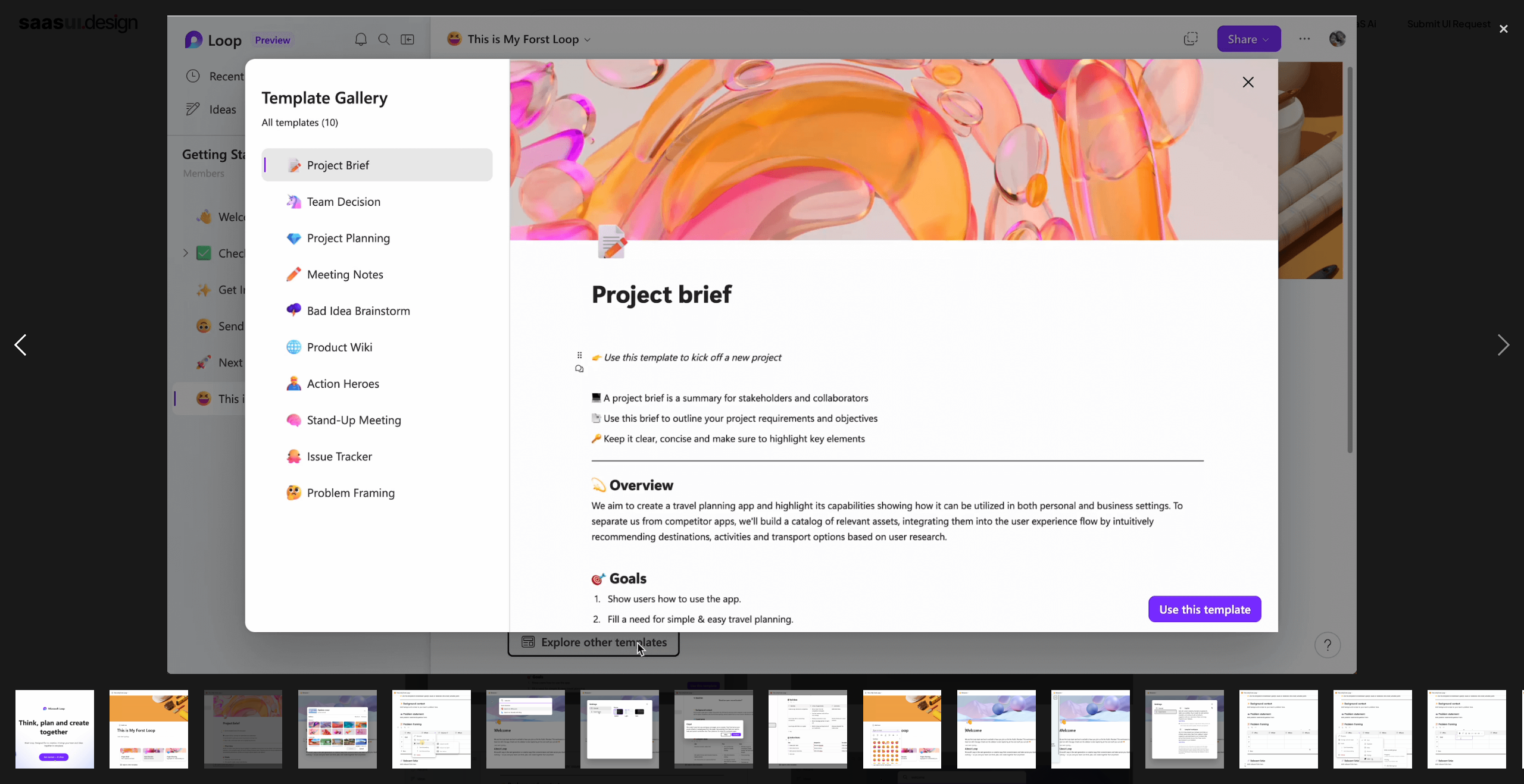
click at [26, 350] on div "previous image" at bounding box center [20, 344] width 40 height 659
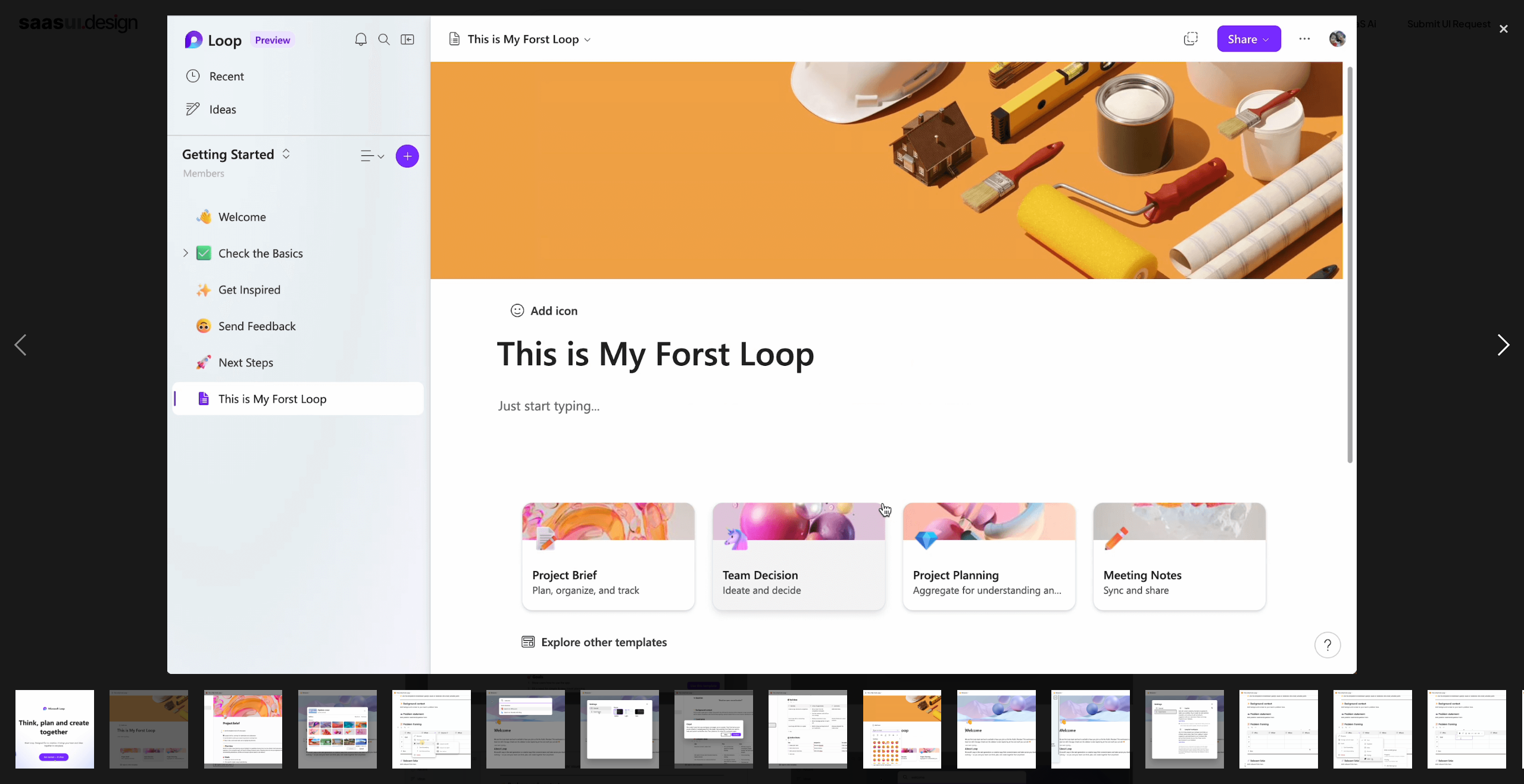
click at [1504, 346] on div "next image" at bounding box center [1504, 344] width 40 height 659
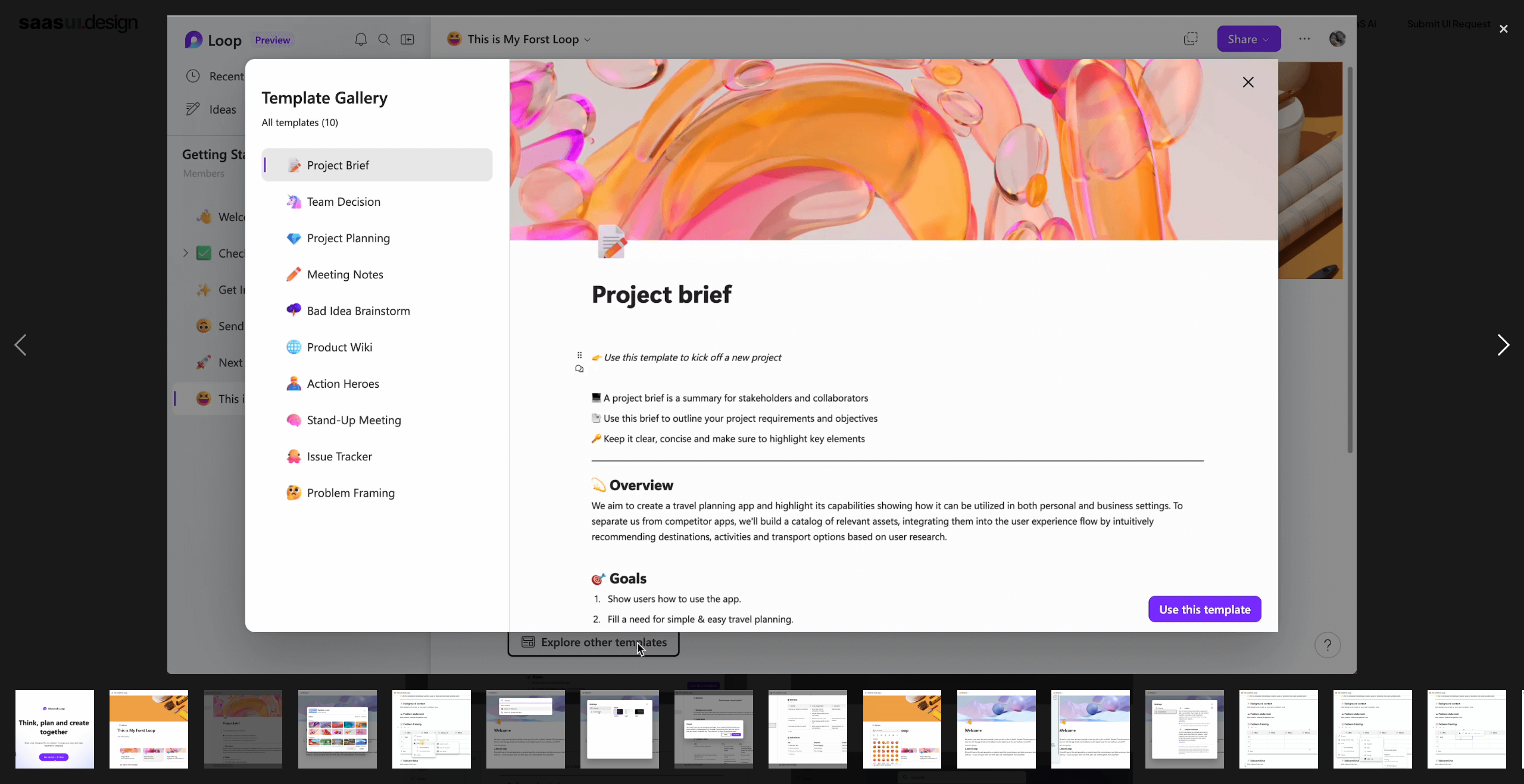
click at [1504, 346] on div "next image" at bounding box center [1504, 344] width 40 height 659
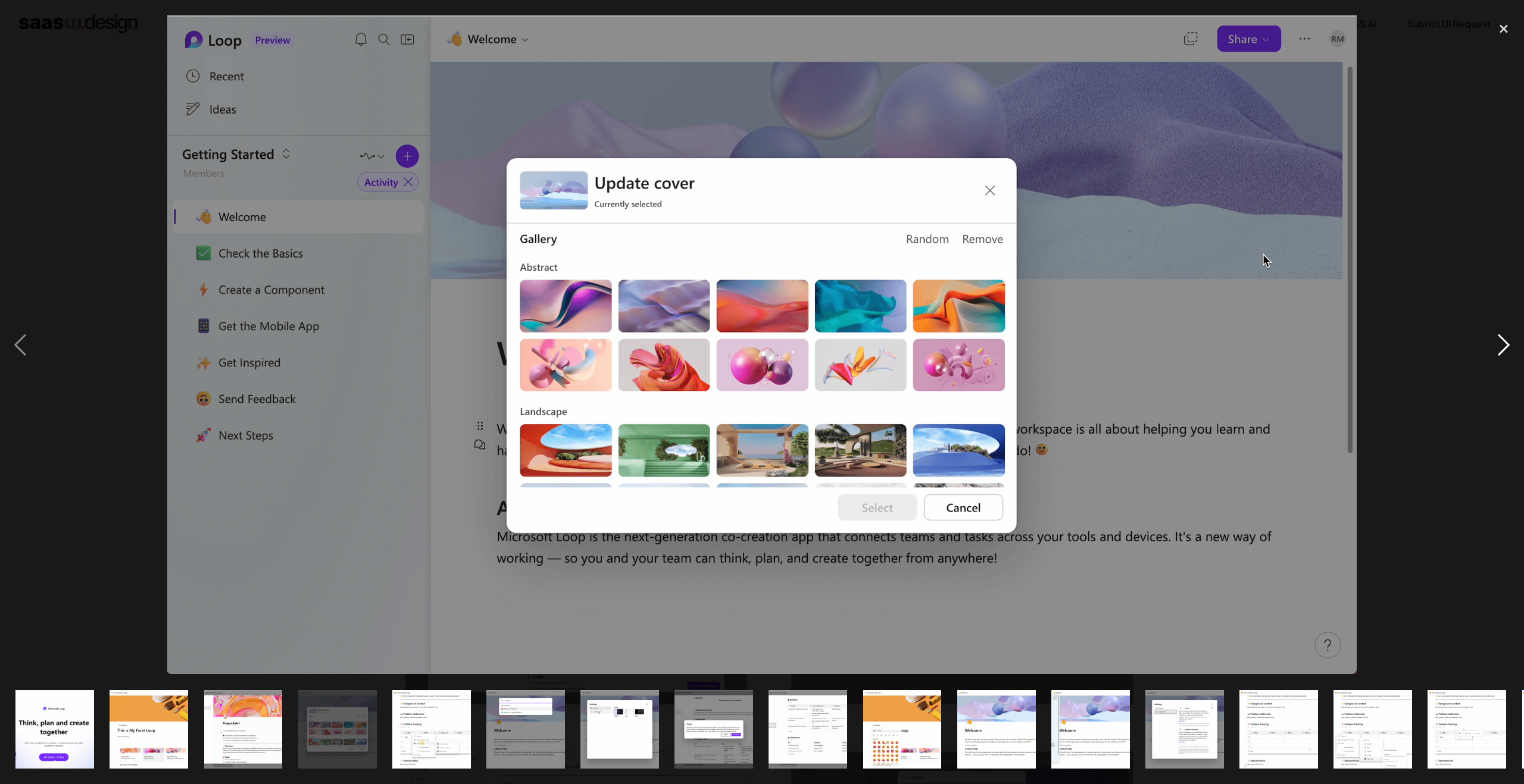
click at [1504, 346] on div "next image" at bounding box center [1504, 344] width 40 height 659
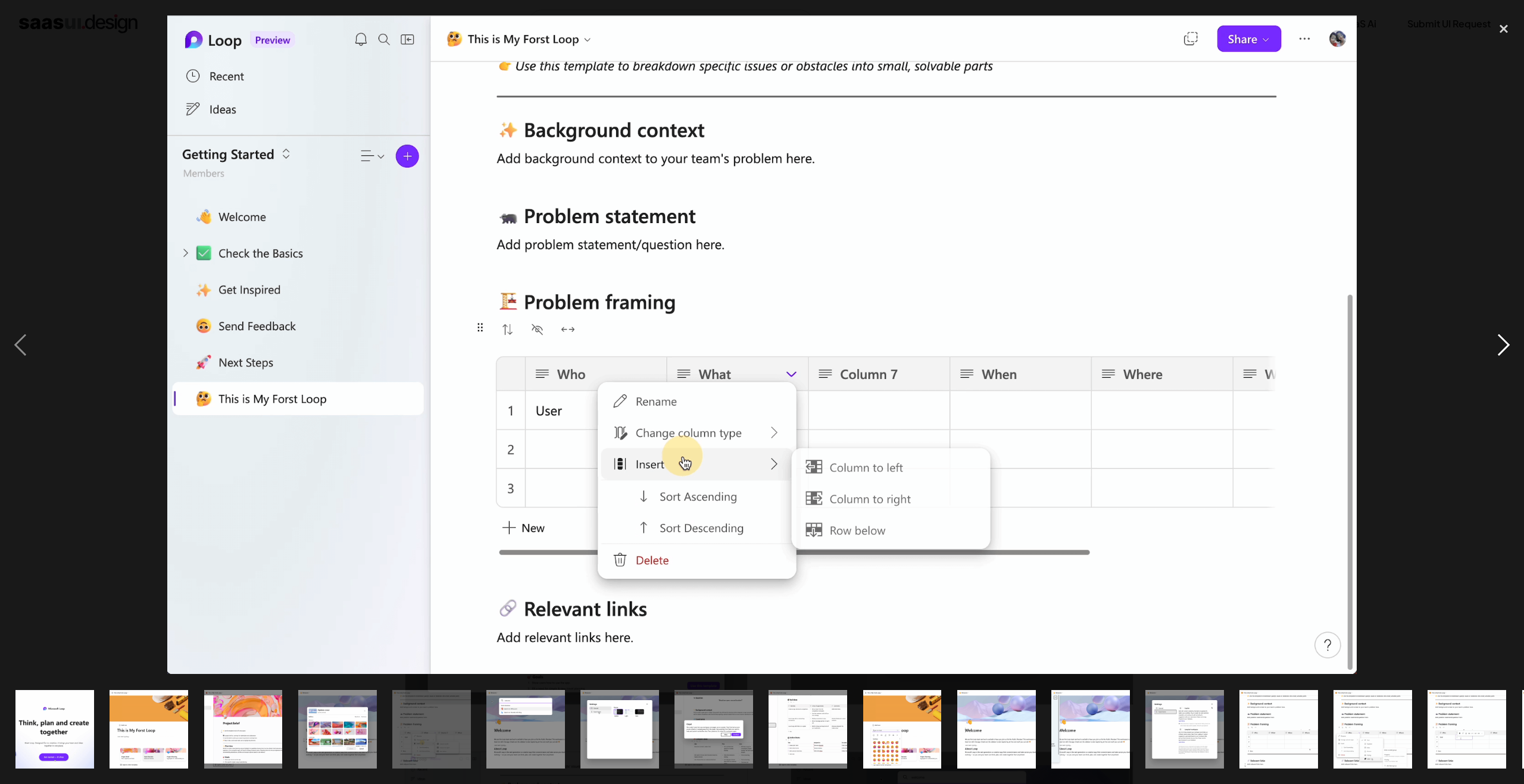
click at [1504, 346] on div "next image" at bounding box center [1504, 344] width 40 height 659
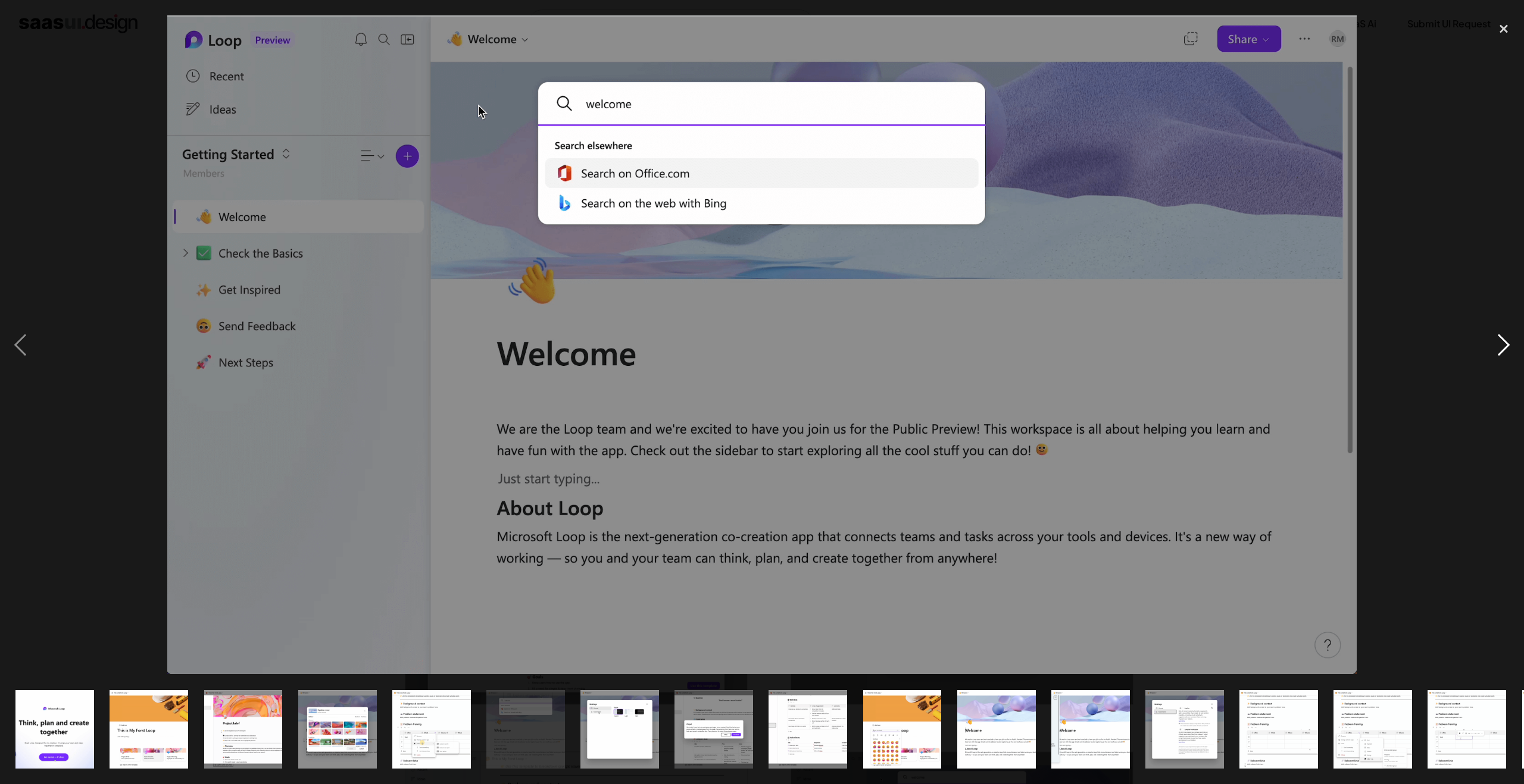
click at [1504, 346] on div "next image" at bounding box center [1504, 344] width 40 height 659
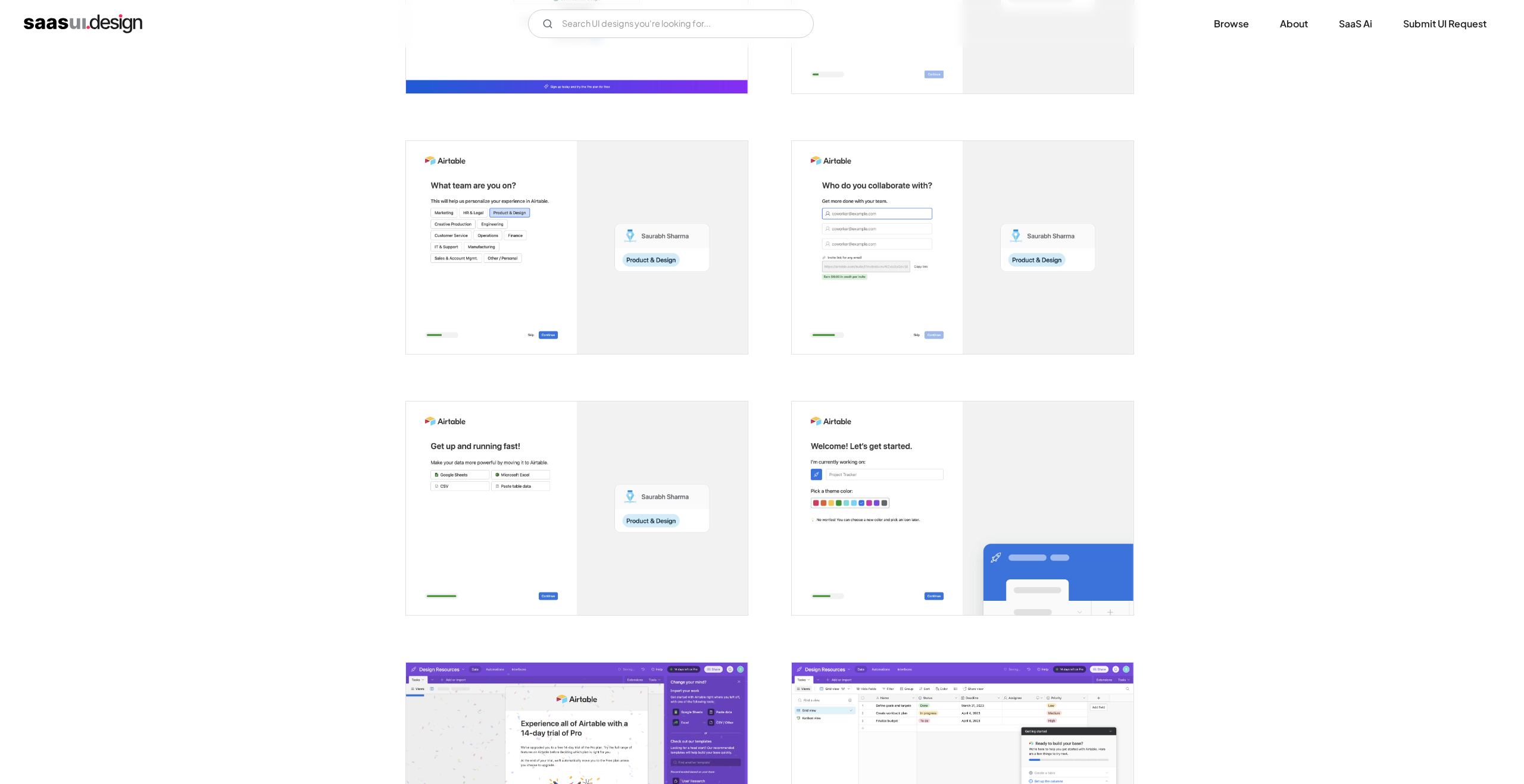
scroll to position [650, 0]
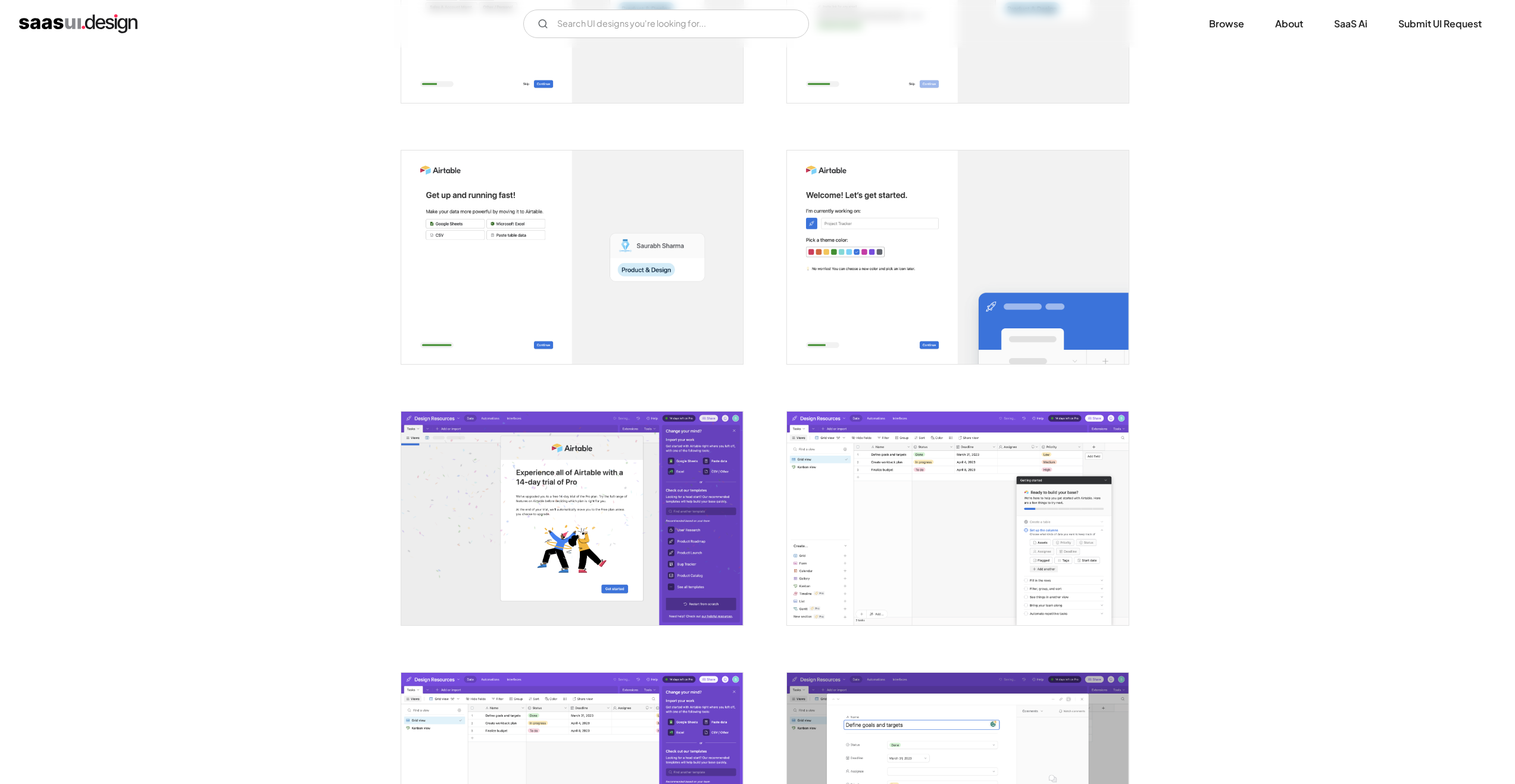
click at [587, 523] on img "open lightbox" at bounding box center [572, 519] width 342 height 214
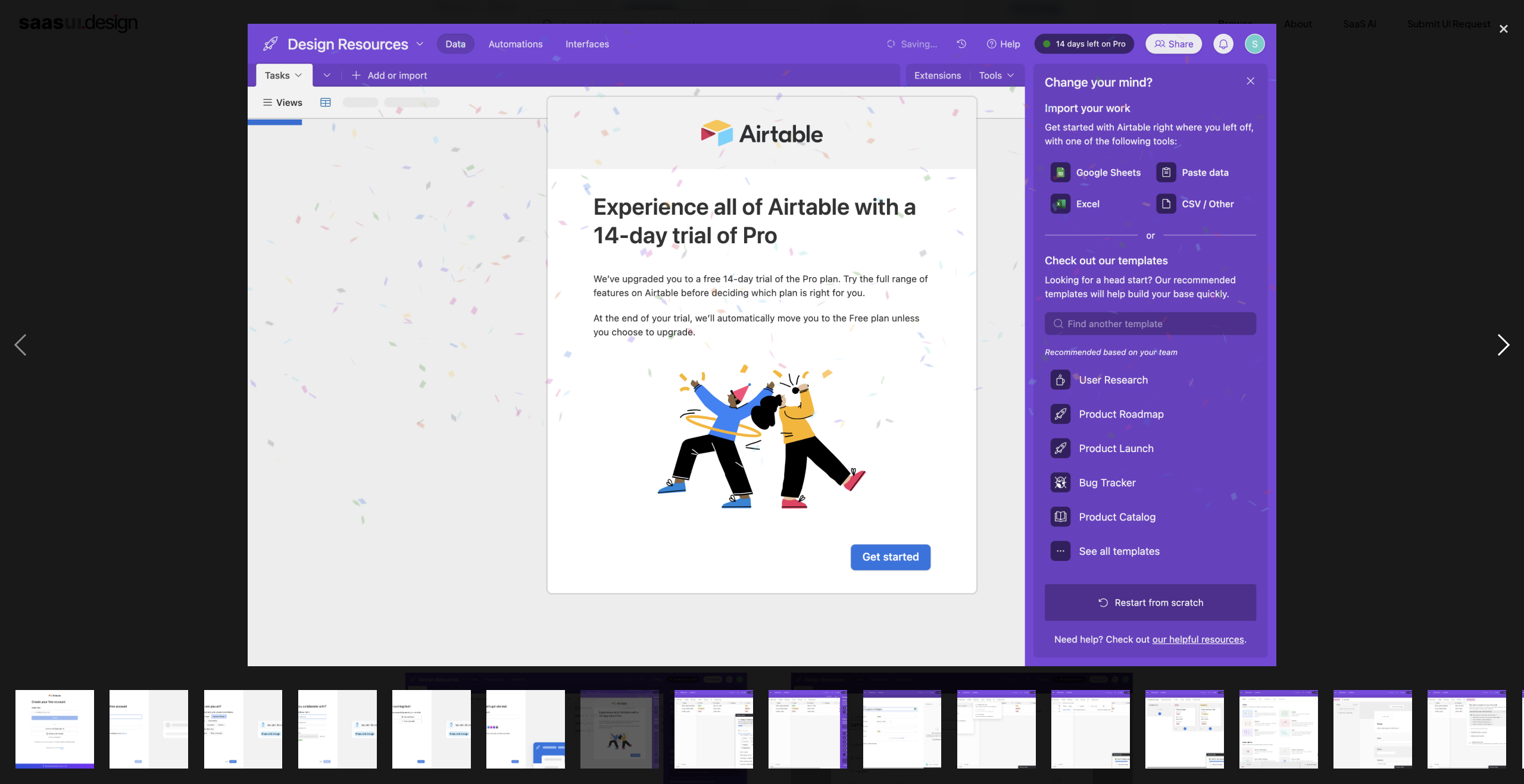
click at [1502, 345] on div "next image" at bounding box center [1504, 344] width 40 height 659
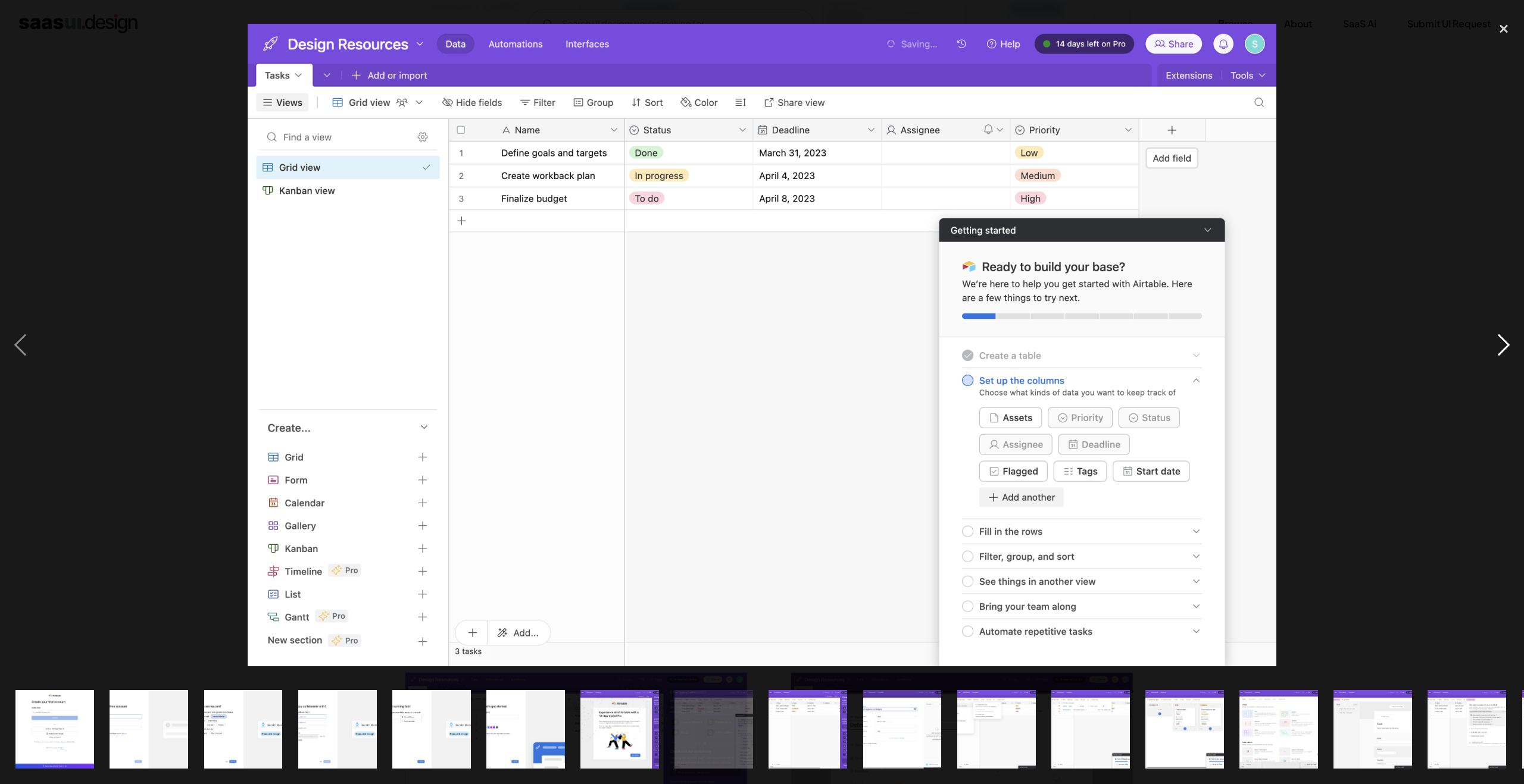
click at [1502, 345] on div "next image" at bounding box center [1504, 344] width 40 height 659
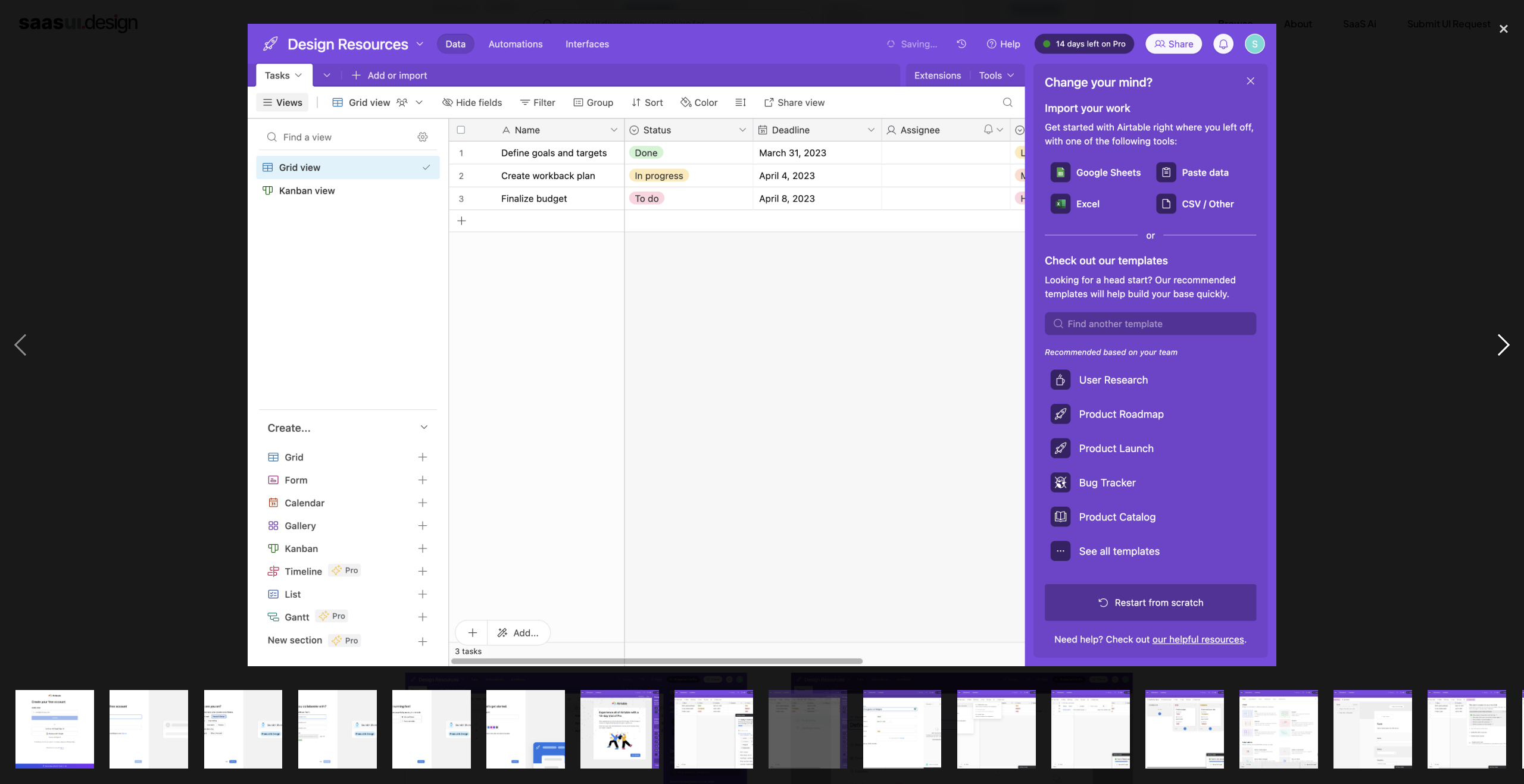
click at [1501, 347] on div "next image" at bounding box center [1504, 344] width 40 height 659
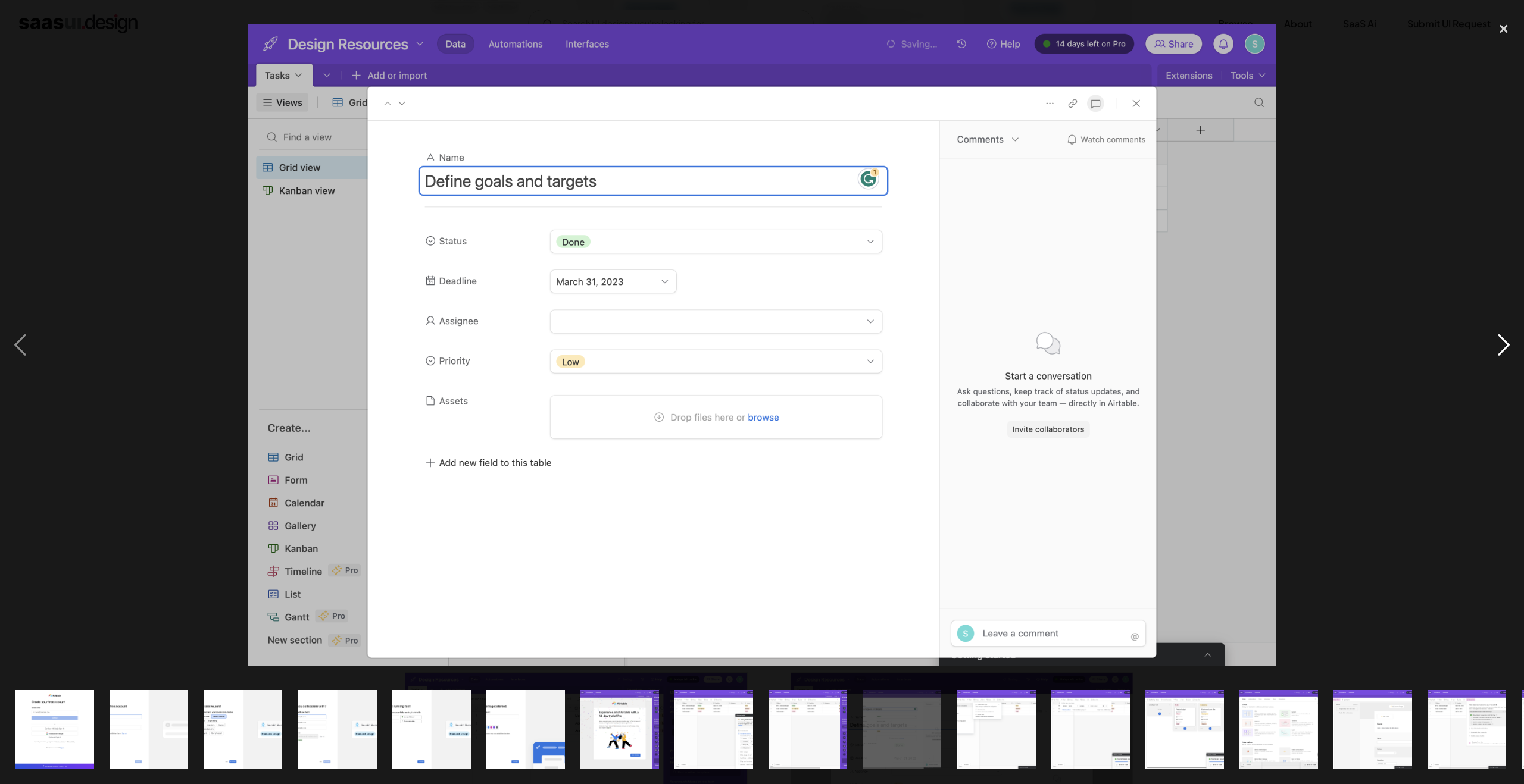
click at [1498, 349] on div "next image" at bounding box center [1504, 344] width 40 height 659
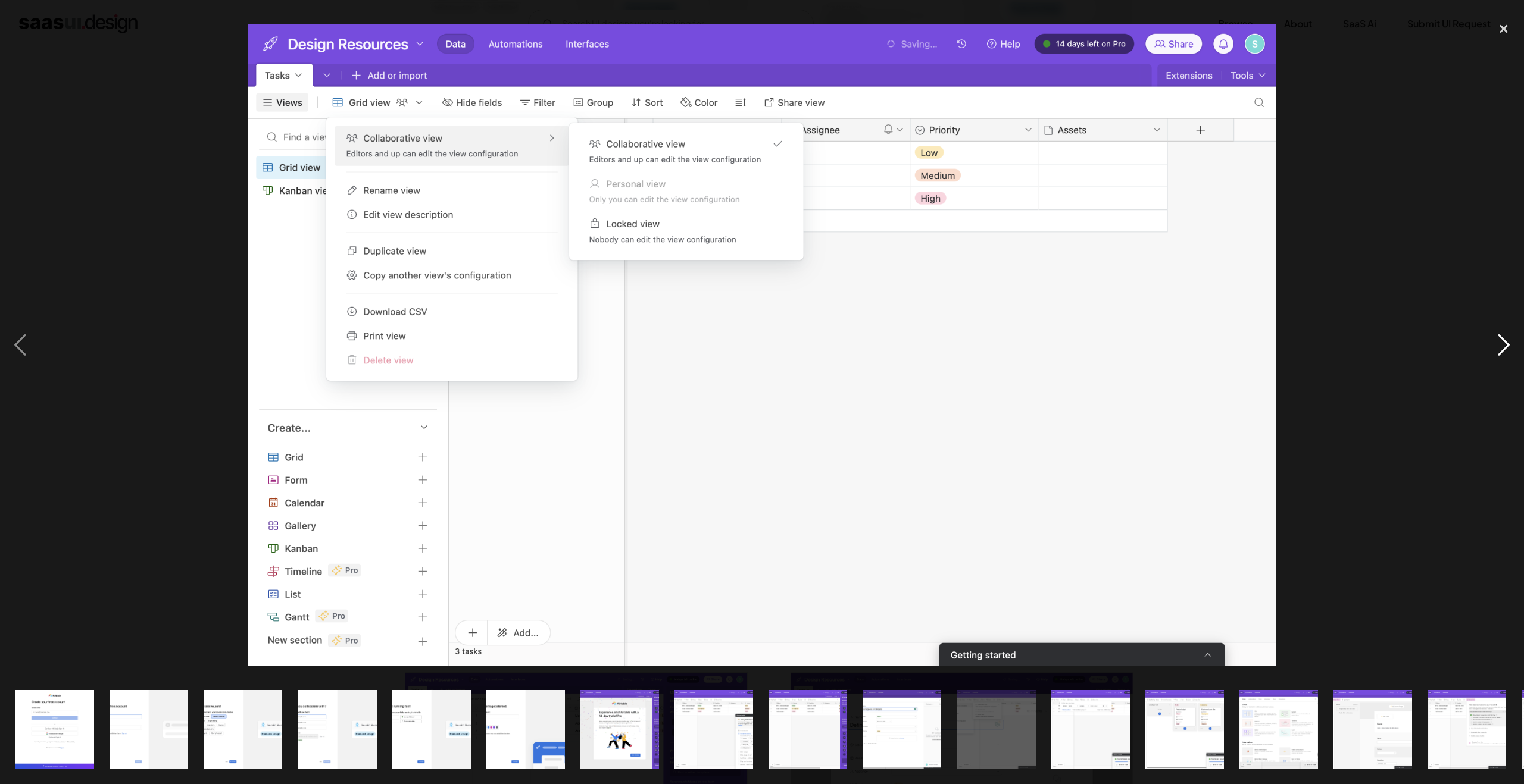
click at [1498, 349] on div "next image" at bounding box center [1504, 344] width 40 height 659
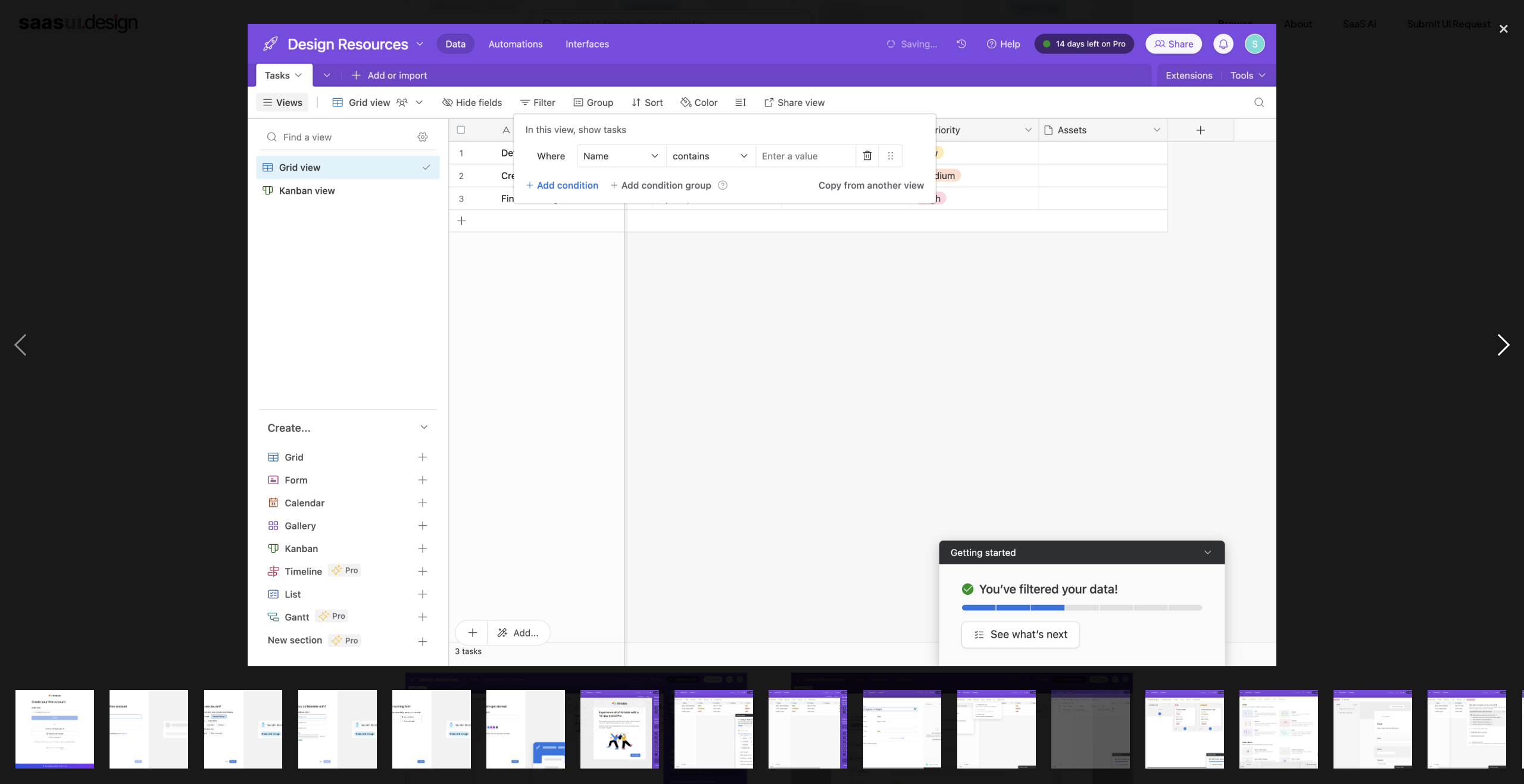
click at [1498, 349] on div "next image" at bounding box center [1504, 344] width 40 height 659
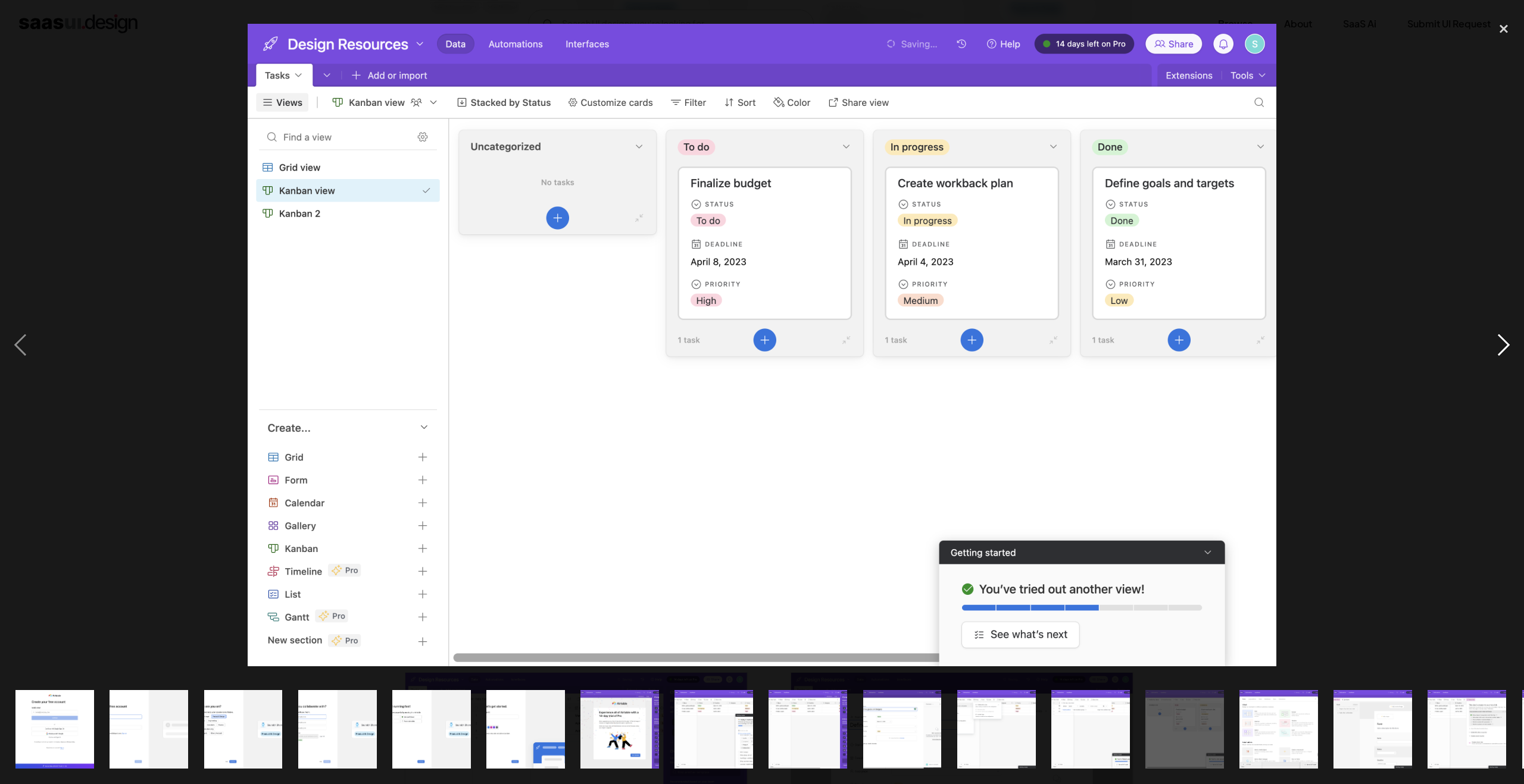
click at [1498, 349] on div "next image" at bounding box center [1504, 344] width 40 height 659
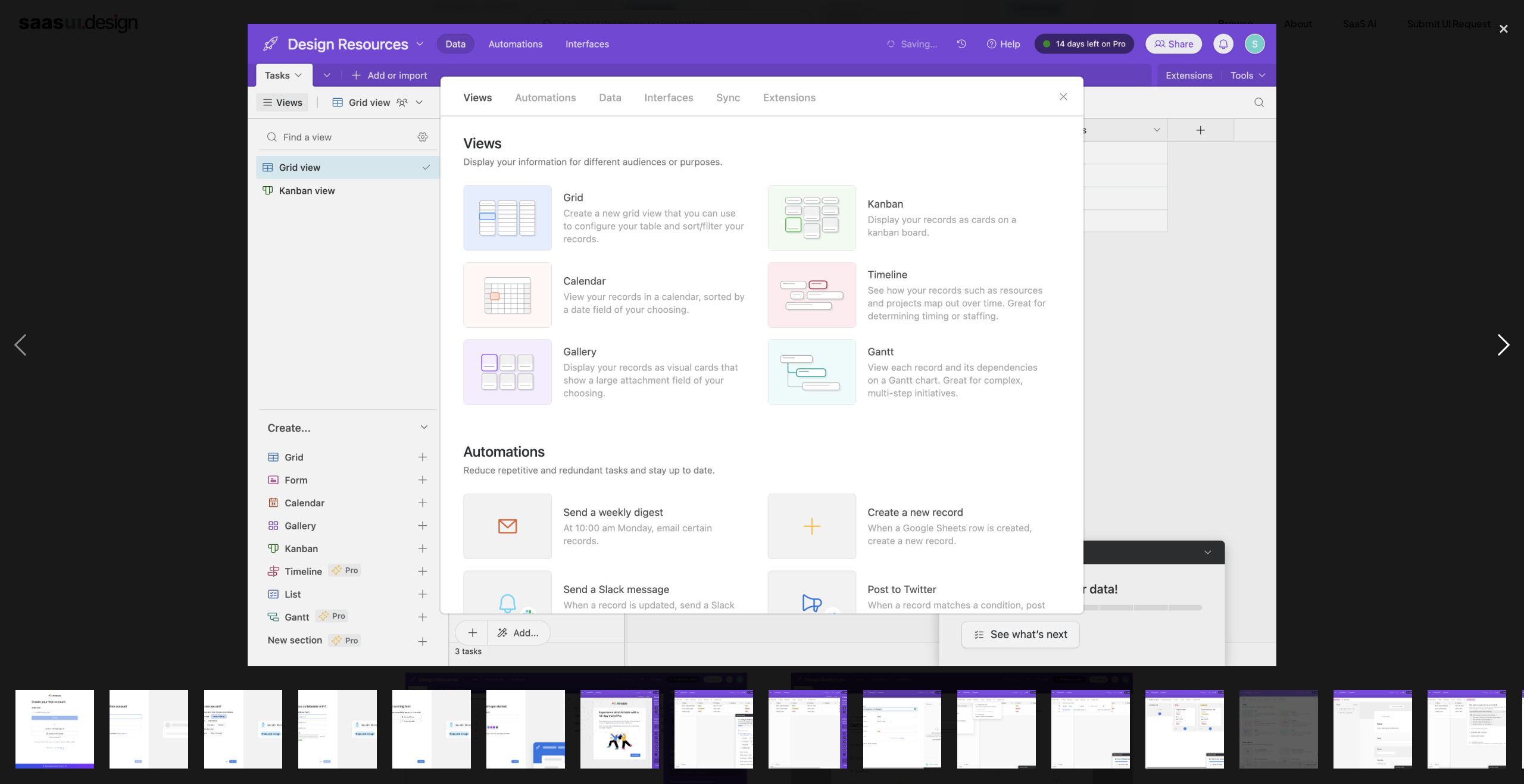
click at [1498, 349] on div "next image" at bounding box center [1504, 344] width 40 height 659
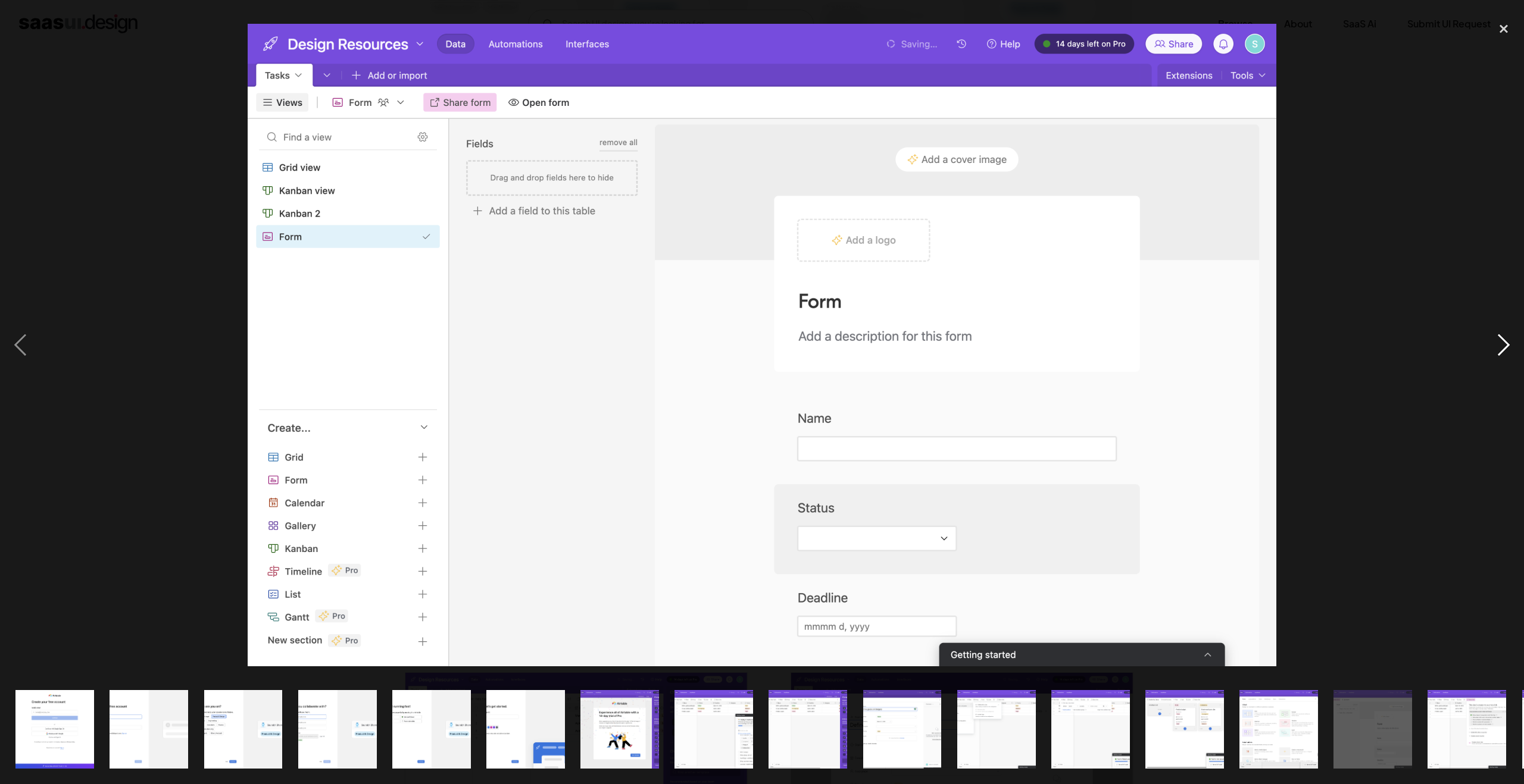
click at [1498, 349] on div "next image" at bounding box center [1504, 344] width 40 height 659
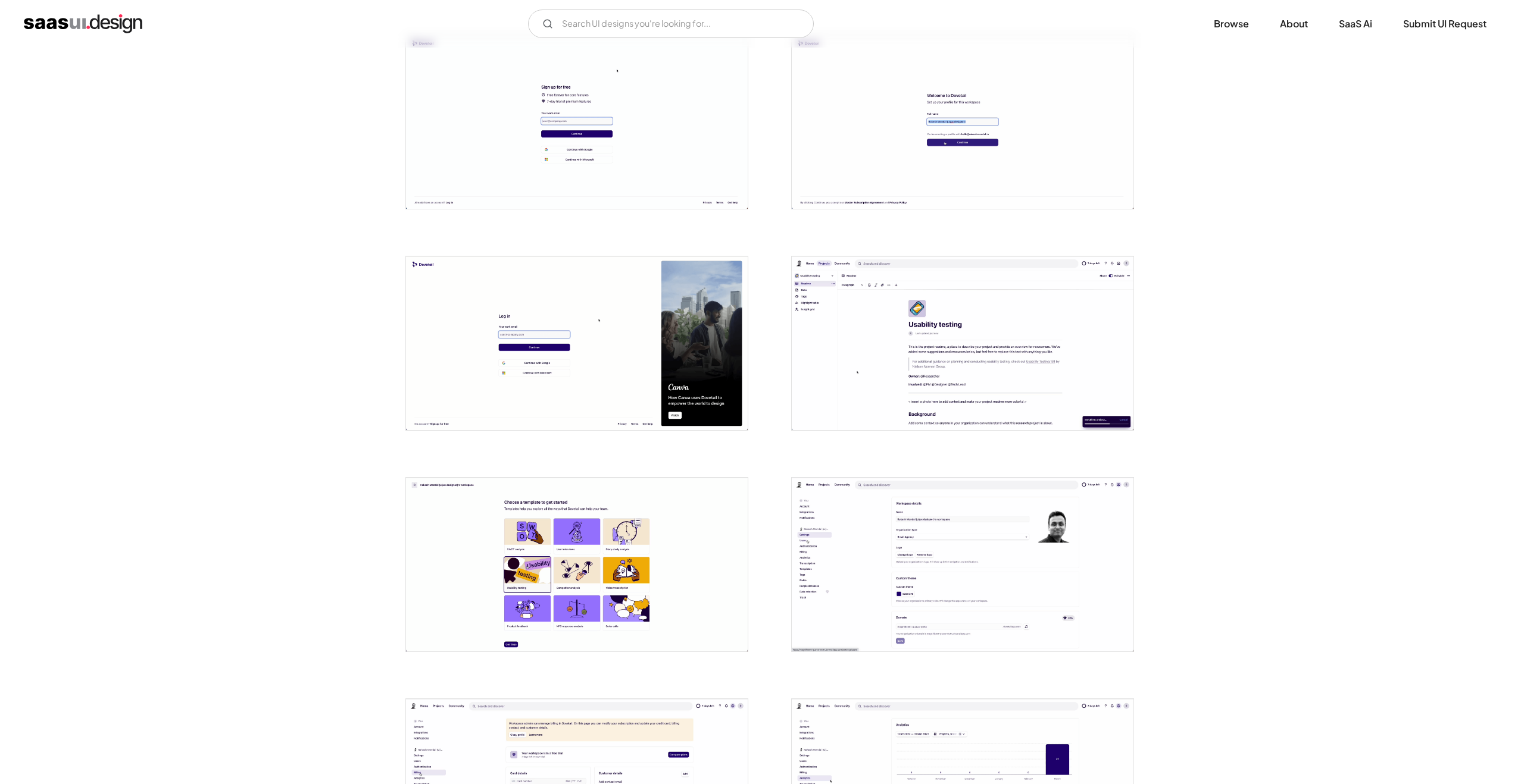
scroll to position [244, 0]
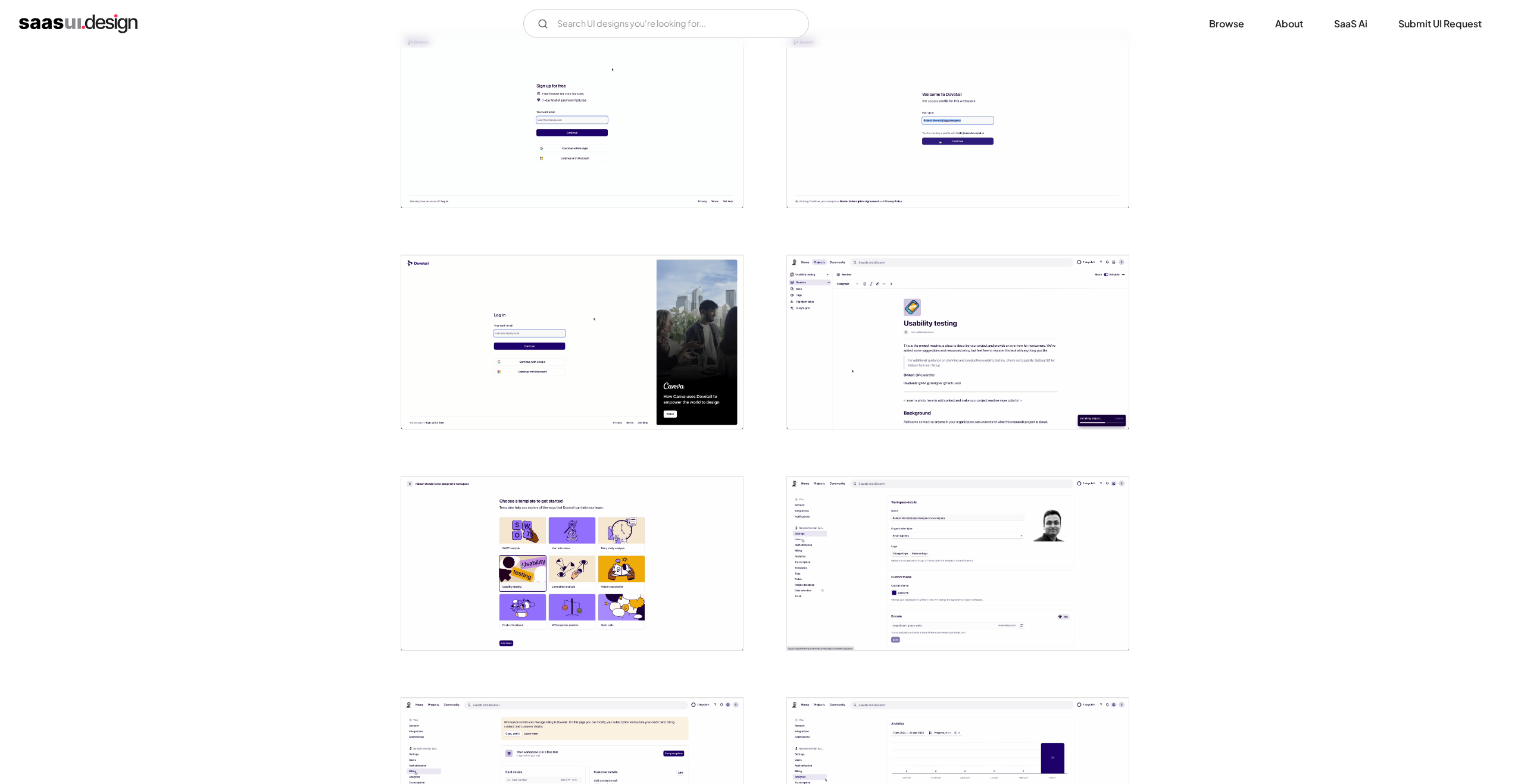
click at [932, 364] on img "open lightbox" at bounding box center [958, 342] width 342 height 174
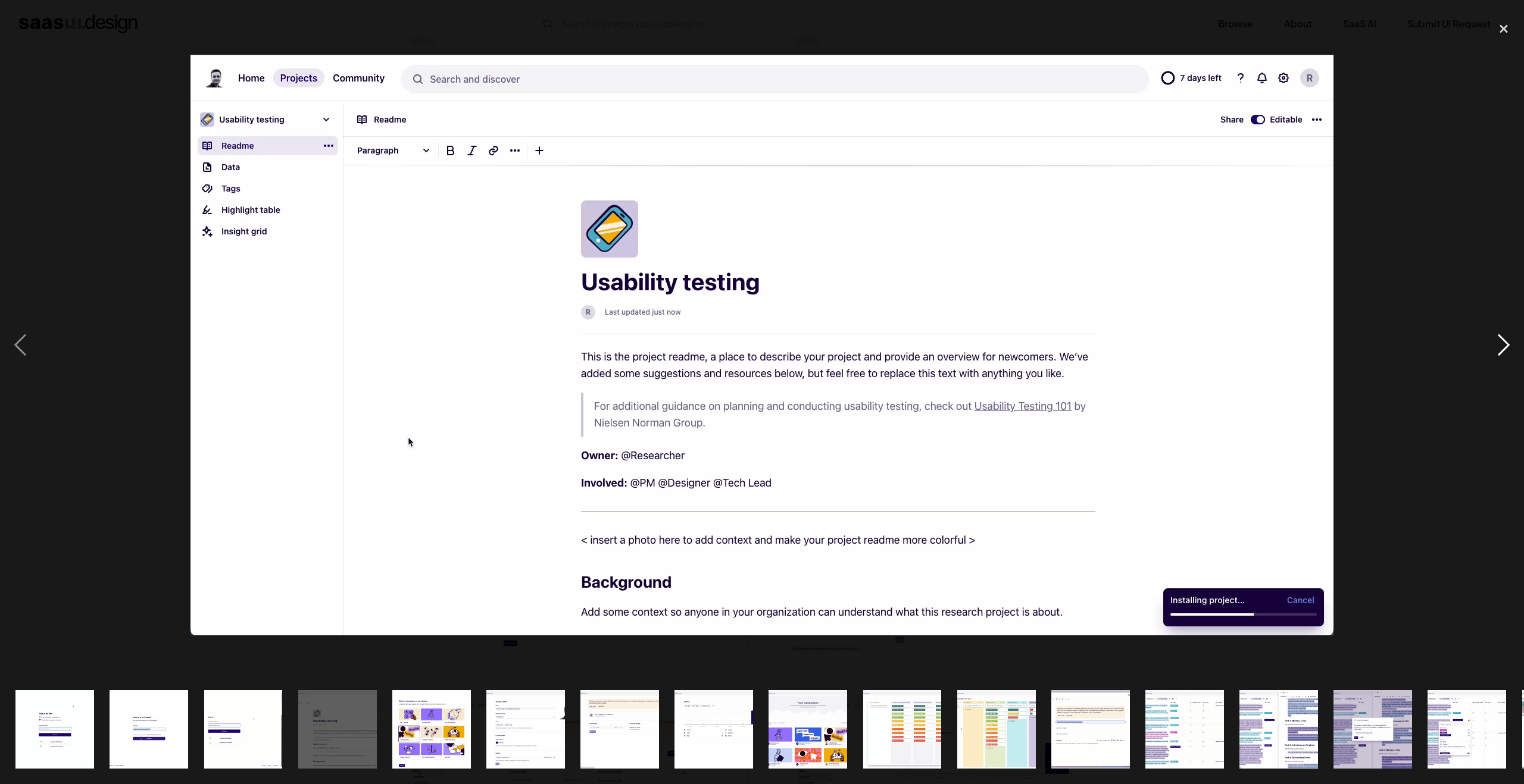
click at [1503, 357] on div "next image" at bounding box center [1504, 344] width 40 height 659
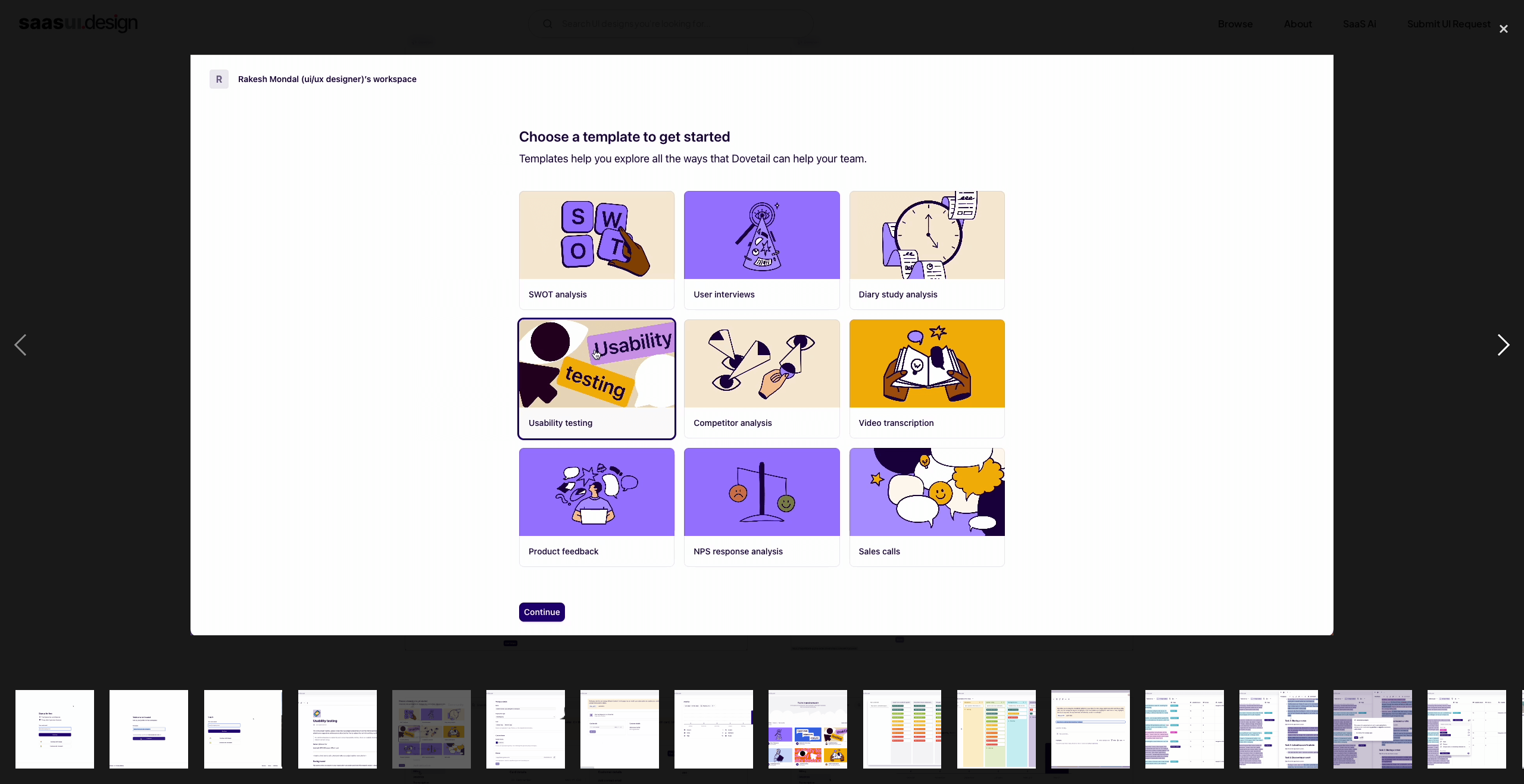
click at [1503, 357] on div "next image" at bounding box center [1504, 344] width 40 height 659
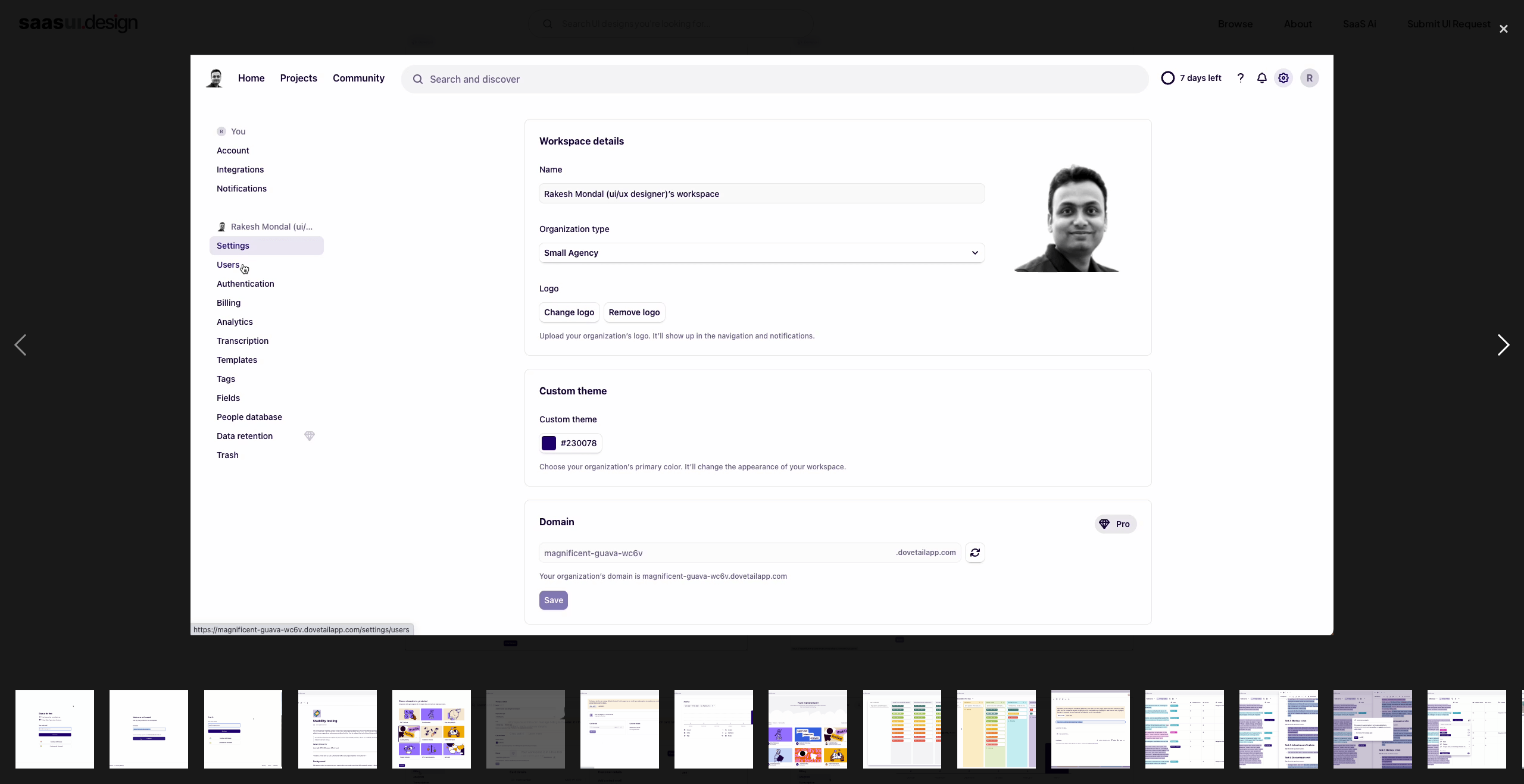
click at [1503, 357] on div "next image" at bounding box center [1504, 344] width 40 height 659
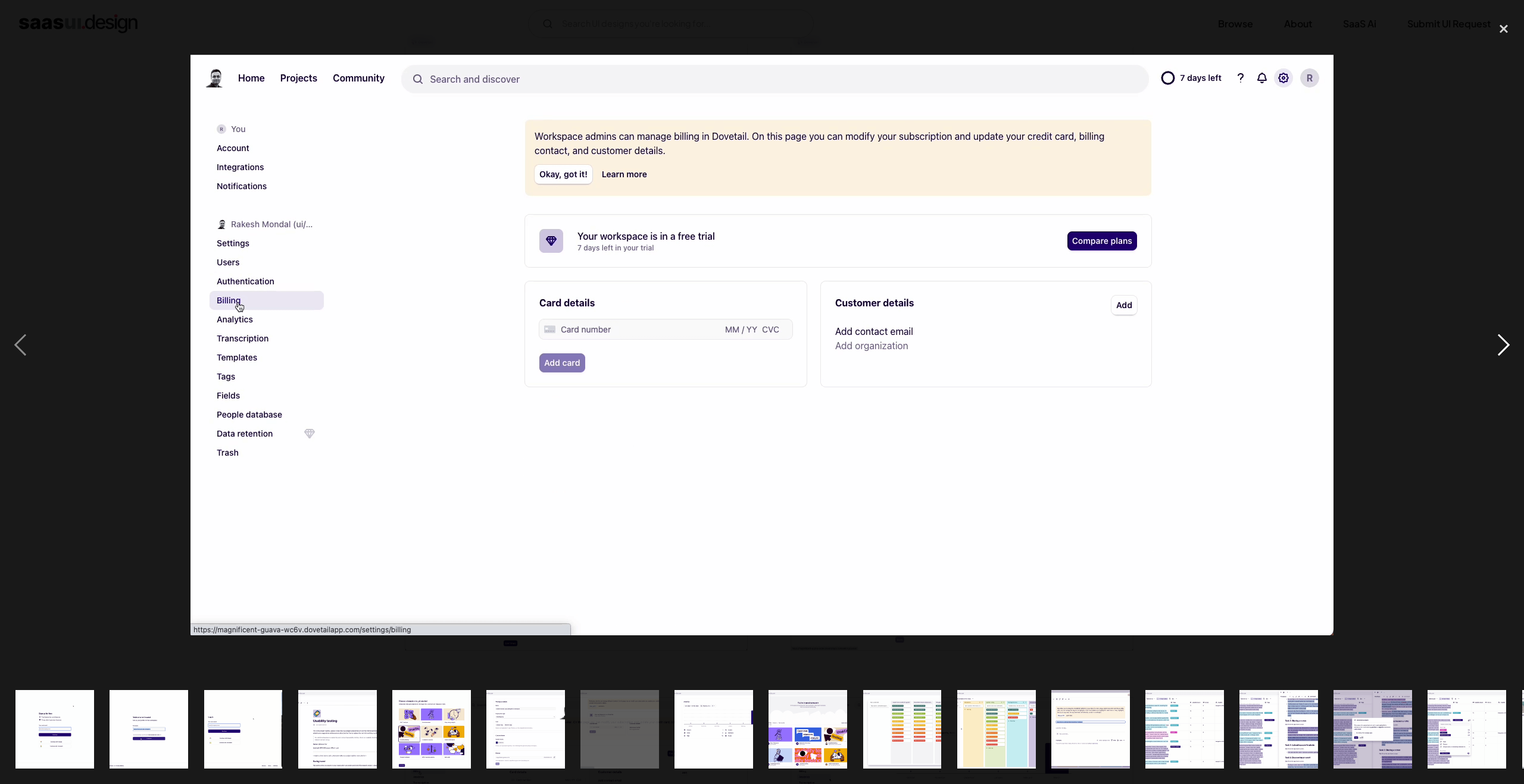
click at [1503, 357] on div "next image" at bounding box center [1504, 344] width 40 height 659
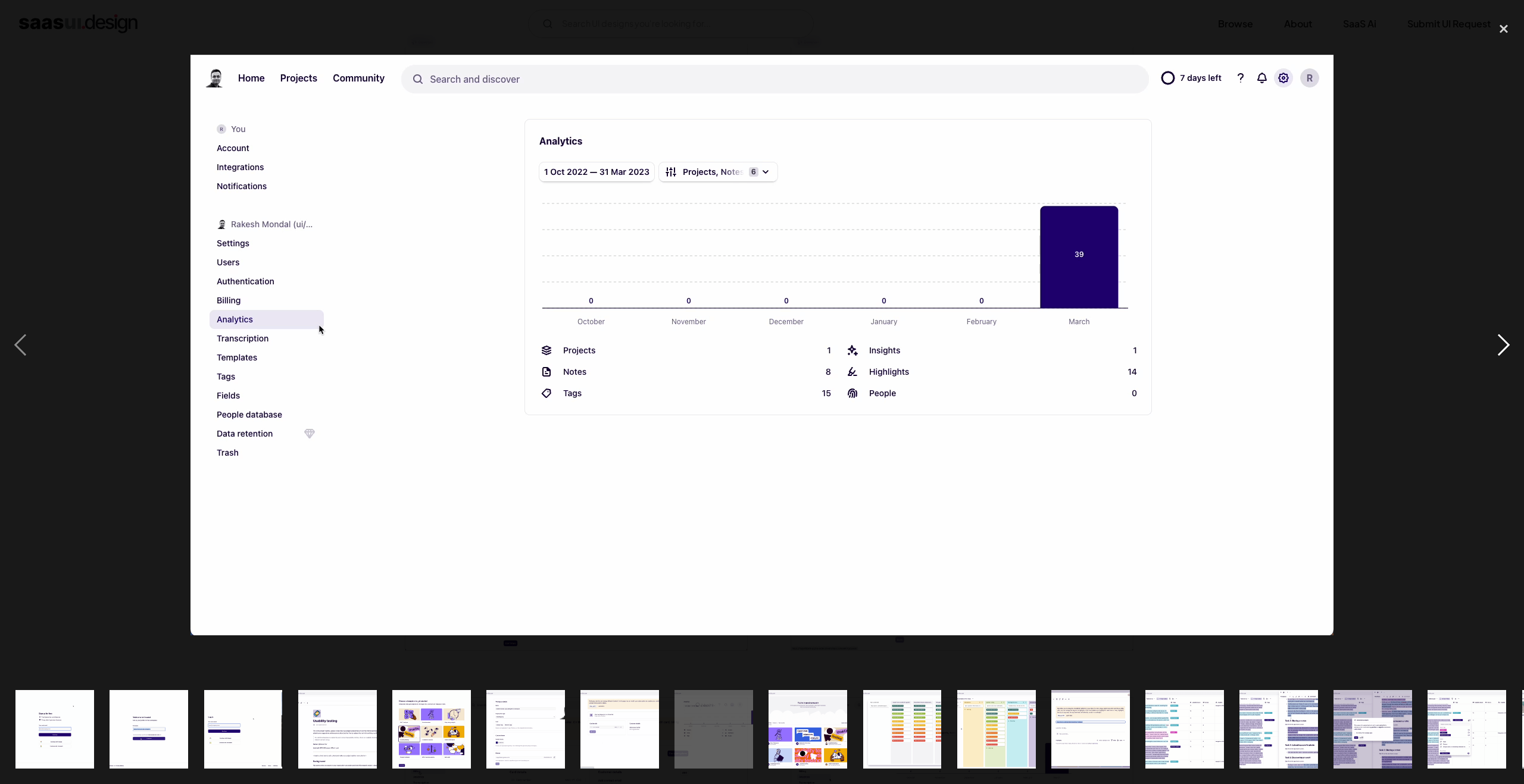
click at [1503, 340] on div "next image" at bounding box center [1504, 344] width 40 height 659
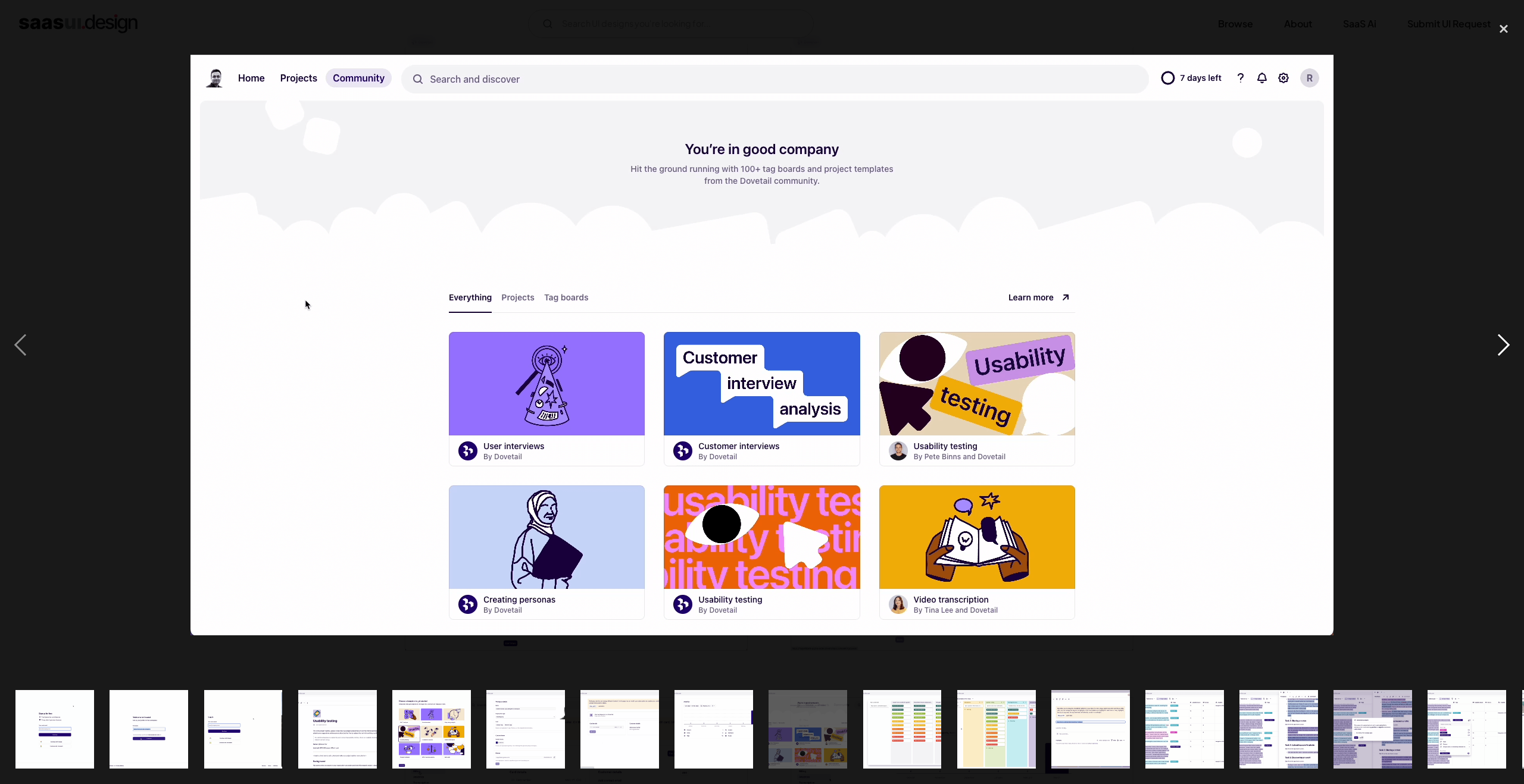
click at [1503, 340] on div "next image" at bounding box center [1504, 344] width 40 height 659
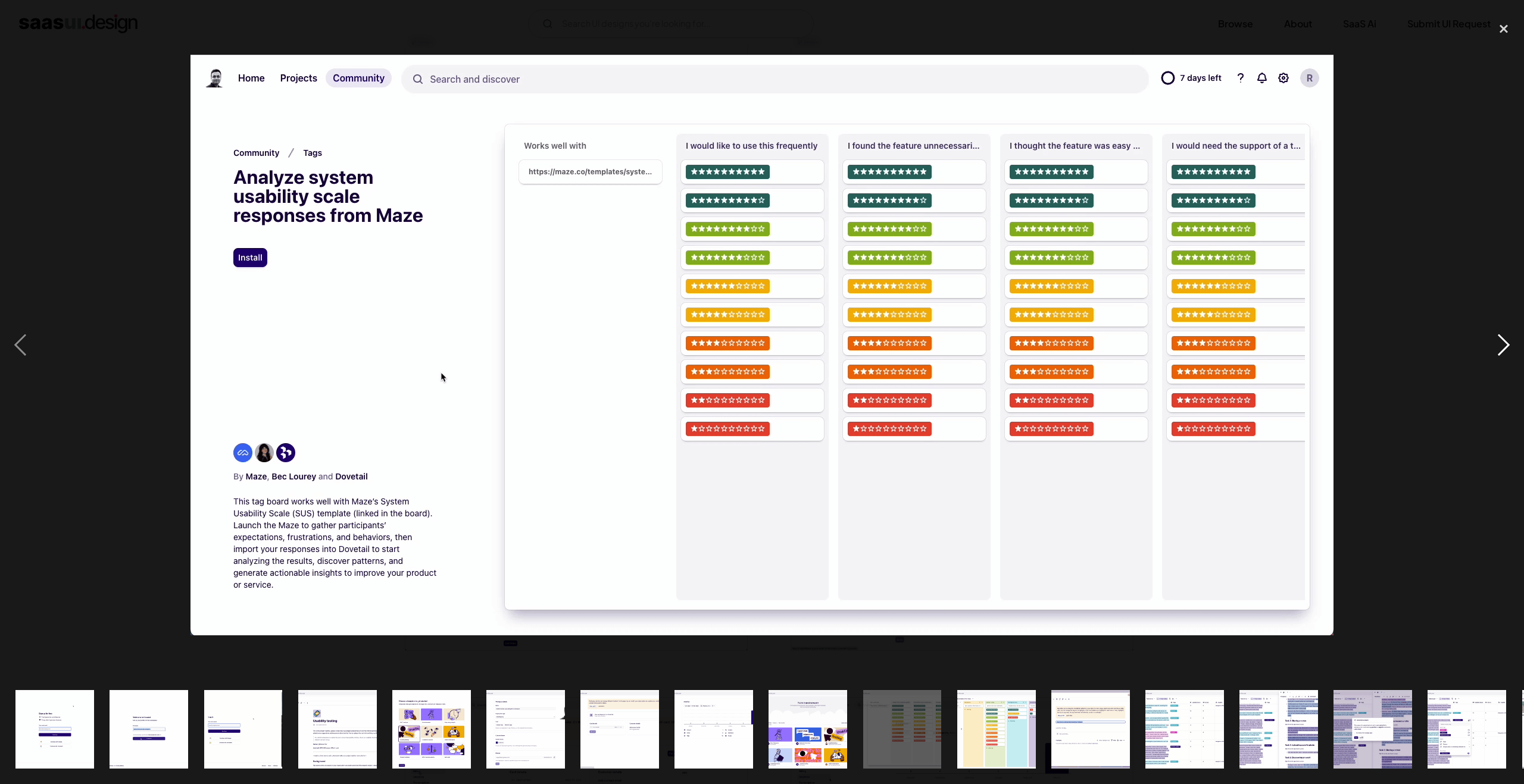
click at [1503, 340] on div "next image" at bounding box center [1504, 344] width 40 height 659
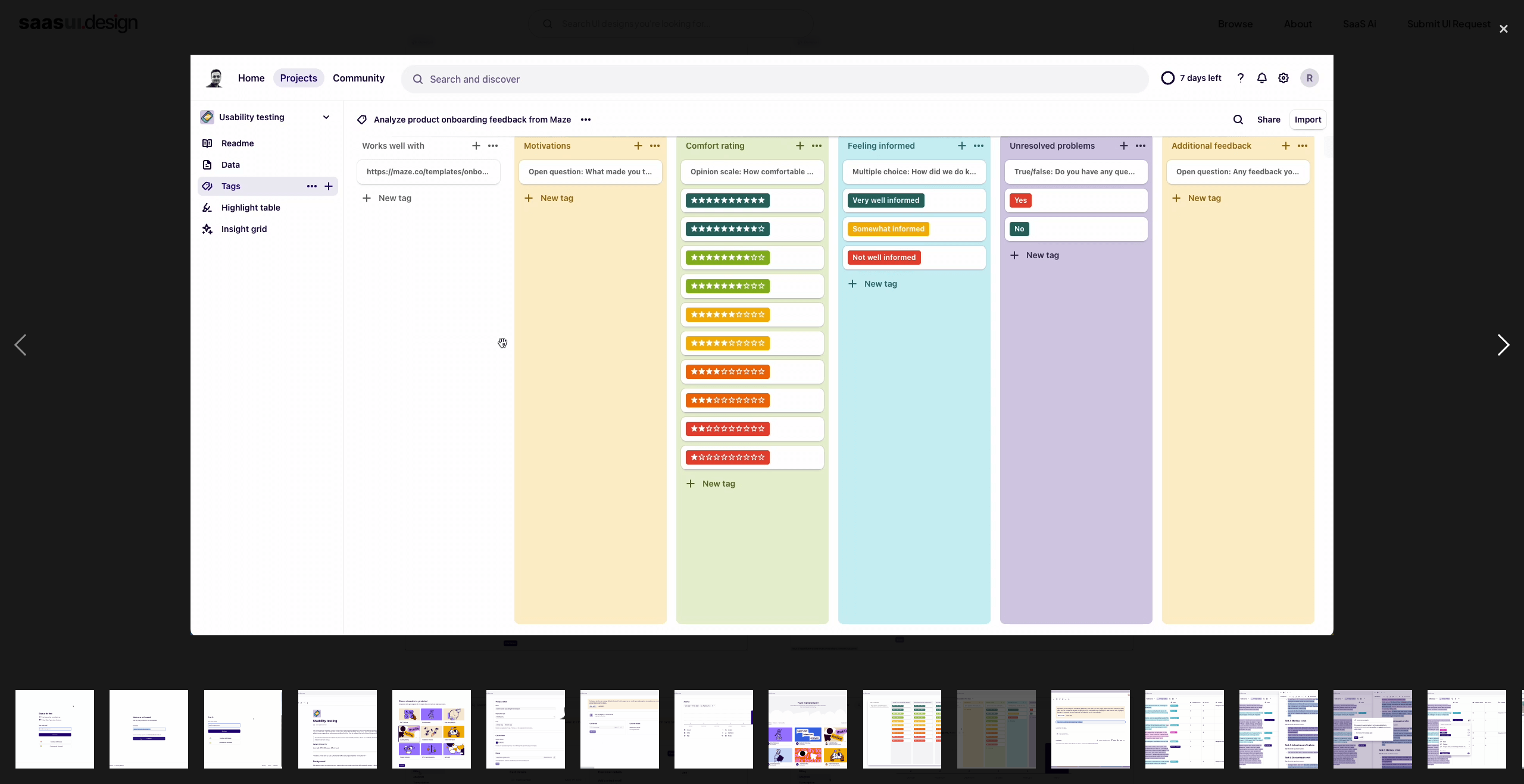
click at [1503, 340] on div "next image" at bounding box center [1504, 344] width 40 height 659
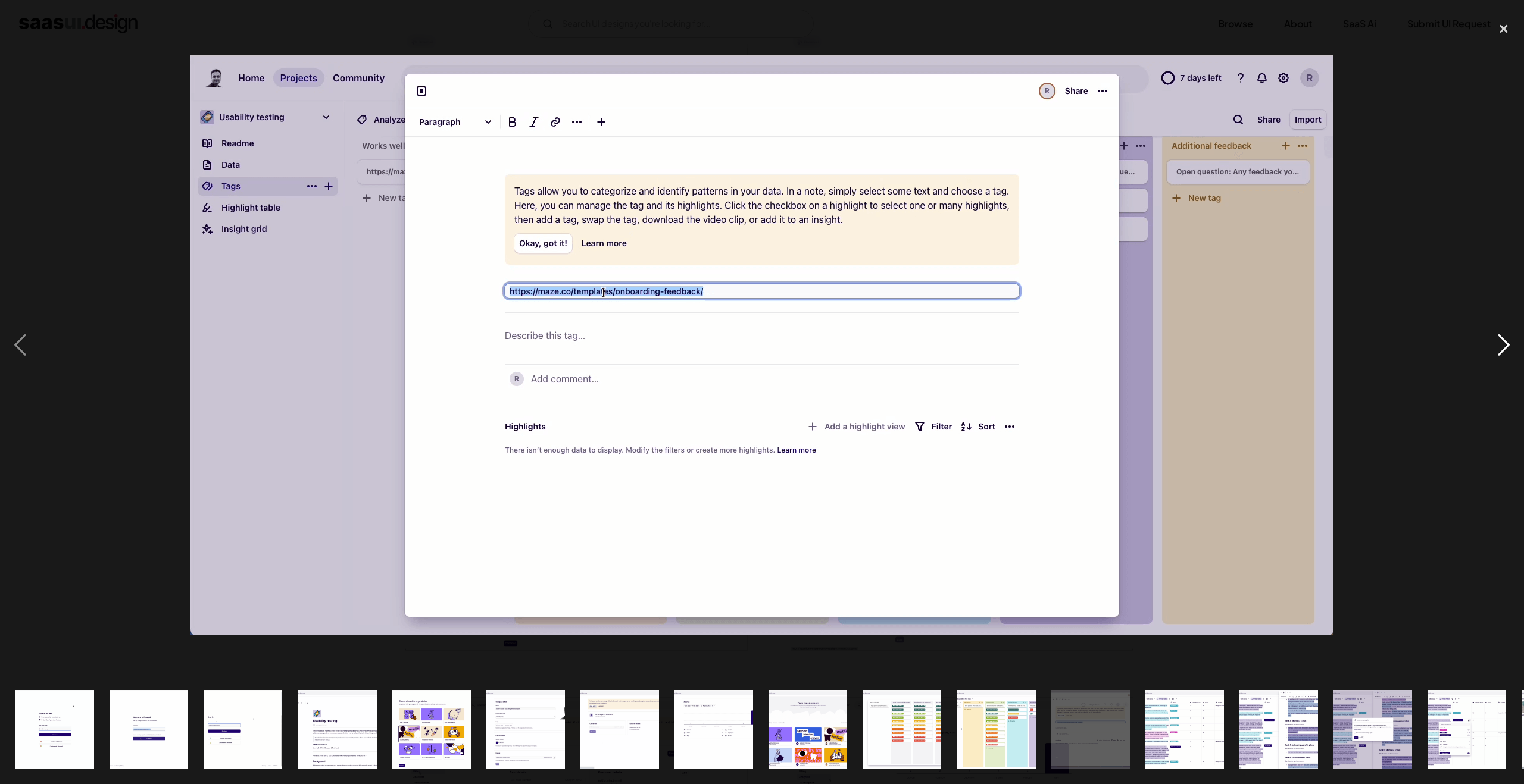
click at [1503, 340] on div "next image" at bounding box center [1504, 344] width 40 height 659
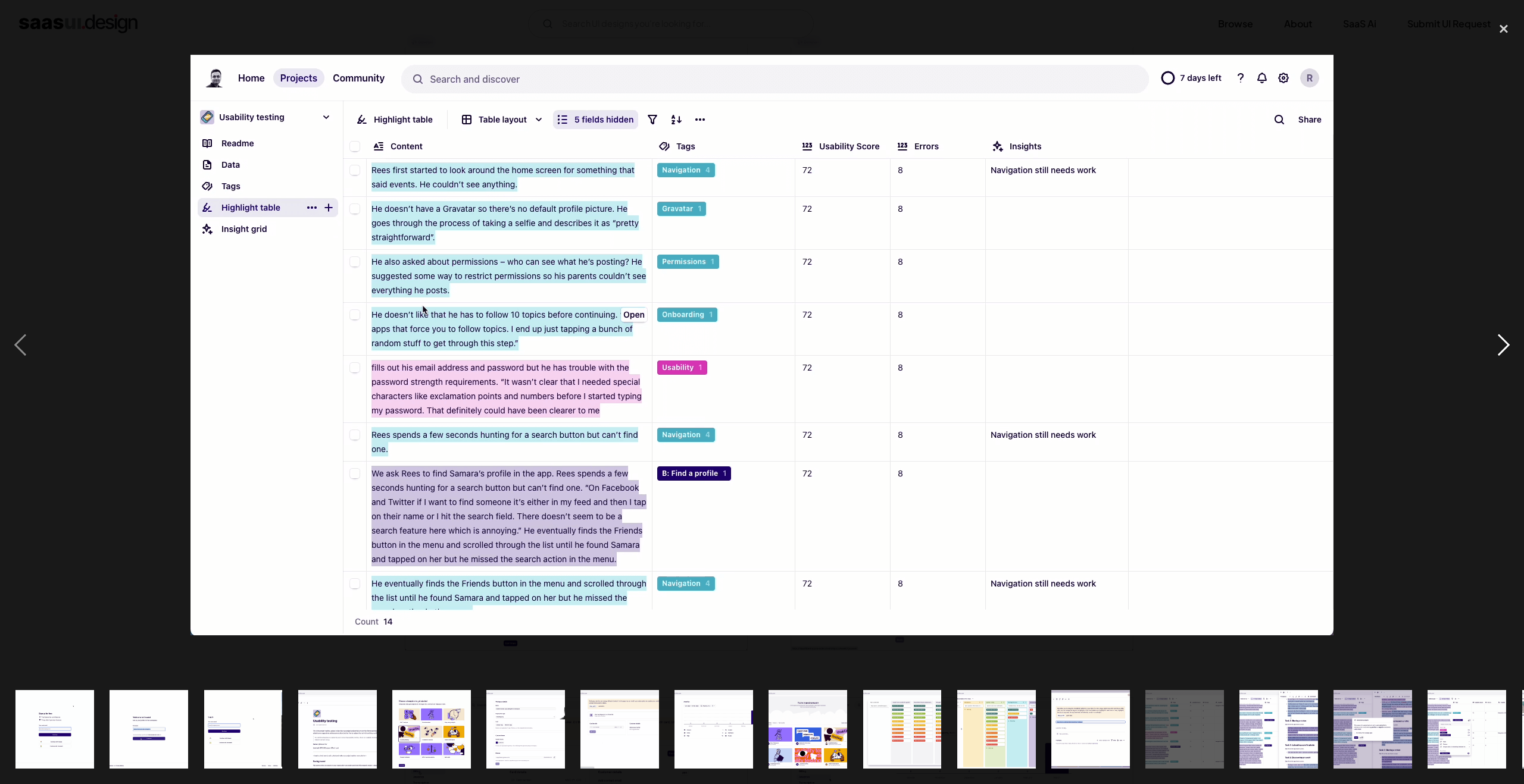
click at [1503, 340] on div "next image" at bounding box center [1504, 344] width 40 height 659
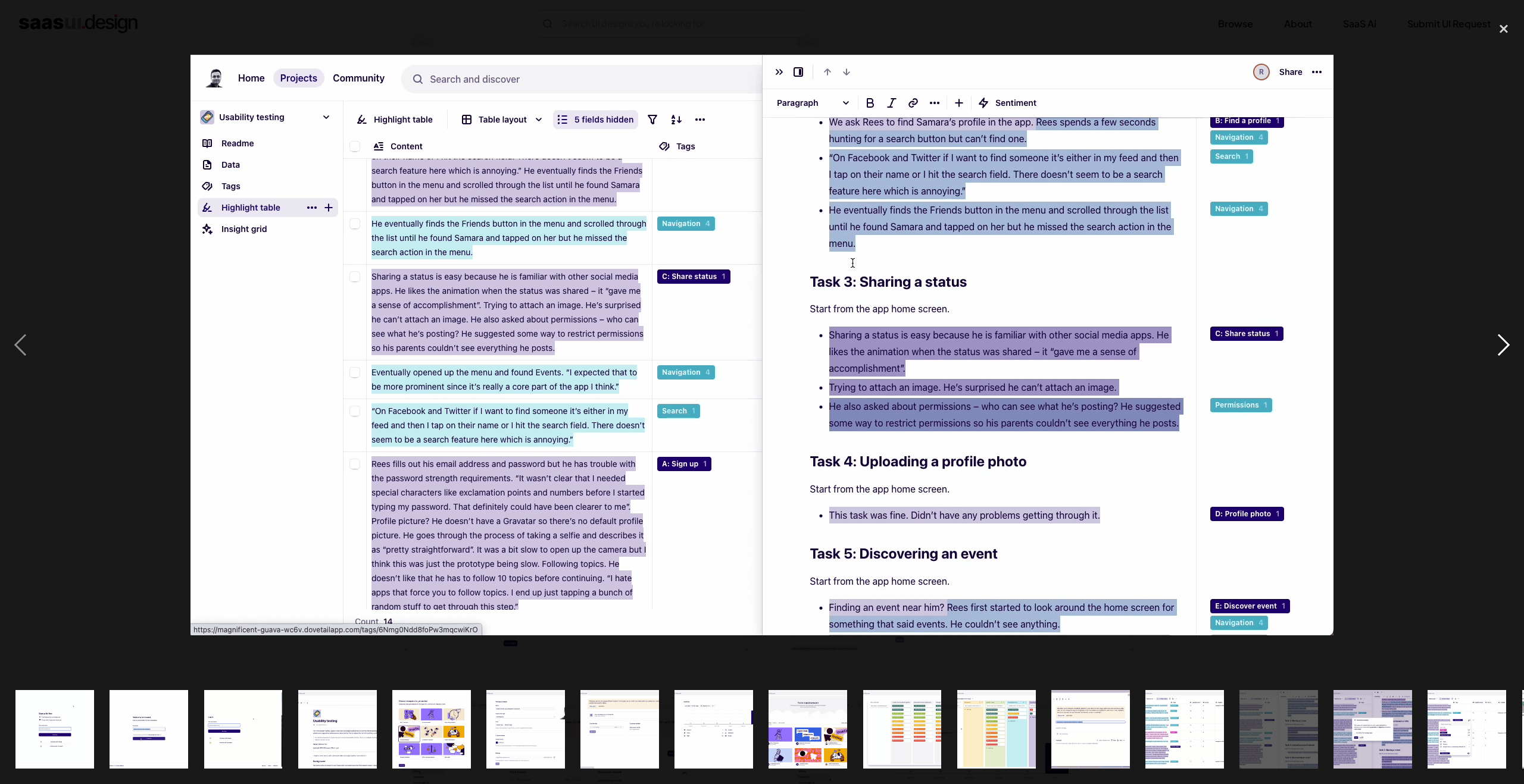
click at [1503, 340] on div "next image" at bounding box center [1504, 344] width 40 height 659
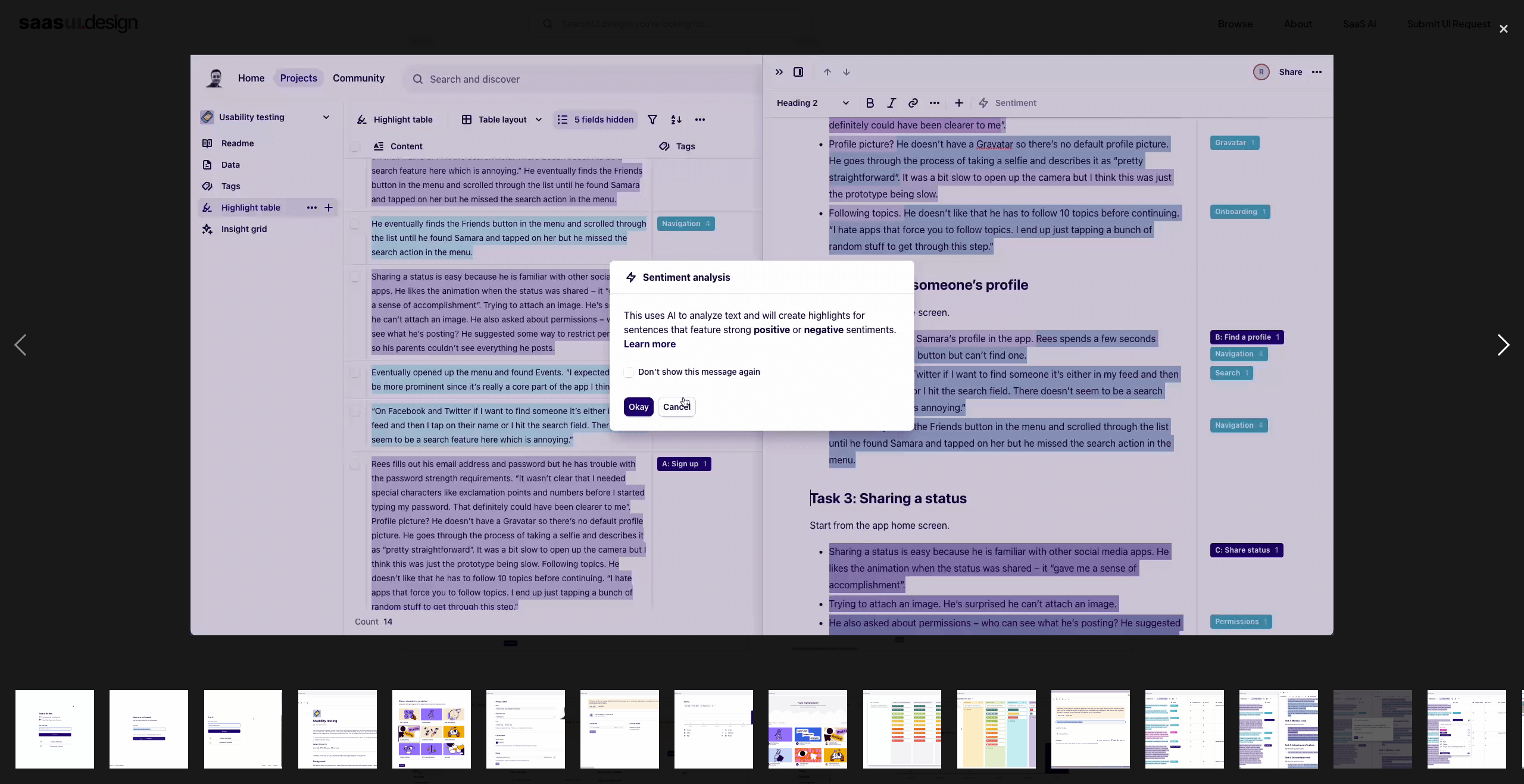
click at [1503, 340] on div "next image" at bounding box center [1504, 344] width 40 height 659
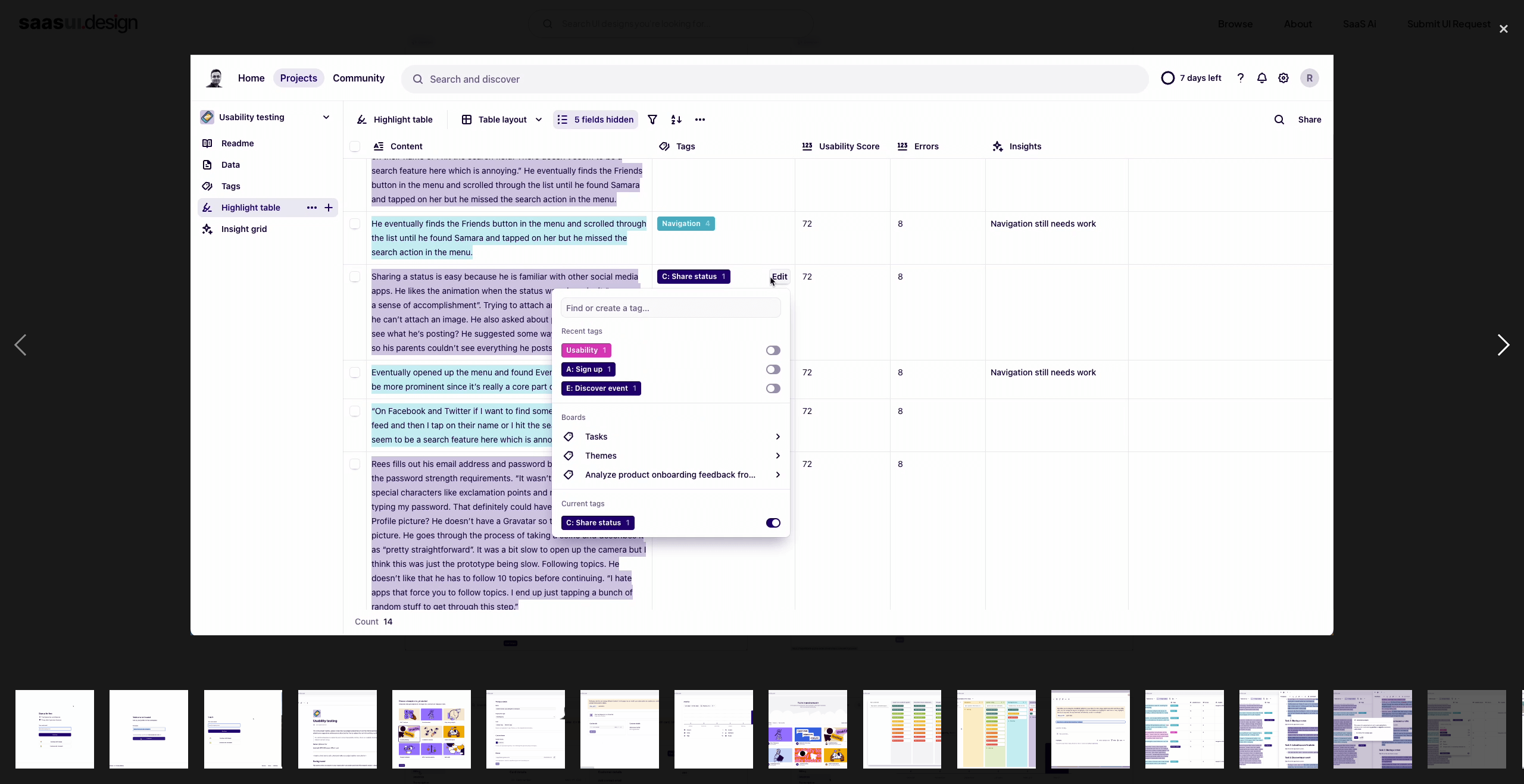
click at [1503, 340] on div "next image" at bounding box center [1504, 344] width 40 height 659
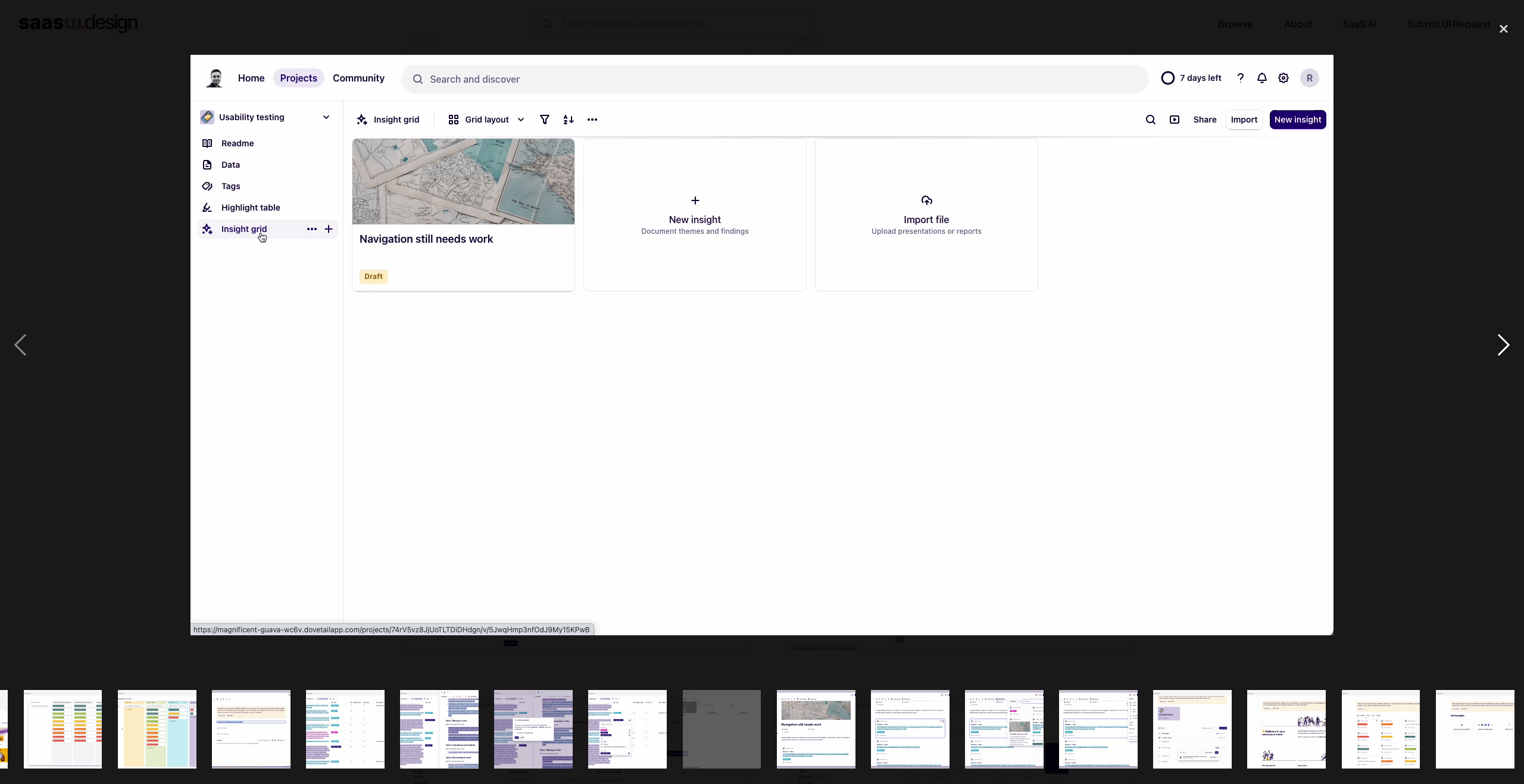
scroll to position [0, 846]
